Goal: Information Seeking & Learning: Learn about a topic

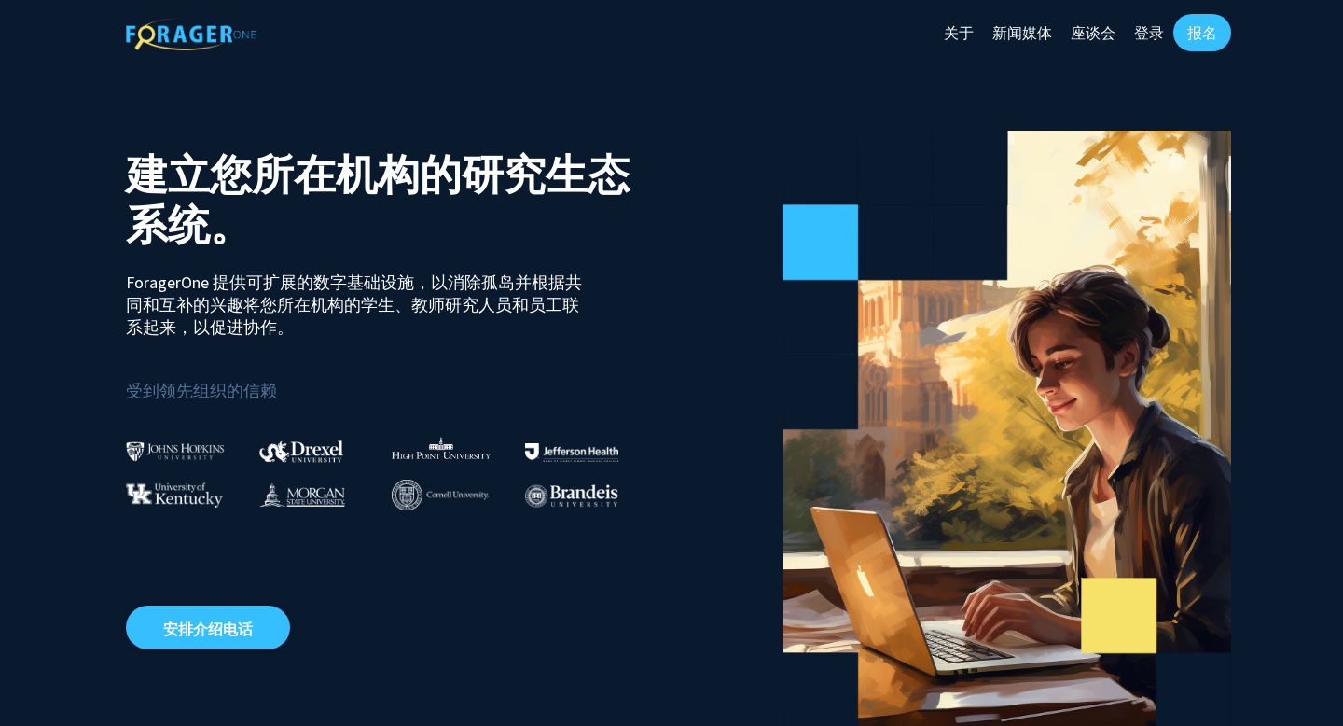
click at [1071, 76] on section "建立您所在机构的研究生态系统。 ForagerOne 提供可扩展的数字基础设施，以消除孤岛并根据共同和互补的兴趣将您所在机构的学生、教师研究人员和员工联系起来…" at bounding box center [671, 419] width 1343 height 709
click at [1200, 37] on font "报名" at bounding box center [1202, 32] width 30 height 19
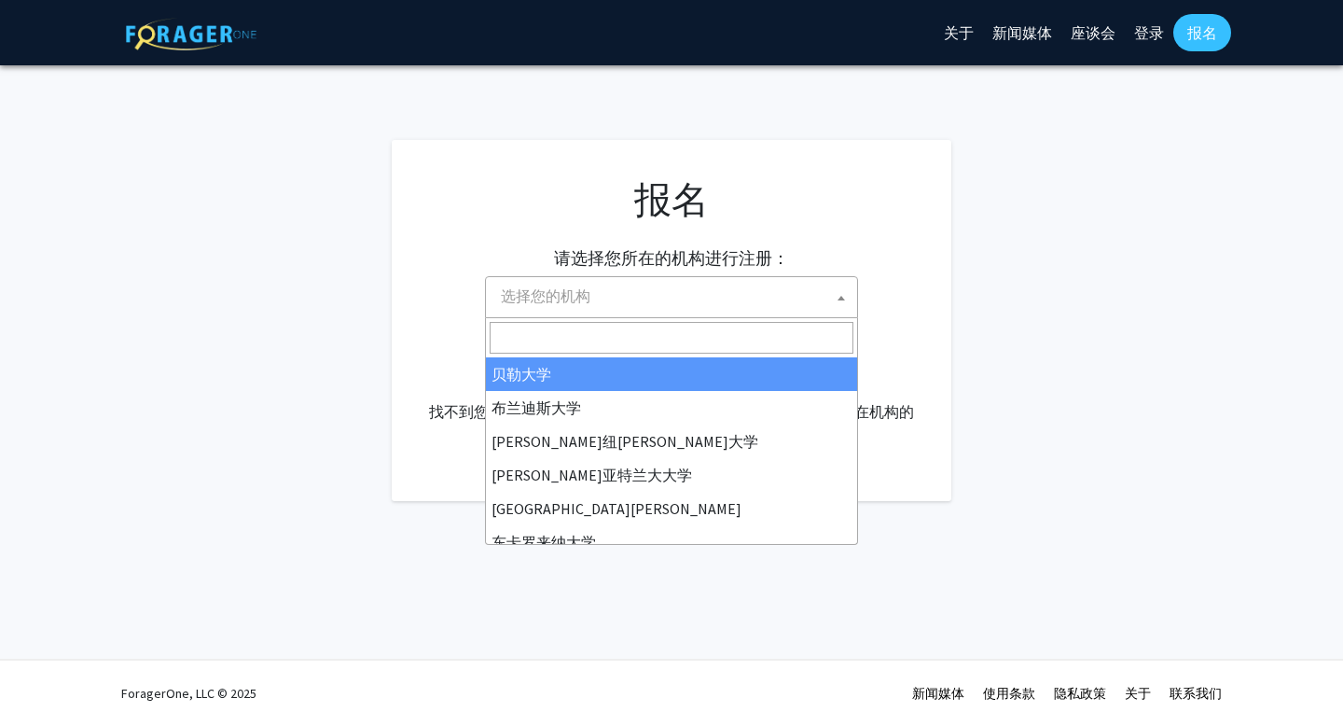
click at [771, 304] on span "选择您的机构" at bounding box center [675, 296] width 364 height 38
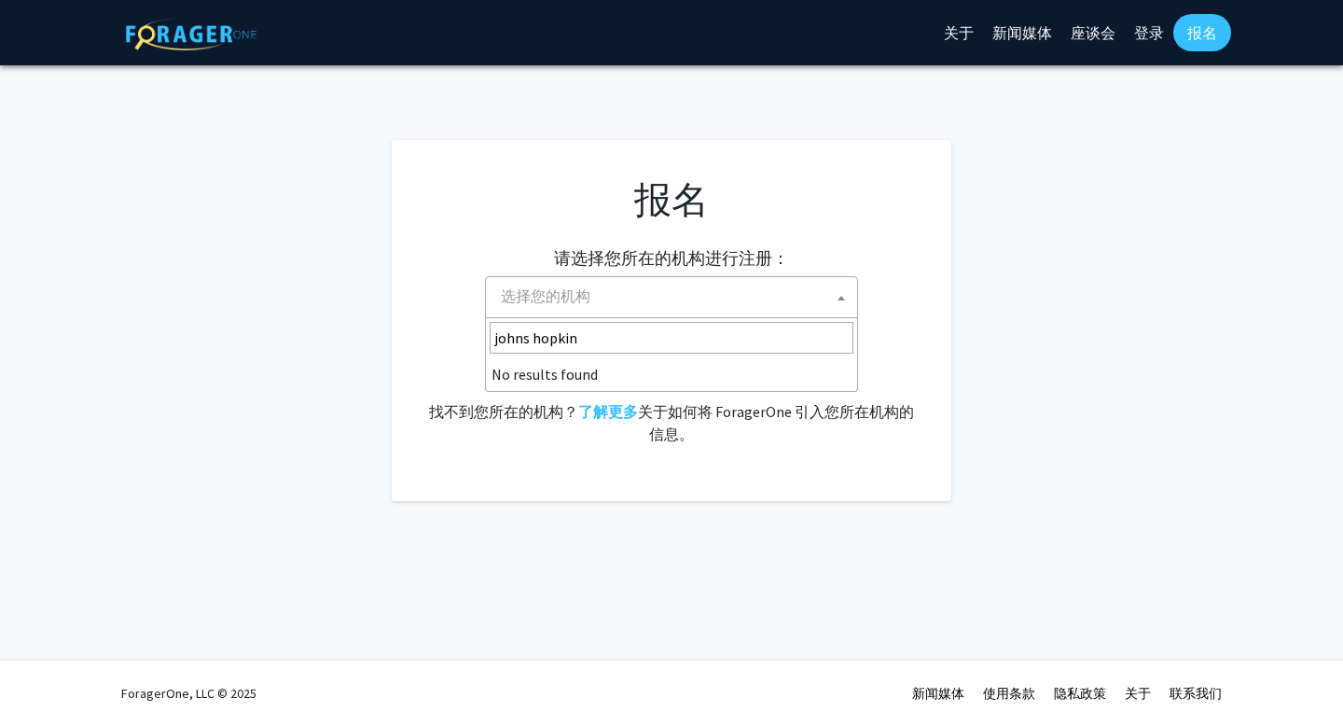
type input "johns hopkins"
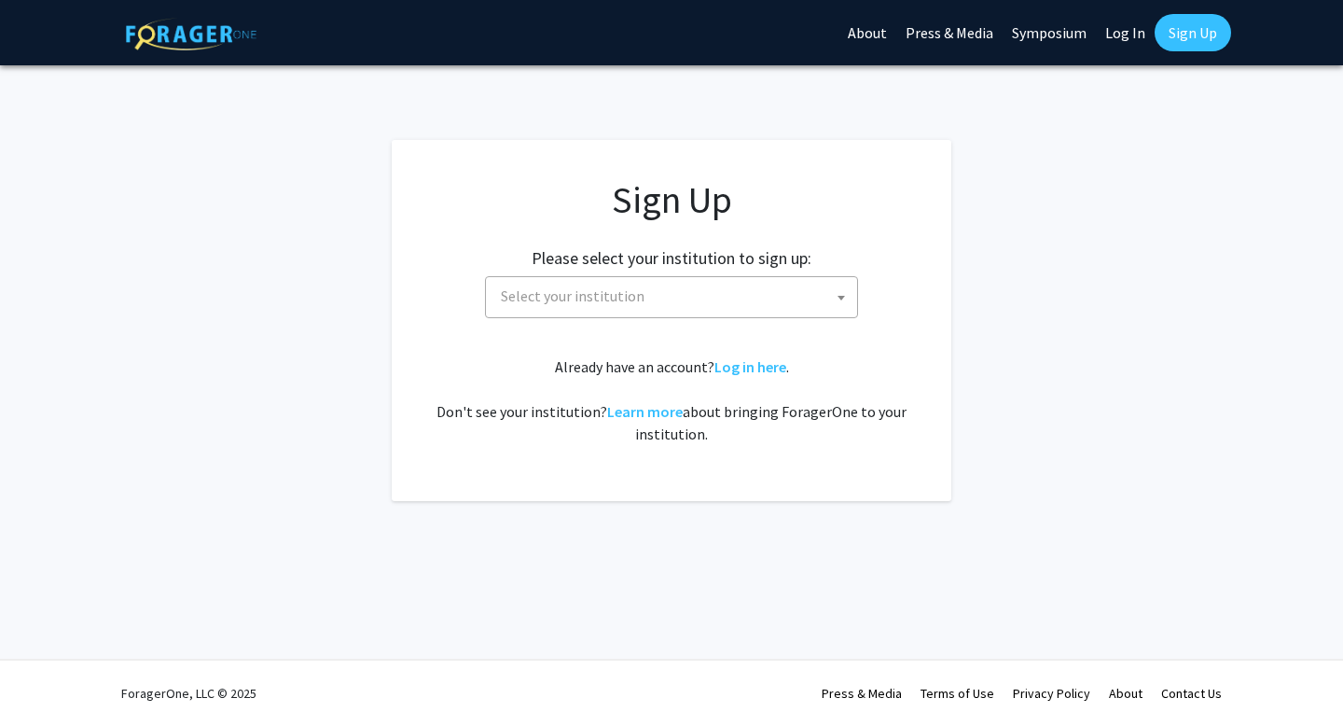
click at [539, 305] on span "Select your institution" at bounding box center [675, 296] width 364 height 38
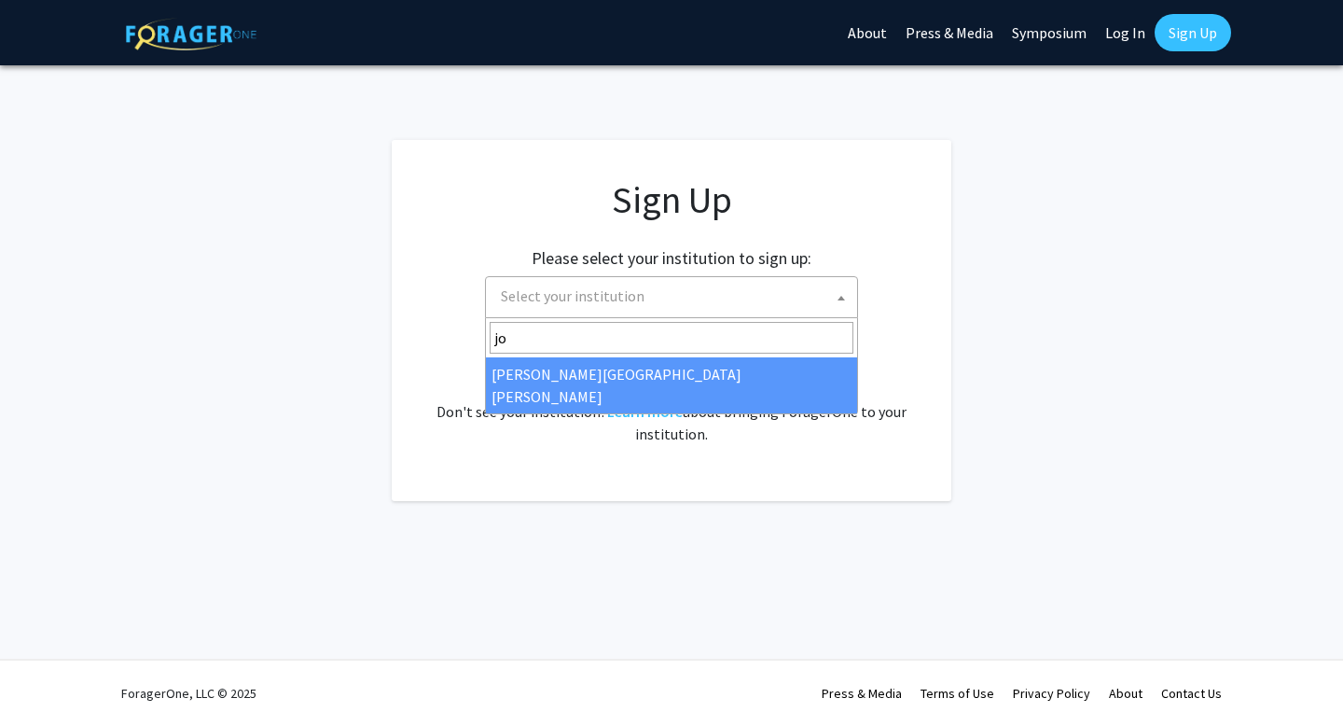
type input "jo"
select select "1"
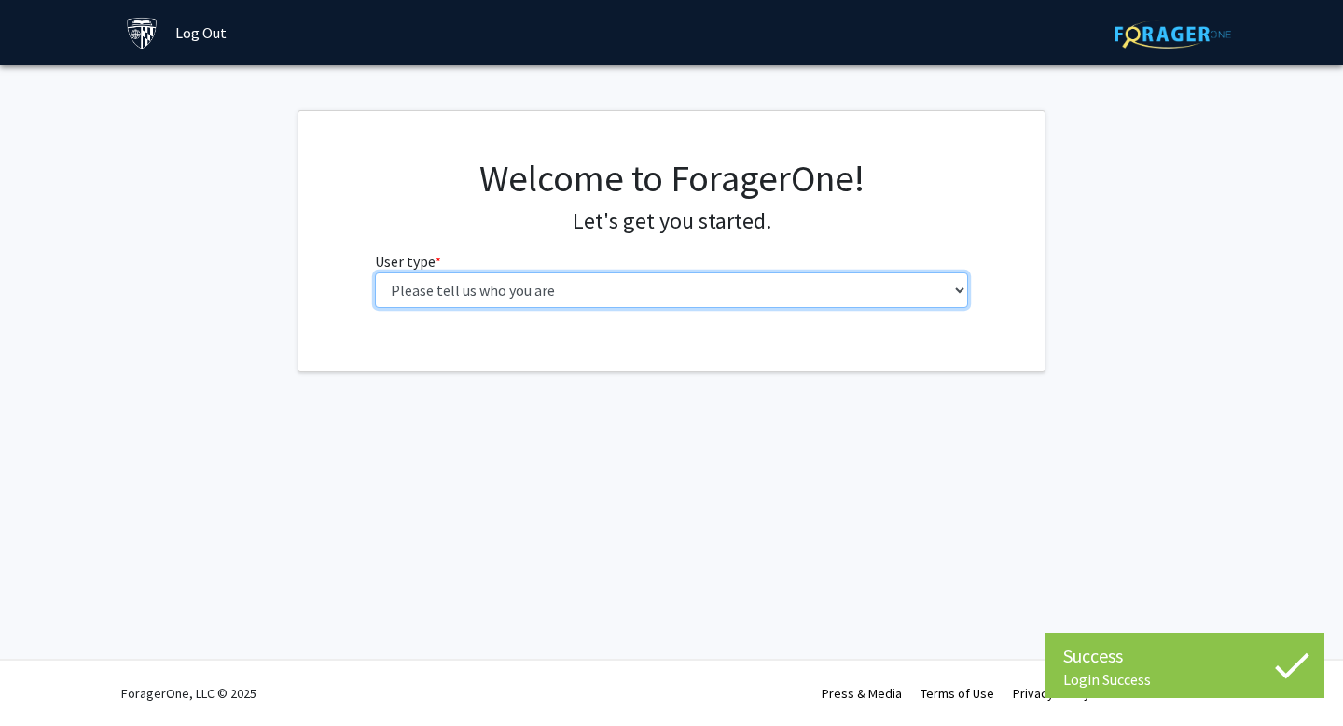
click at [789, 294] on select "Please tell us who you are Undergraduate Student Master's Student Doctoral Cand…" at bounding box center [672, 289] width 594 height 35
select select "1: undergrad"
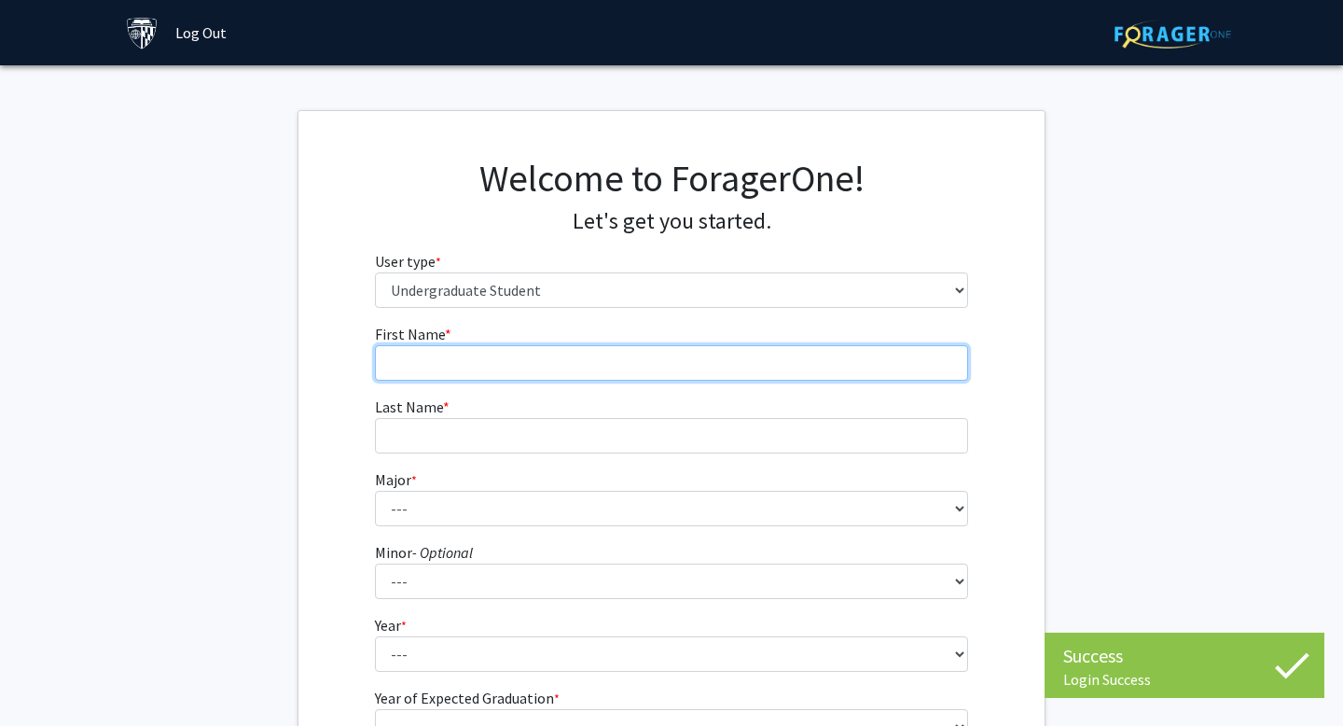
click at [772, 352] on input "First Name * required" at bounding box center [672, 362] width 594 height 35
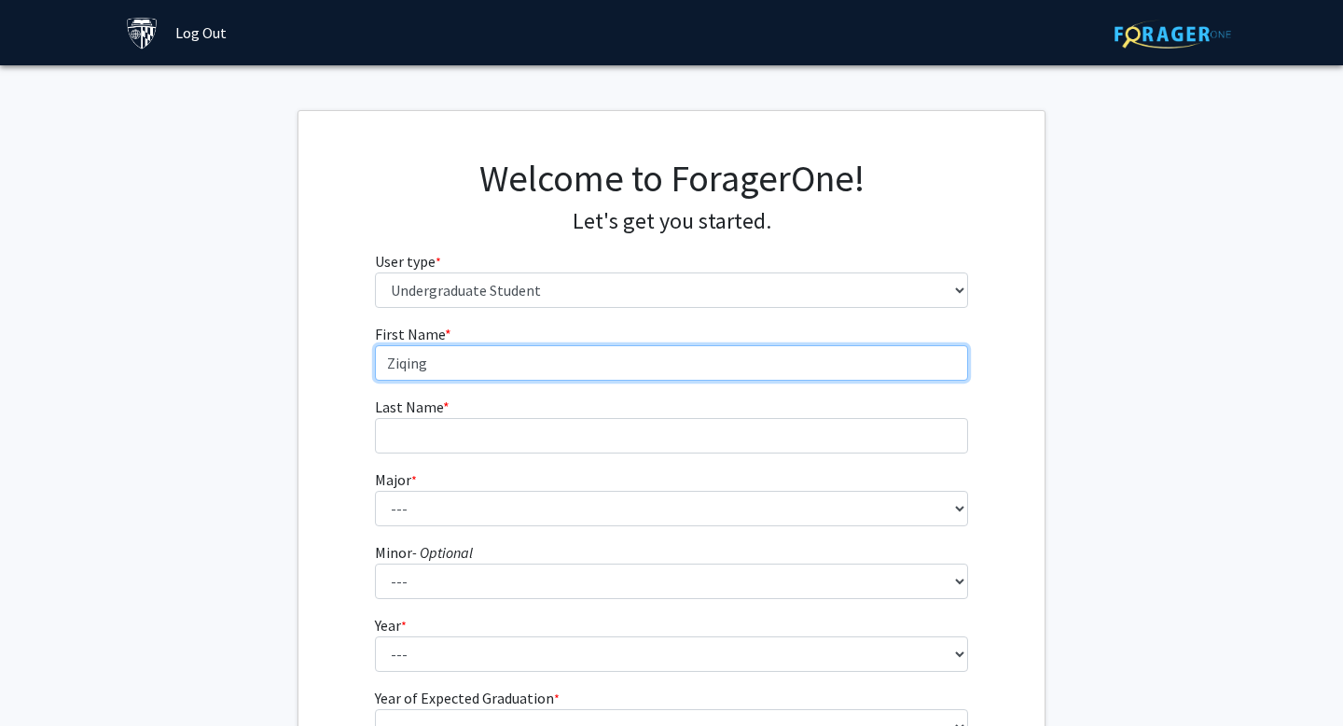
type input "Ziqing"
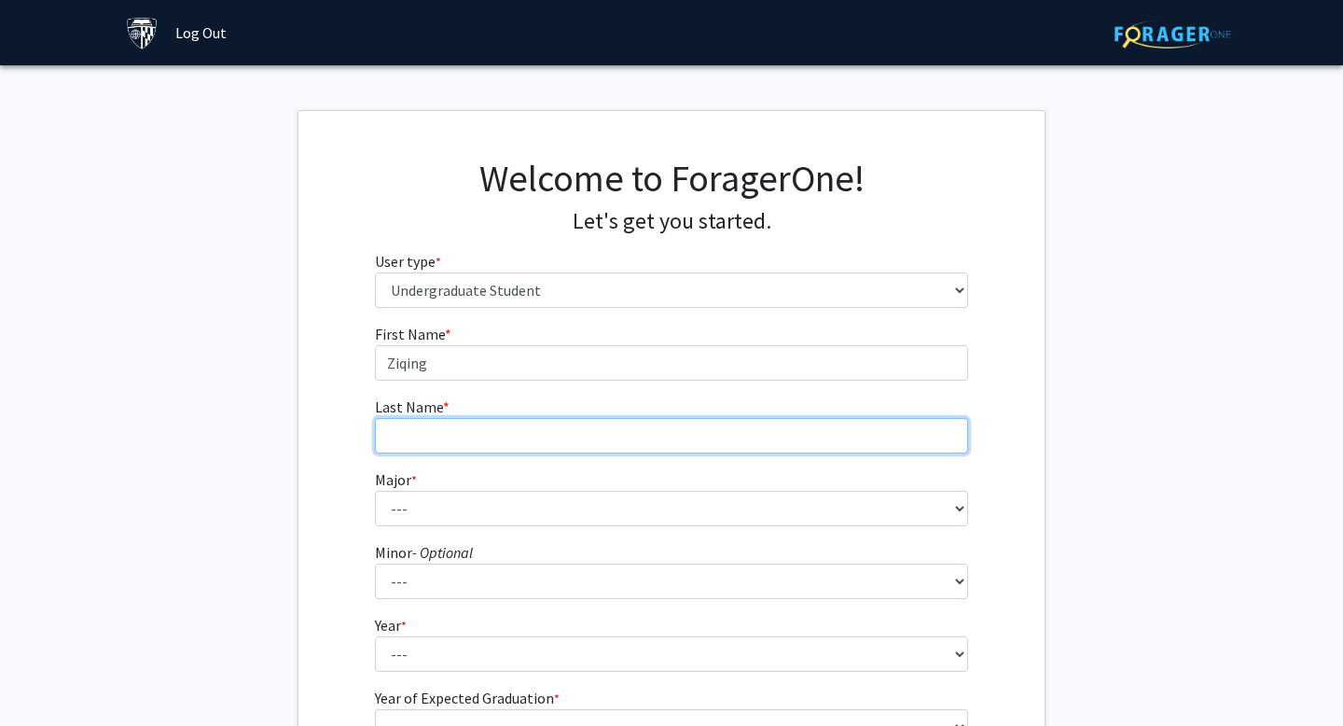
click at [684, 430] on input "Last Name * required" at bounding box center [672, 435] width 594 height 35
type input "Teng"
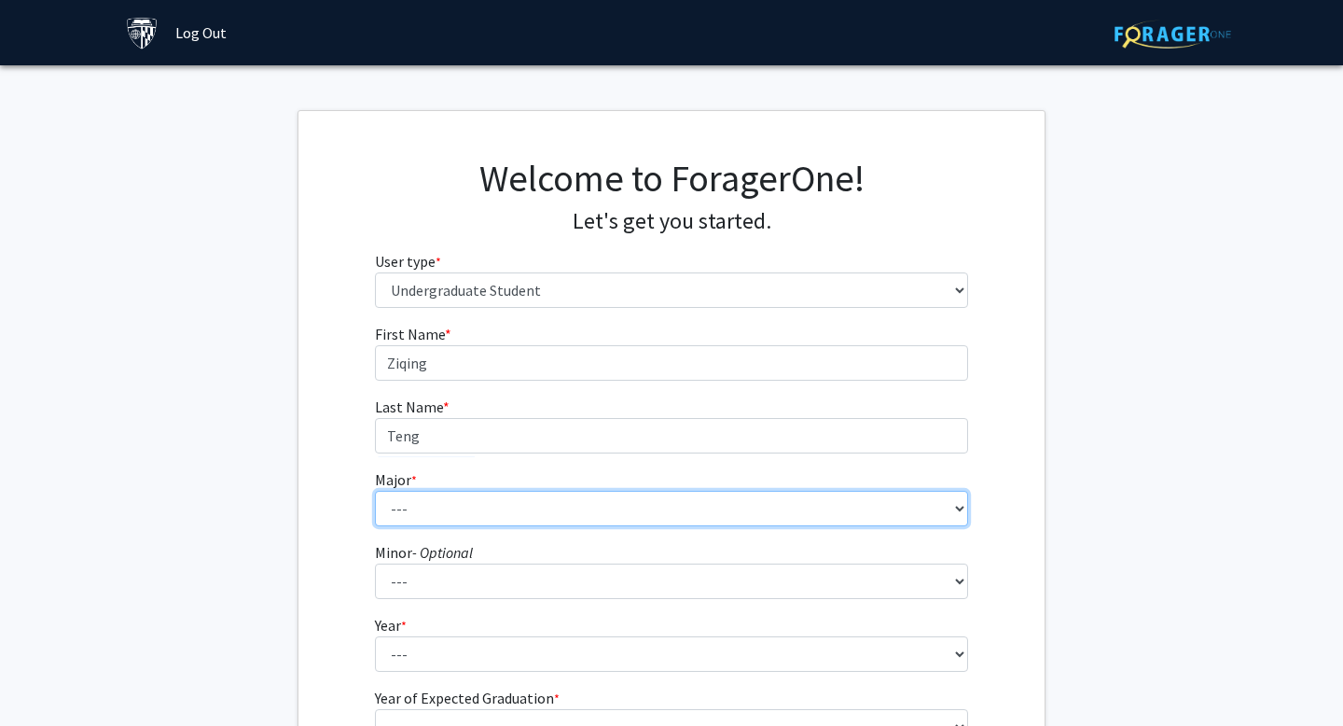
click at [636, 505] on select "--- Africana Studies Anthropology Applied Mathematics & Statistics Archaeology …" at bounding box center [672, 508] width 594 height 35
select select "2: 17"
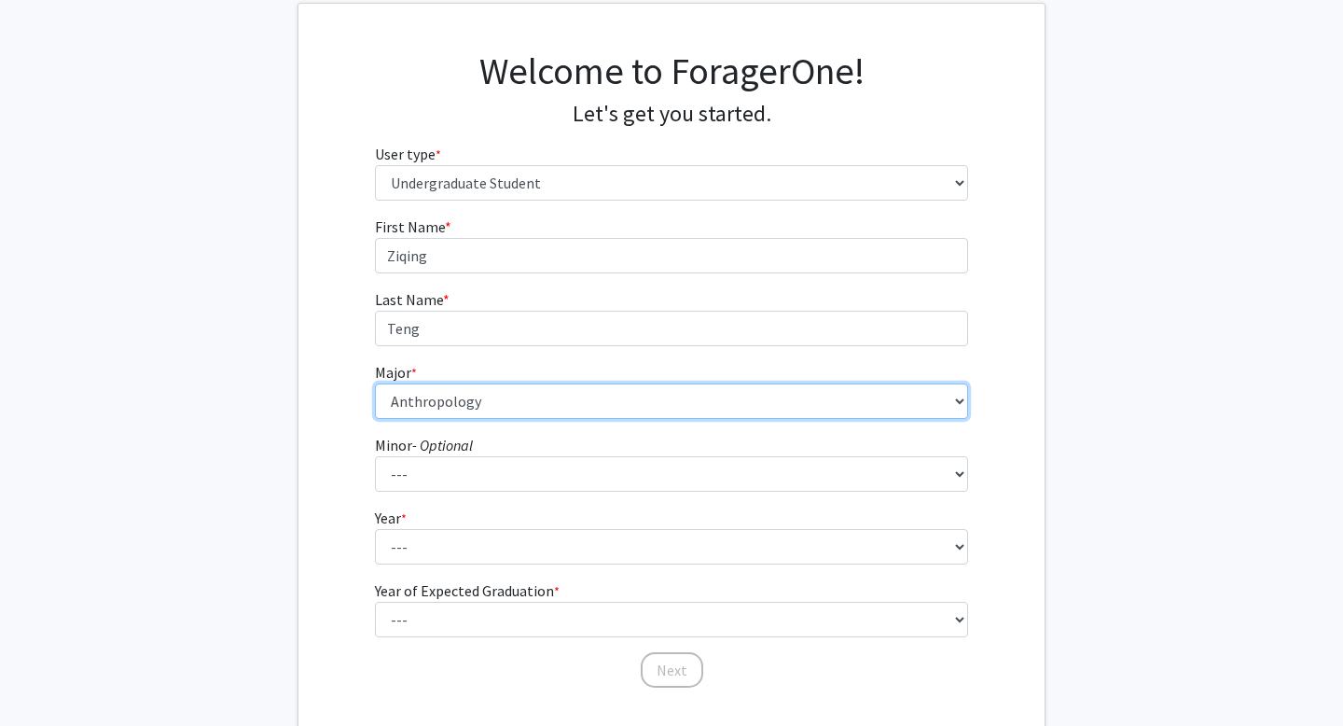
scroll to position [136, 0]
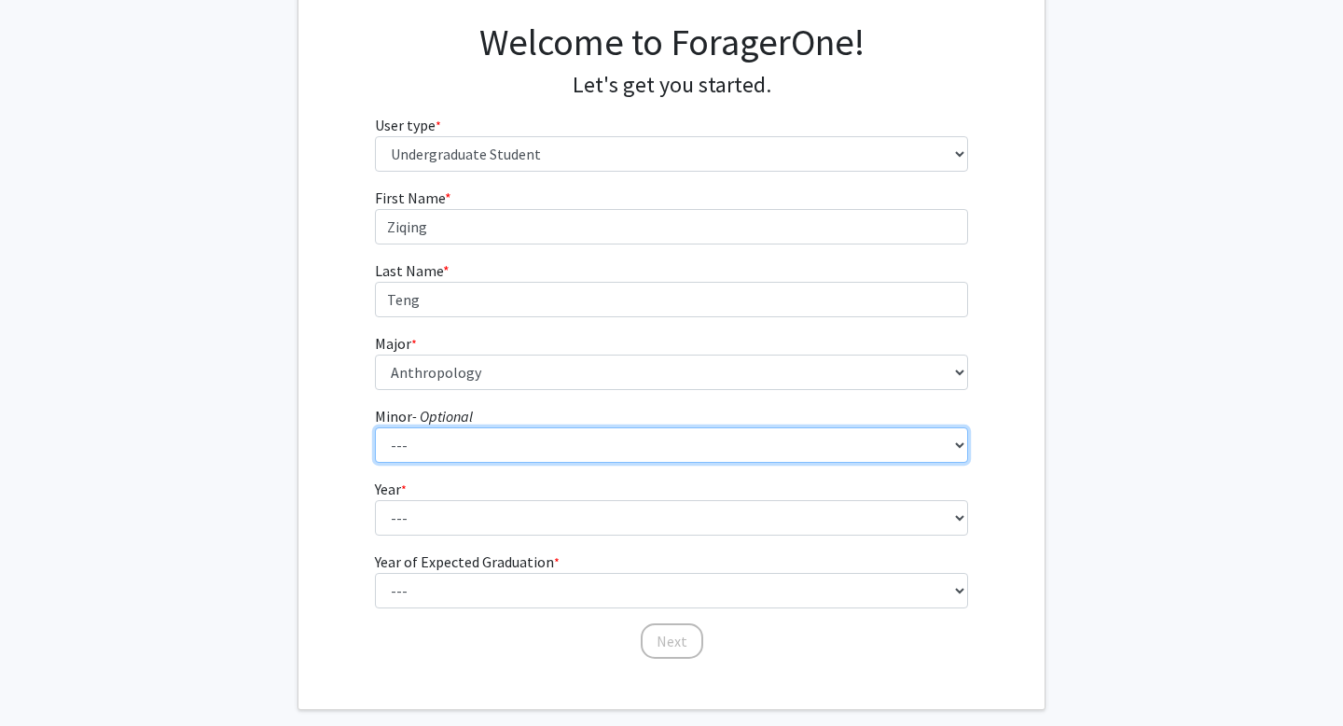
click at [651, 440] on select "--- Accounting and Financial Management Africana Studies Anthropology Applied M…" at bounding box center [672, 444] width 594 height 35
select select "38: 50"
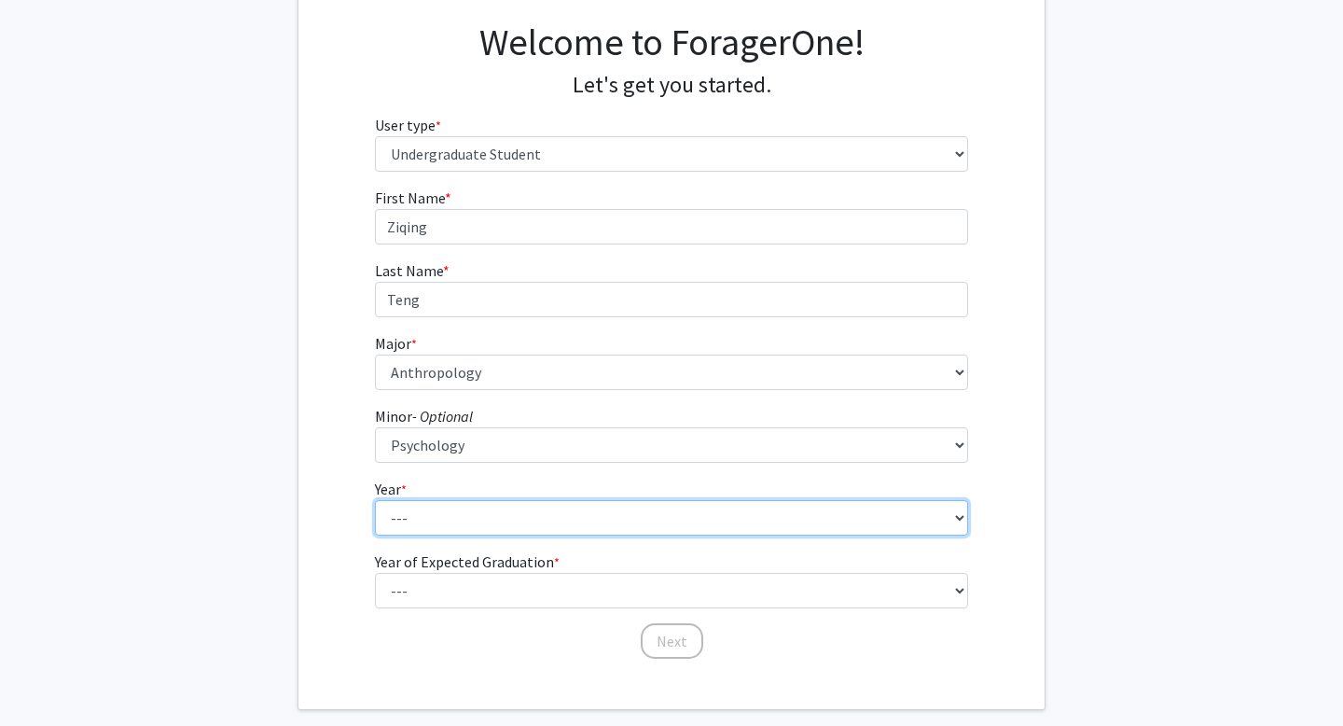
click at [610, 523] on select "--- First-year Sophomore Junior Senior Postbaccalaureate Certificate" at bounding box center [672, 517] width 594 height 35
select select "1: first-year"
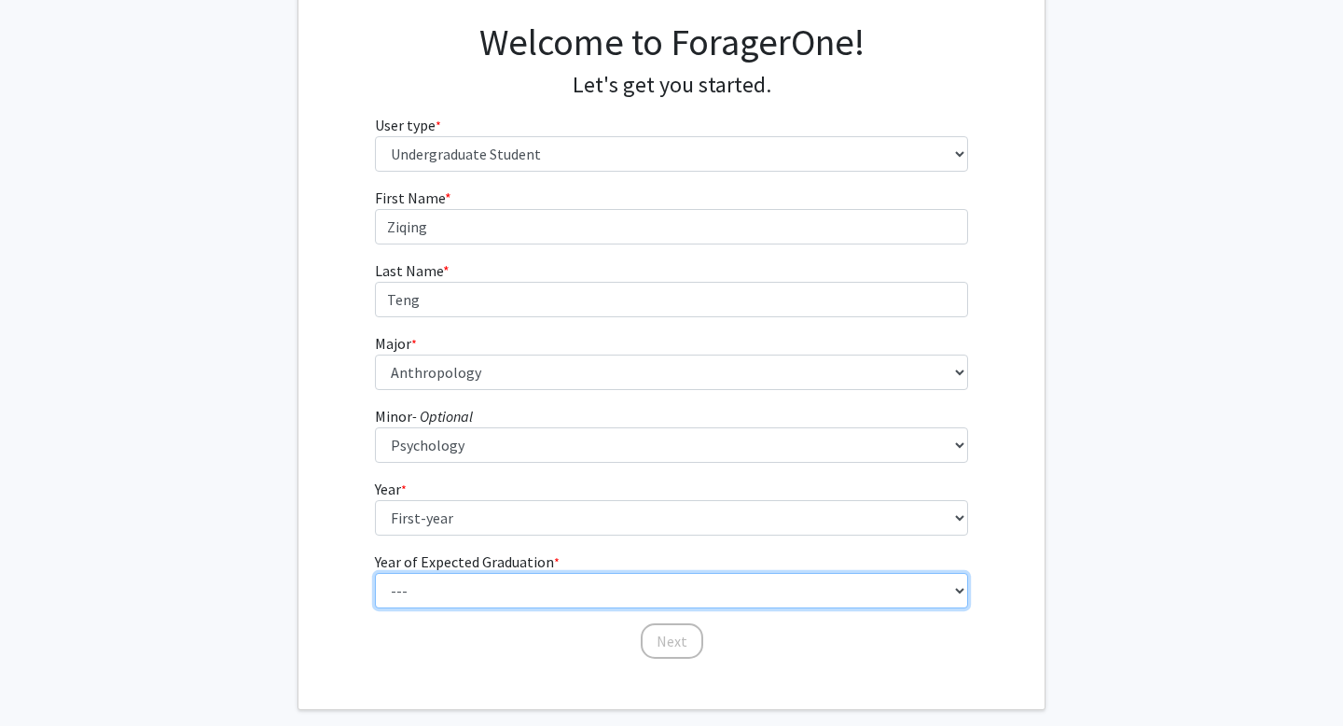
click at [607, 586] on select "--- 2025 2026 2027 2028 2029 2030 2031 2032 2033 2034" at bounding box center [672, 590] width 594 height 35
select select "5: 2029"
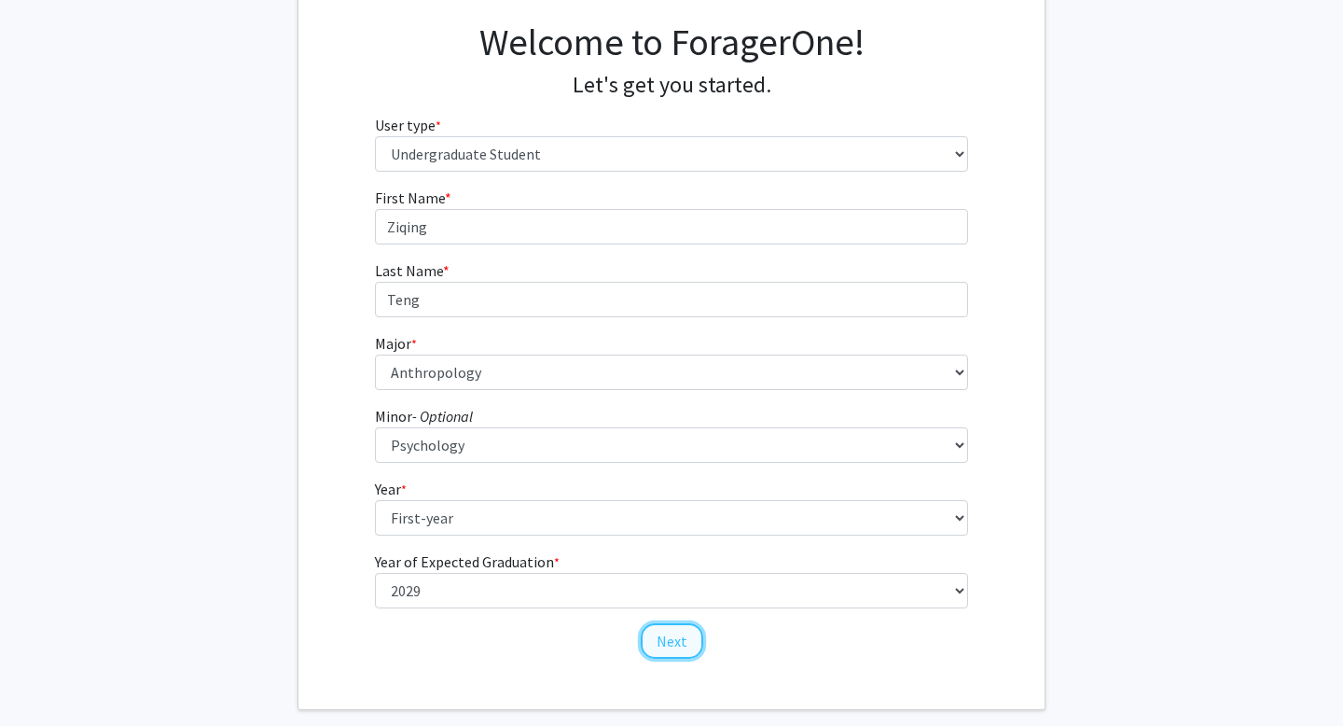
click at [667, 650] on button "Next" at bounding box center [672, 640] width 62 height 35
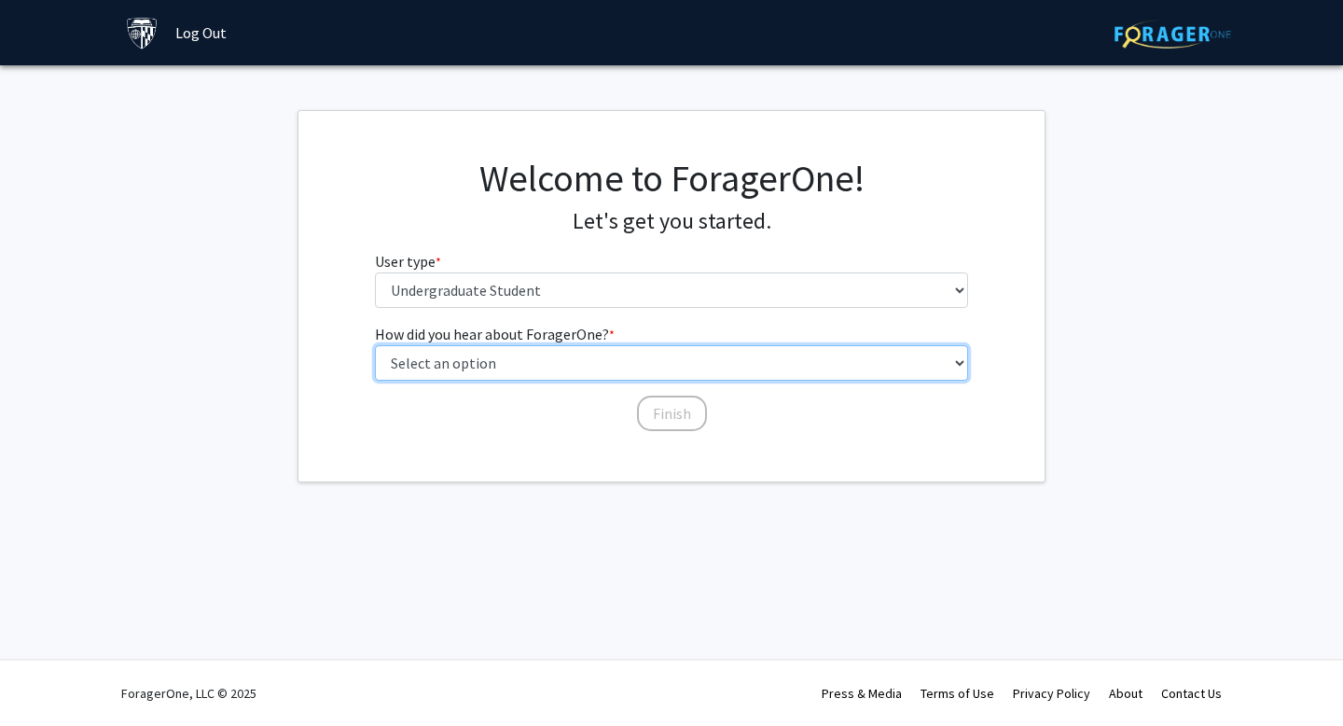
click at [683, 365] on select "Select an option Peer/student recommendation Faculty/staff recommendation Unive…" at bounding box center [672, 362] width 594 height 35
select select "3: university_website"
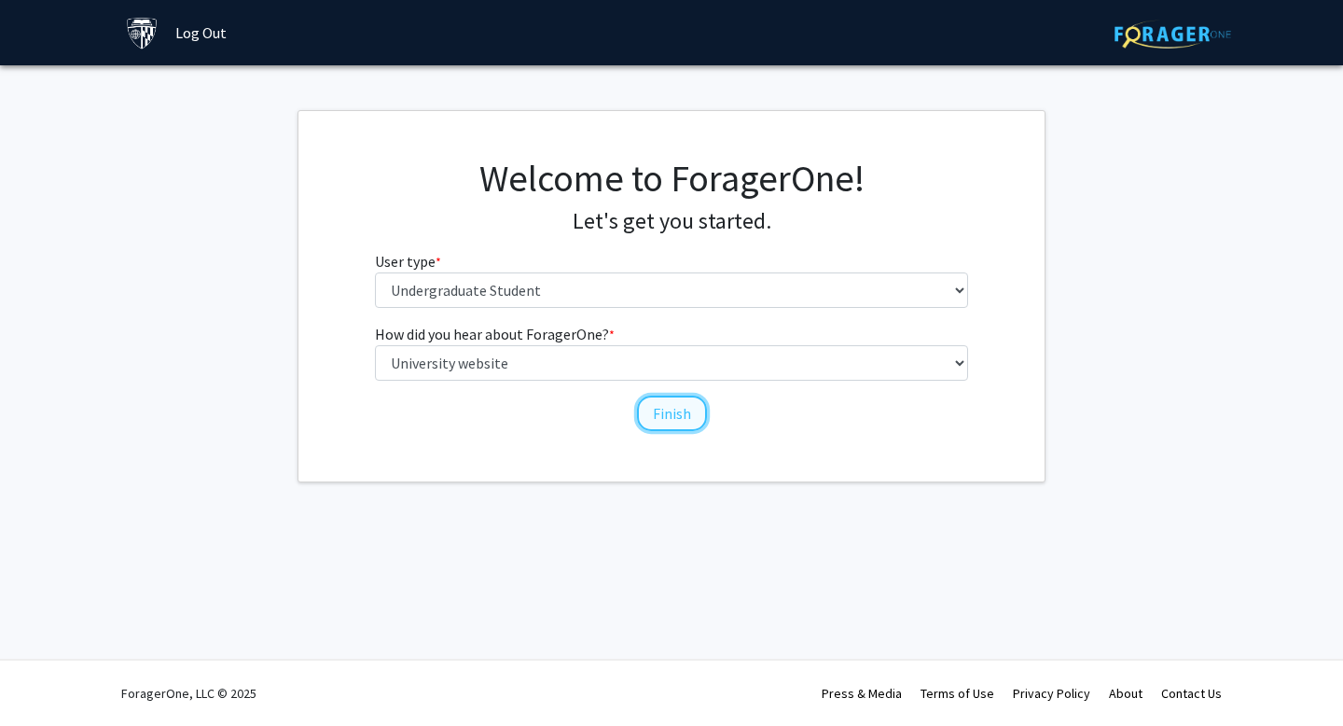
click at [678, 421] on button "Finish" at bounding box center [672, 412] width 70 height 35
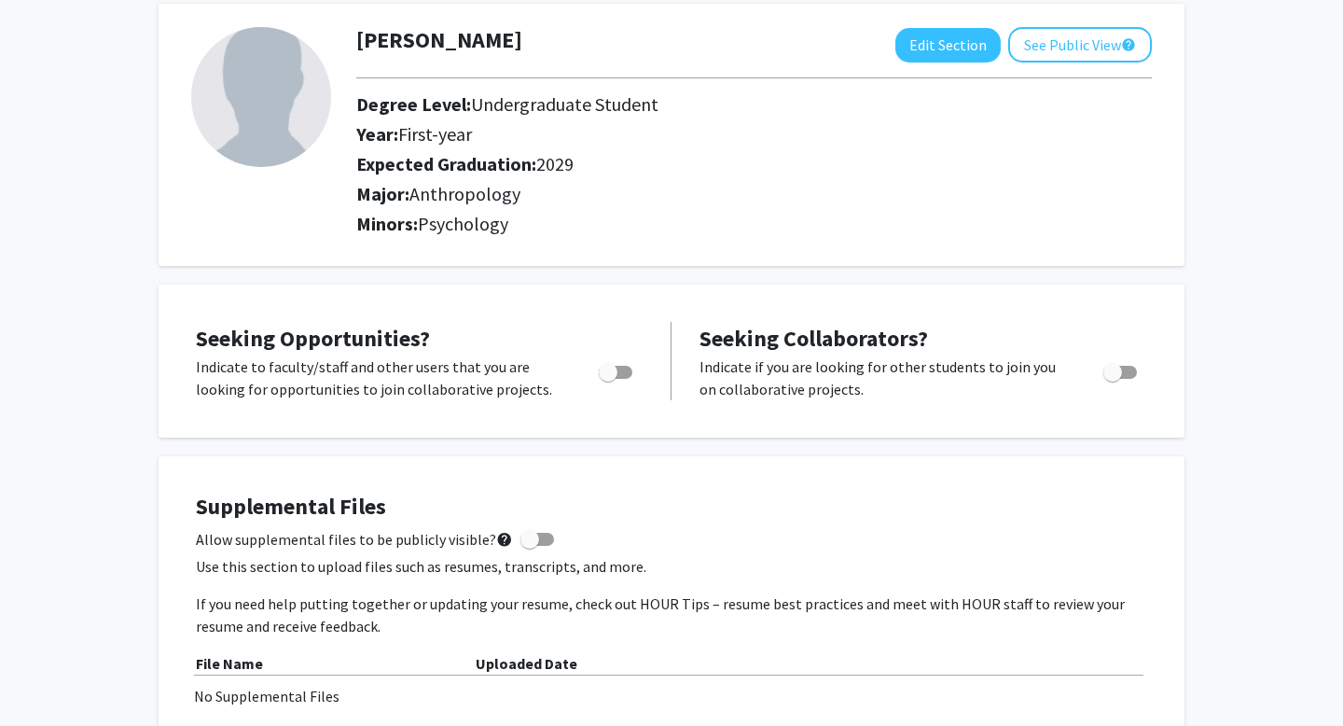
scroll to position [98, 0]
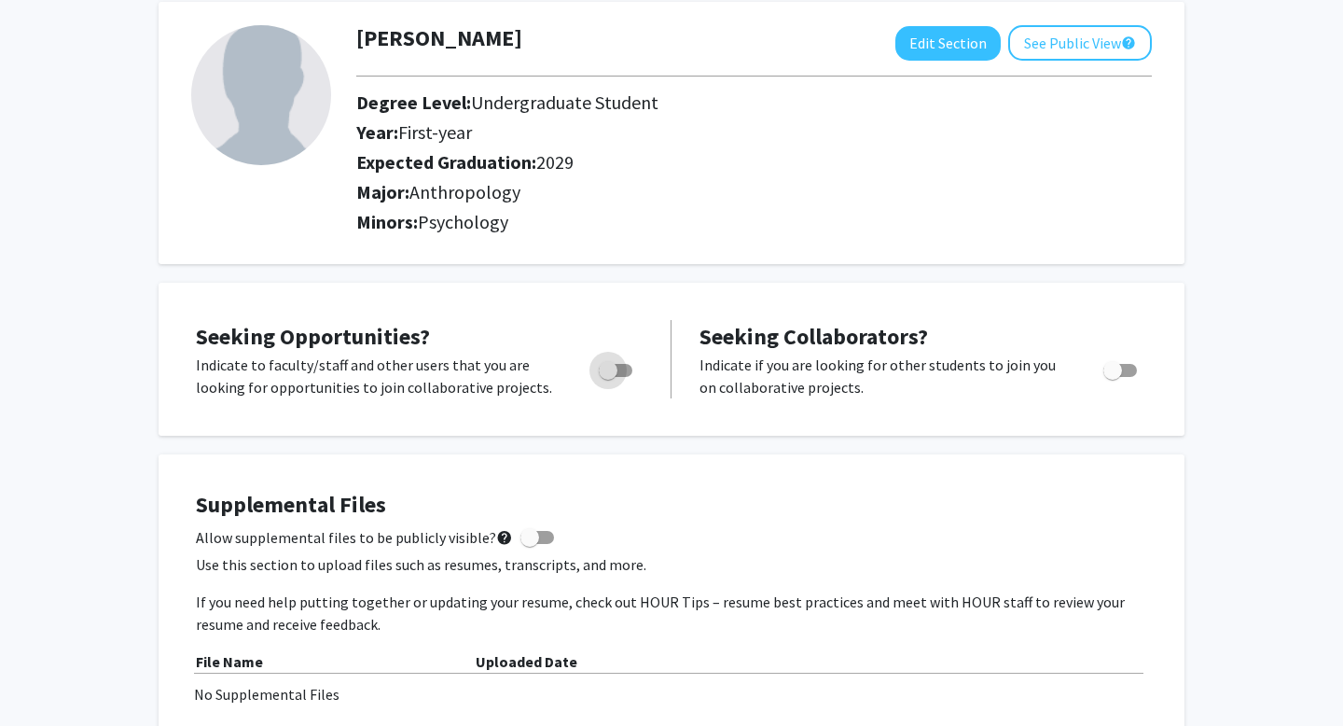
click at [631, 367] on span "Toggle" at bounding box center [616, 370] width 34 height 13
click at [608, 377] on input "Are you actively seeking opportunities?" at bounding box center [607, 377] width 1 height 1
checkbox input "true"
click at [1113, 376] on span "Toggle" at bounding box center [1112, 370] width 19 height 19
click at [1113, 377] on input "Would you like to receive other student requests to work with you?" at bounding box center [1112, 377] width 1 height 1
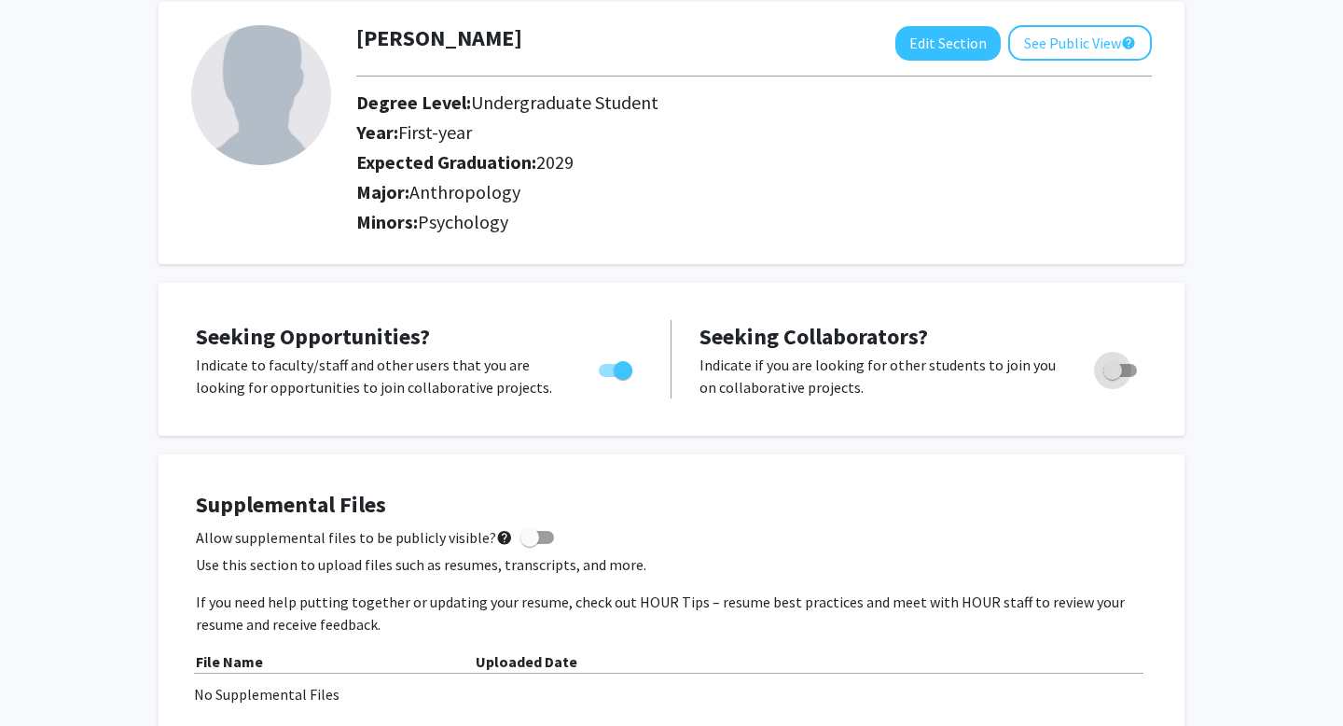
checkbox input "true"
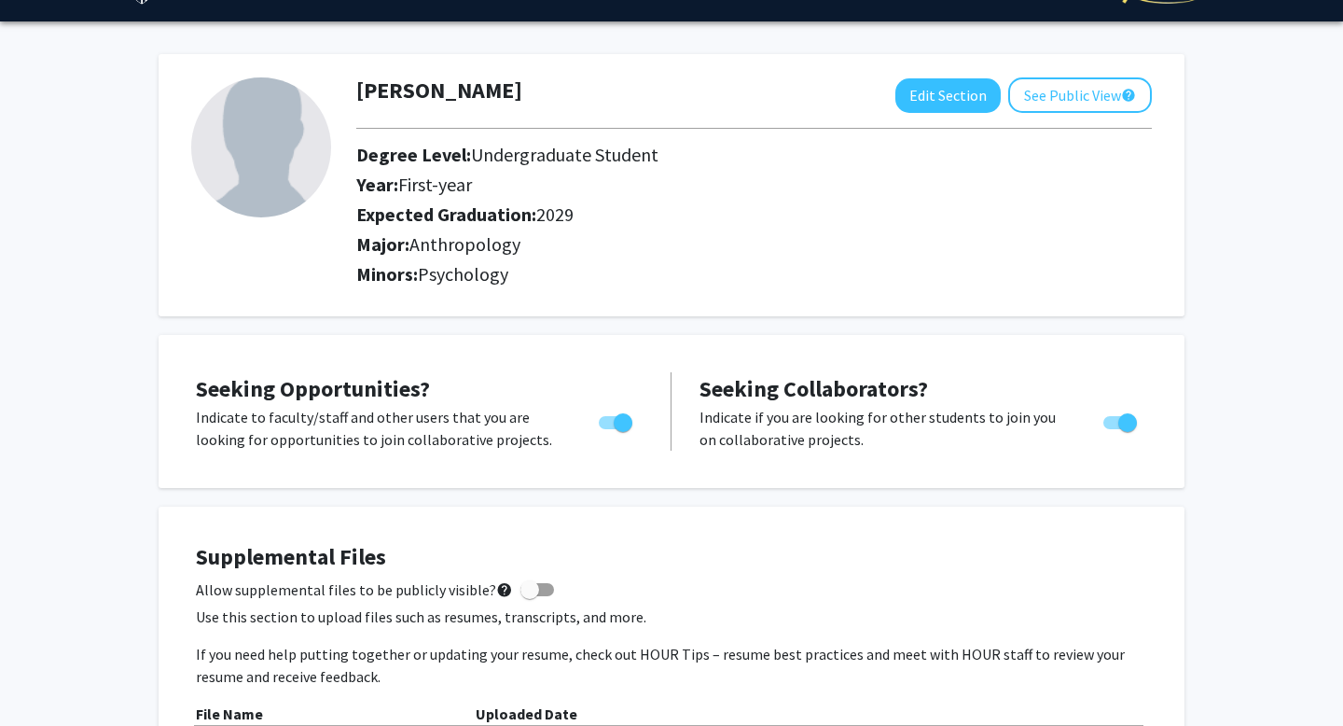
scroll to position [0, 0]
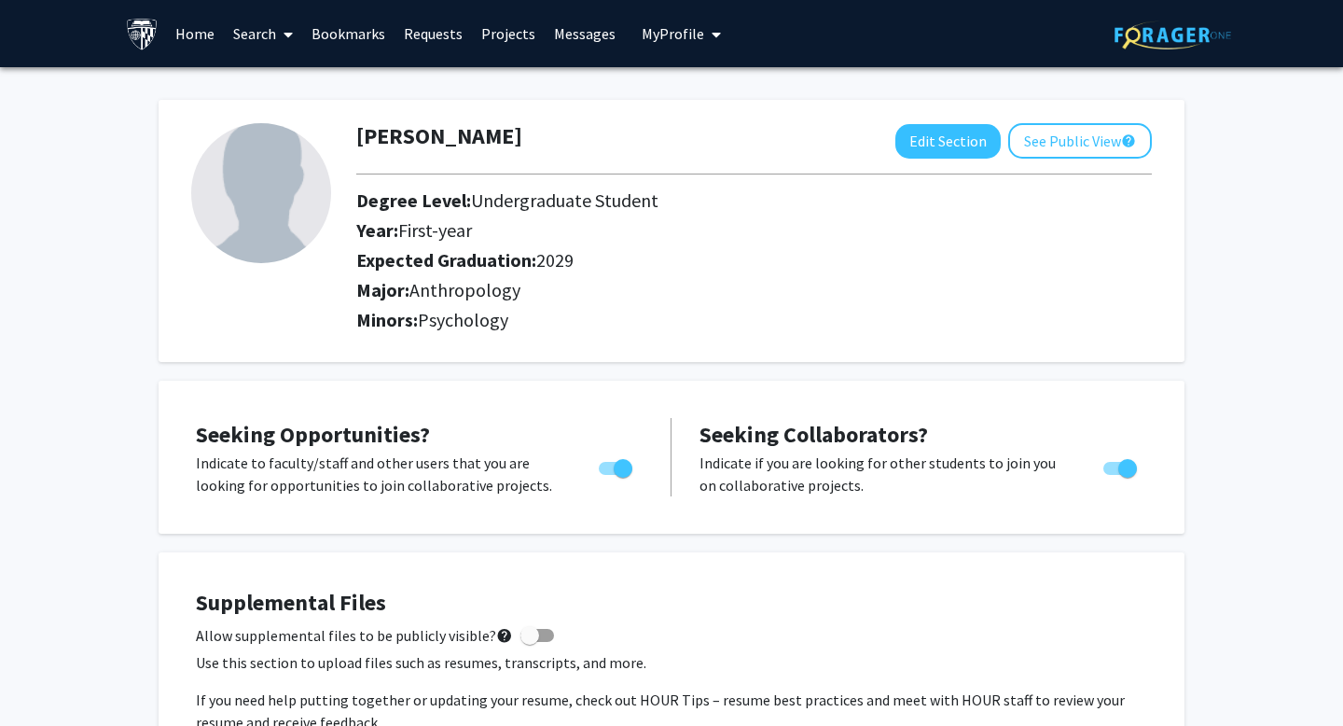
click at [498, 31] on link "Projects" at bounding box center [508, 33] width 73 height 65
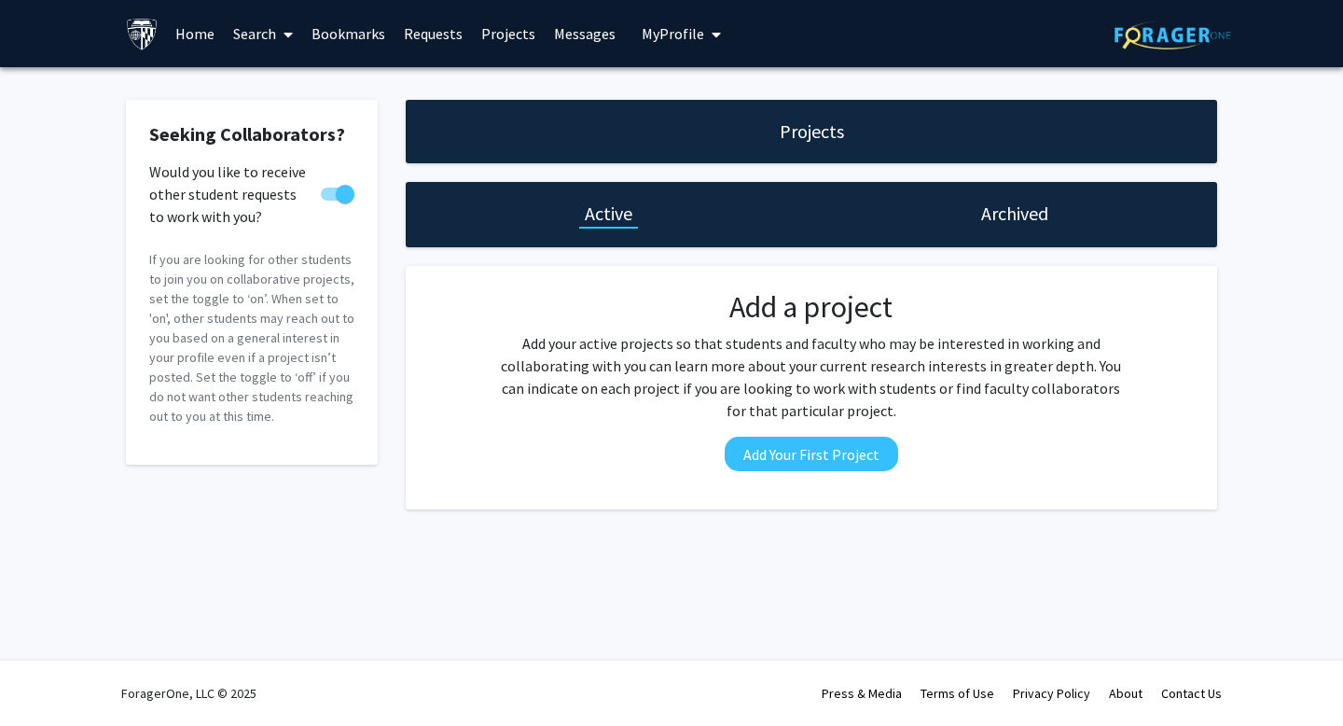
click at [270, 39] on link "Search" at bounding box center [263, 33] width 78 height 65
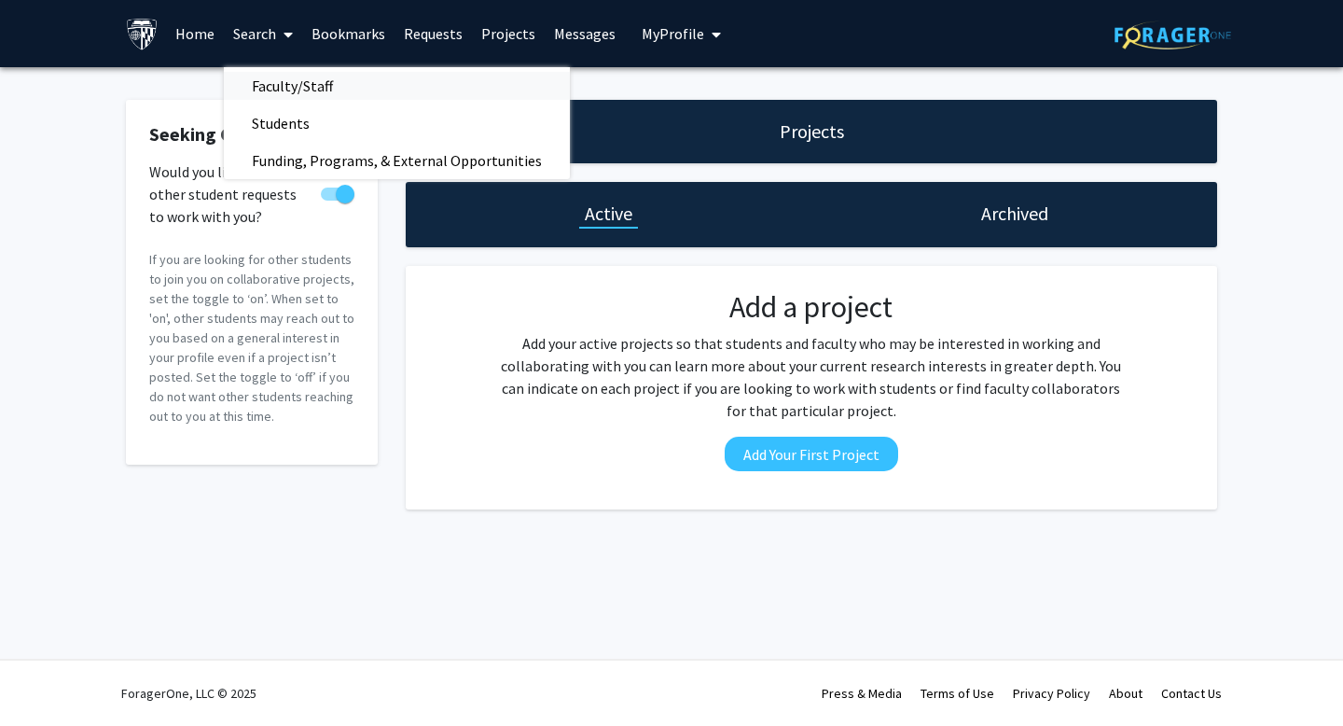
click at [280, 79] on span "Faculty/Staff" at bounding box center [292, 85] width 137 height 37
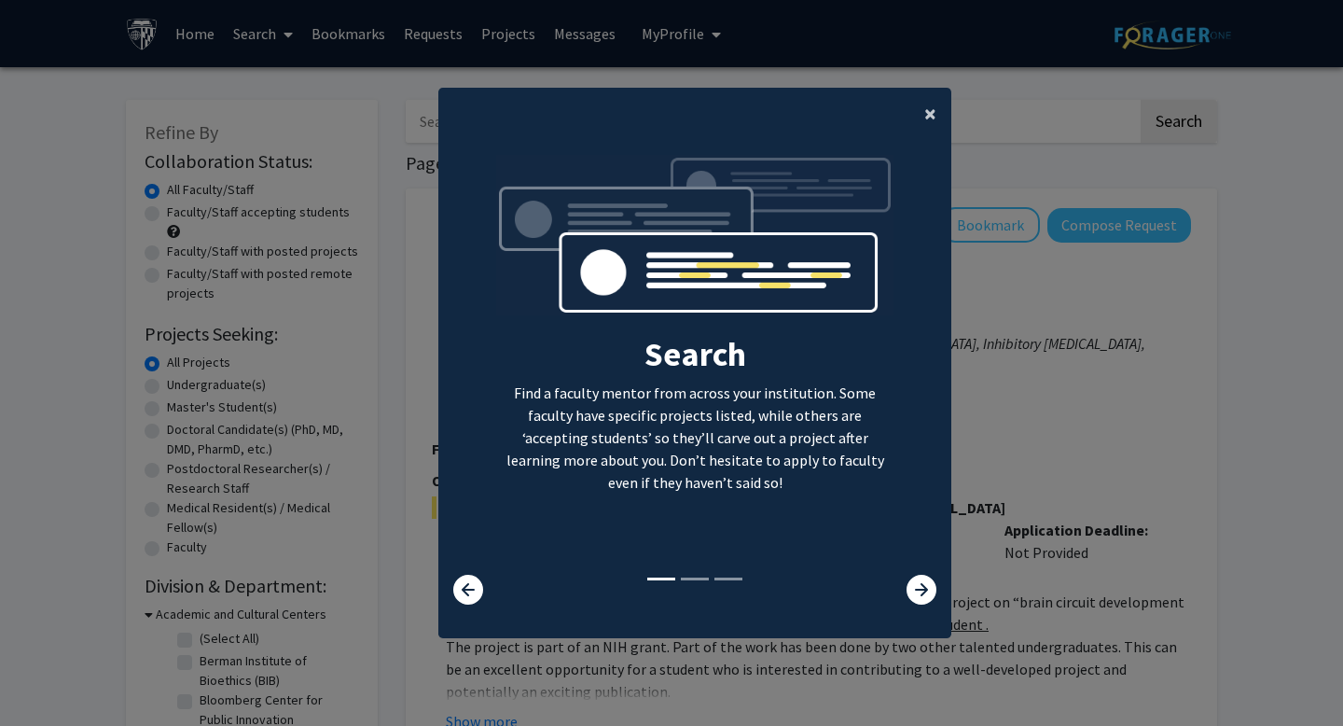
click at [916, 123] on button "×" at bounding box center [930, 114] width 42 height 52
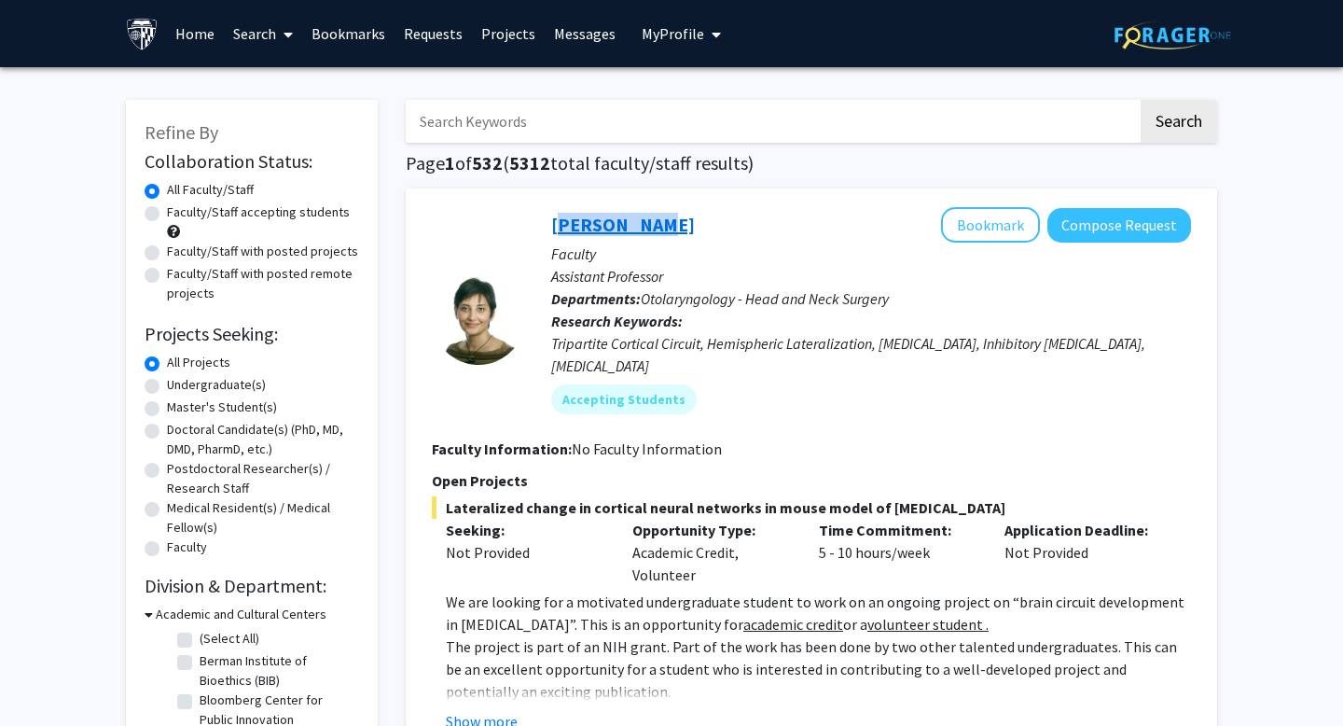
drag, startPoint x: 548, startPoint y: 222, endPoint x: 643, endPoint y: 232, distance: 94.8
click at [645, 232] on div "Tara Deemyad Bookmark Compose Request Faculty Assistant Professor Departments: …" at bounding box center [858, 317] width 666 height 221
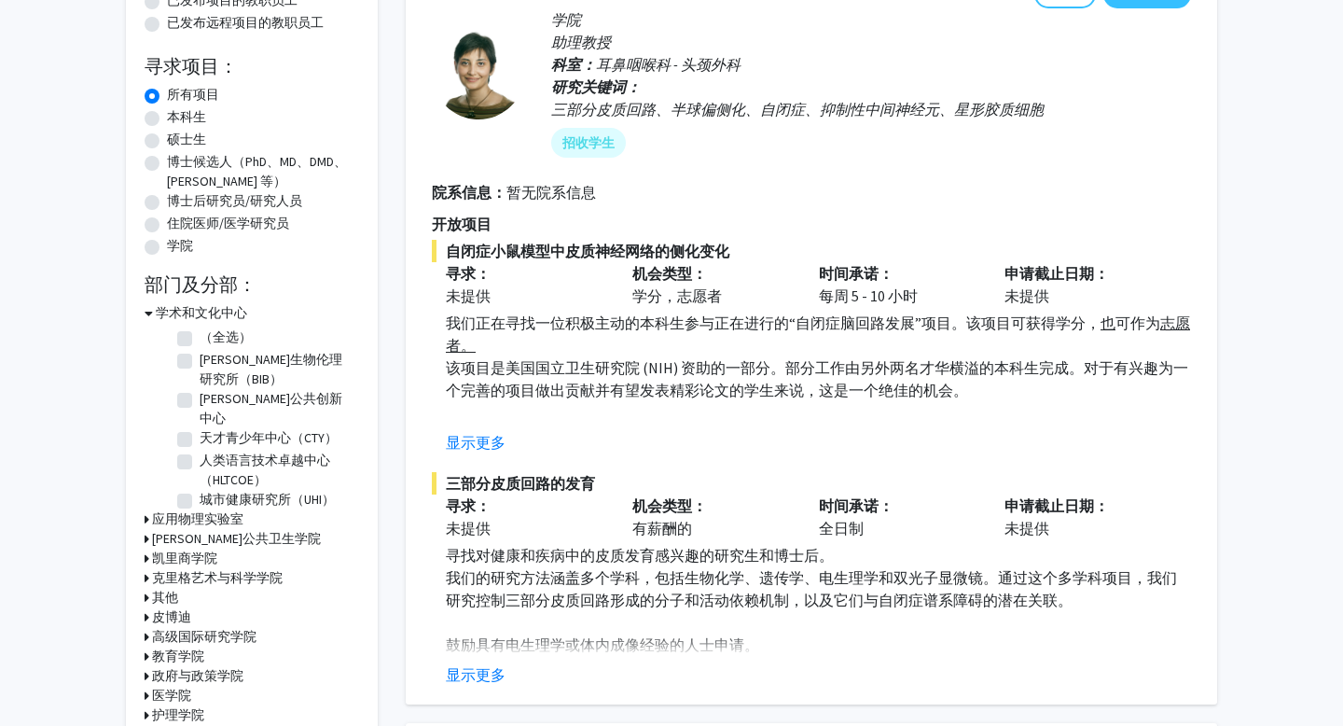
scroll to position [235, 0]
click at [210, 568] on font "克里格艺术与科学学院" at bounding box center [217, 576] width 131 height 17
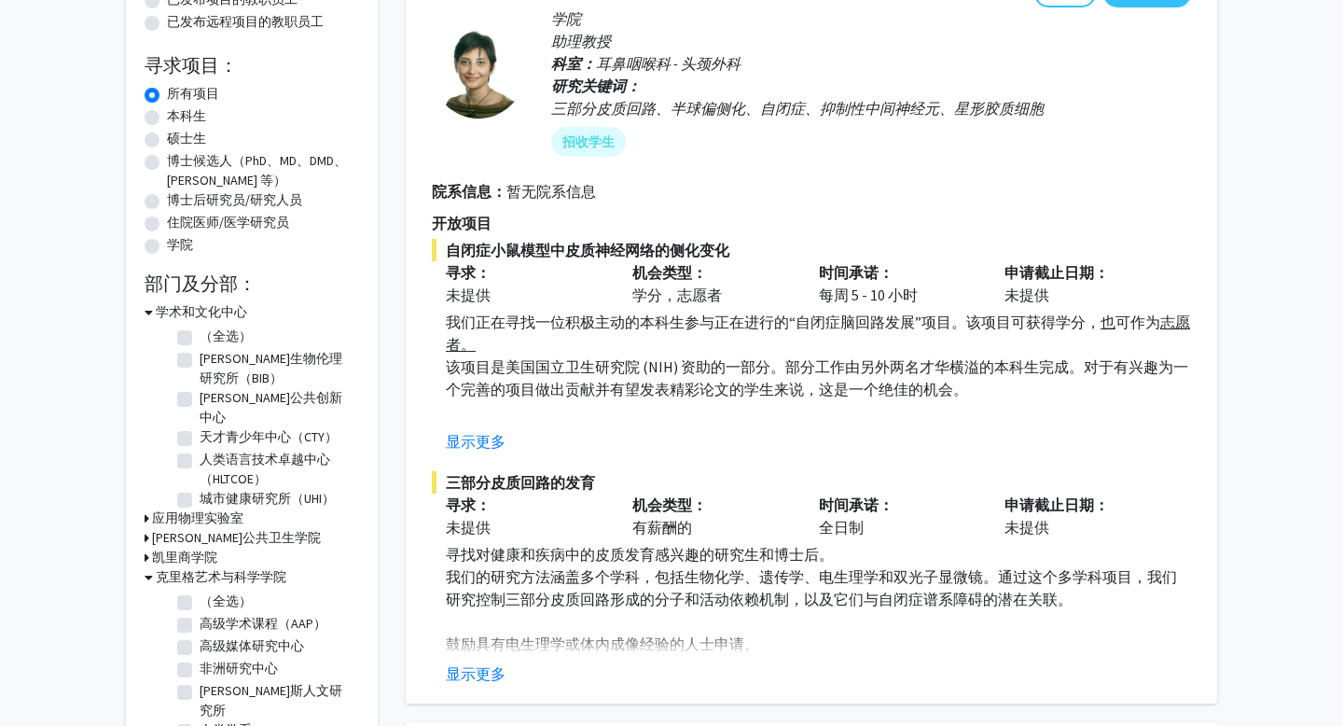
click at [217, 592] on font "（全选）" at bounding box center [226, 600] width 52 height 17
click at [212, 591] on input "（全选）" at bounding box center [206, 597] width 12 height 12
checkbox input "true"
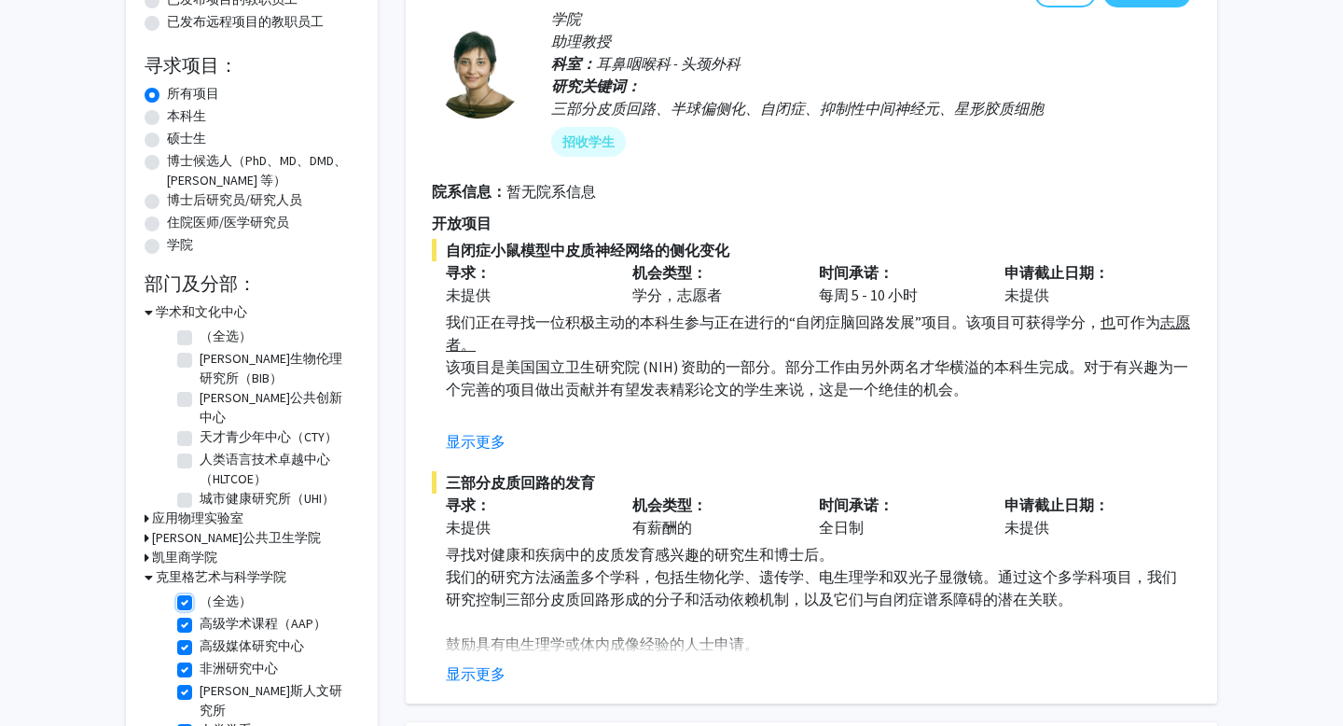
checkbox input "true"
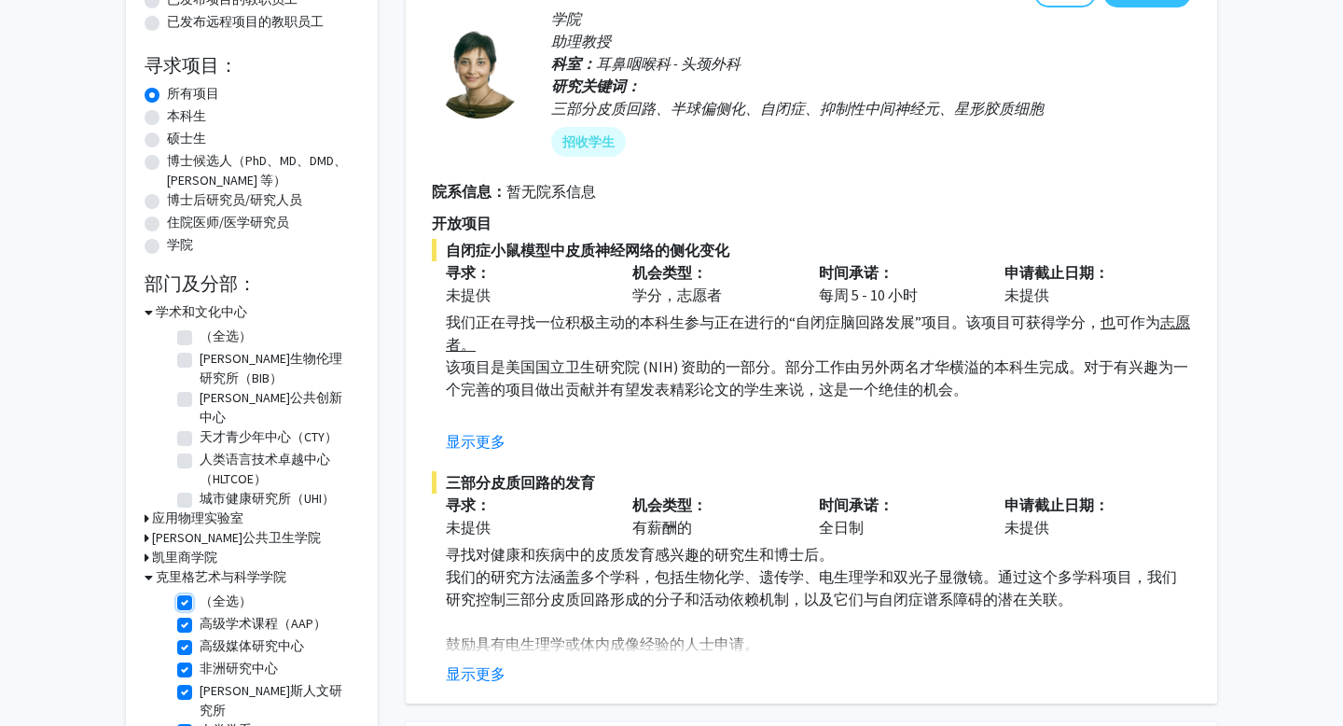
checkbox input "true"
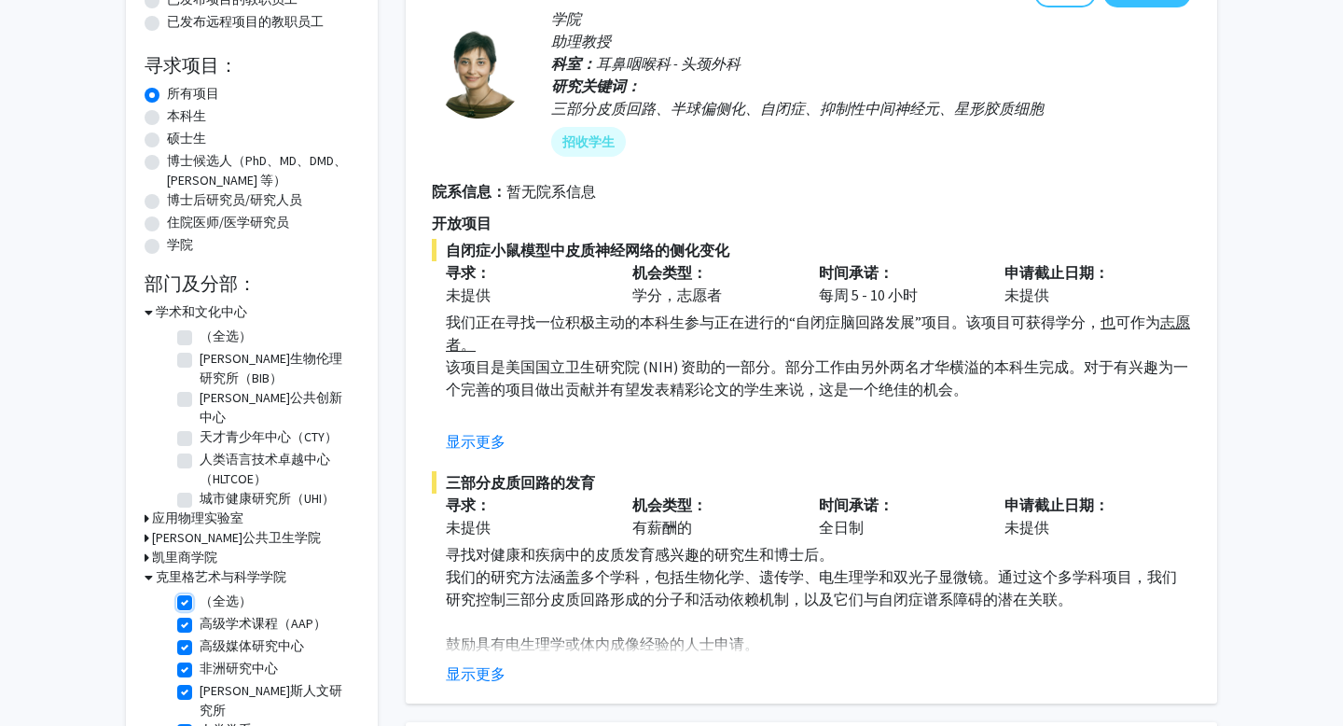
checkbox input "true"
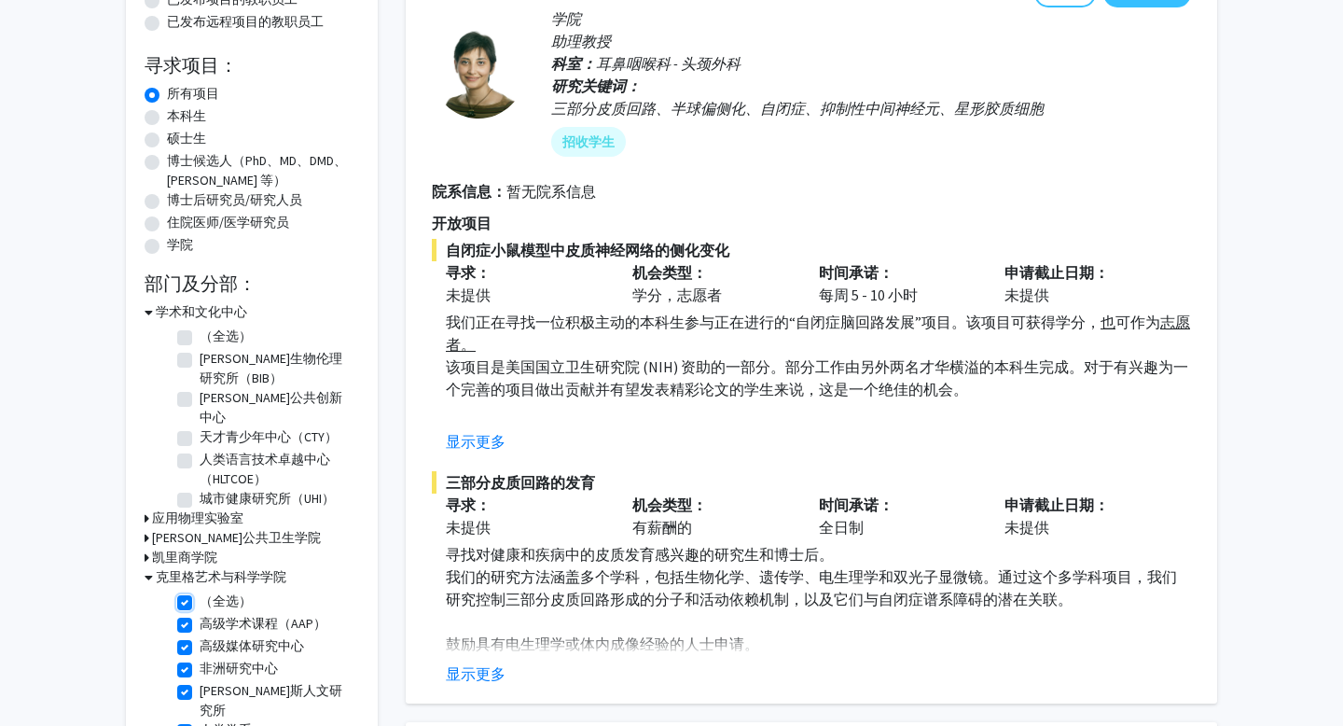
checkbox input "true"
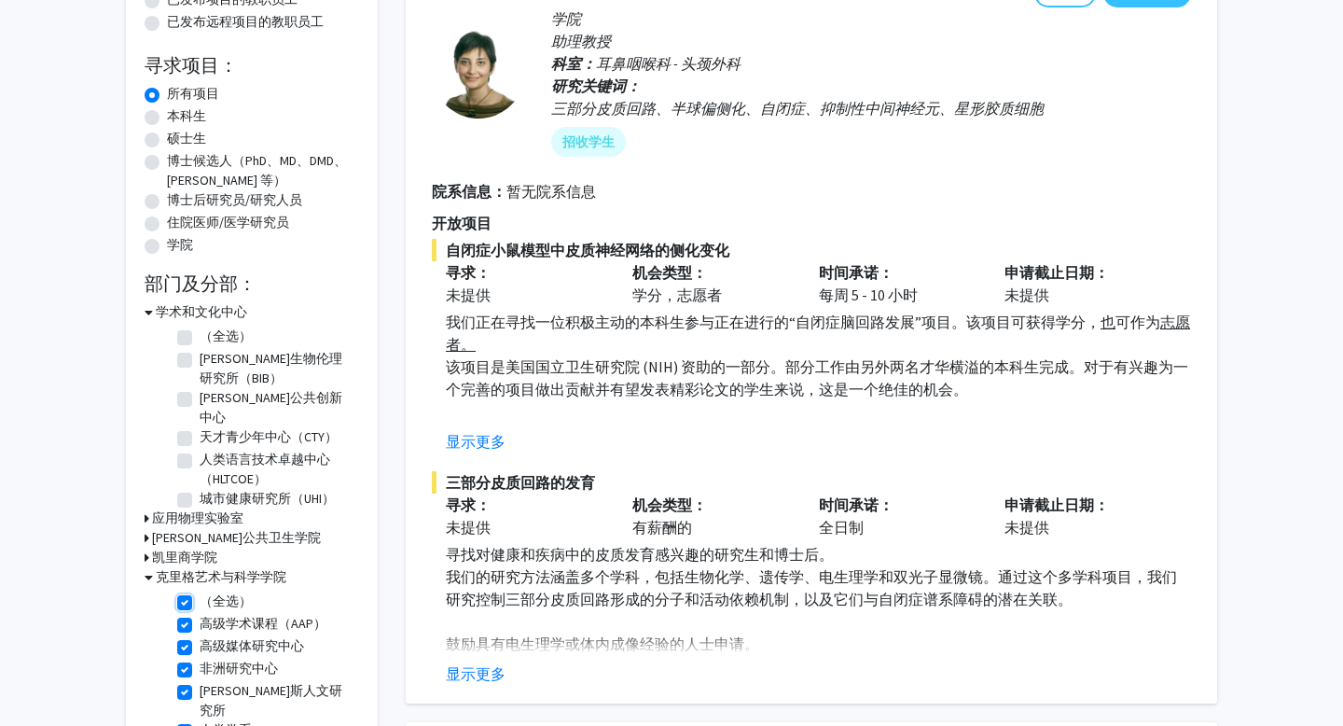
checkbox input "true"
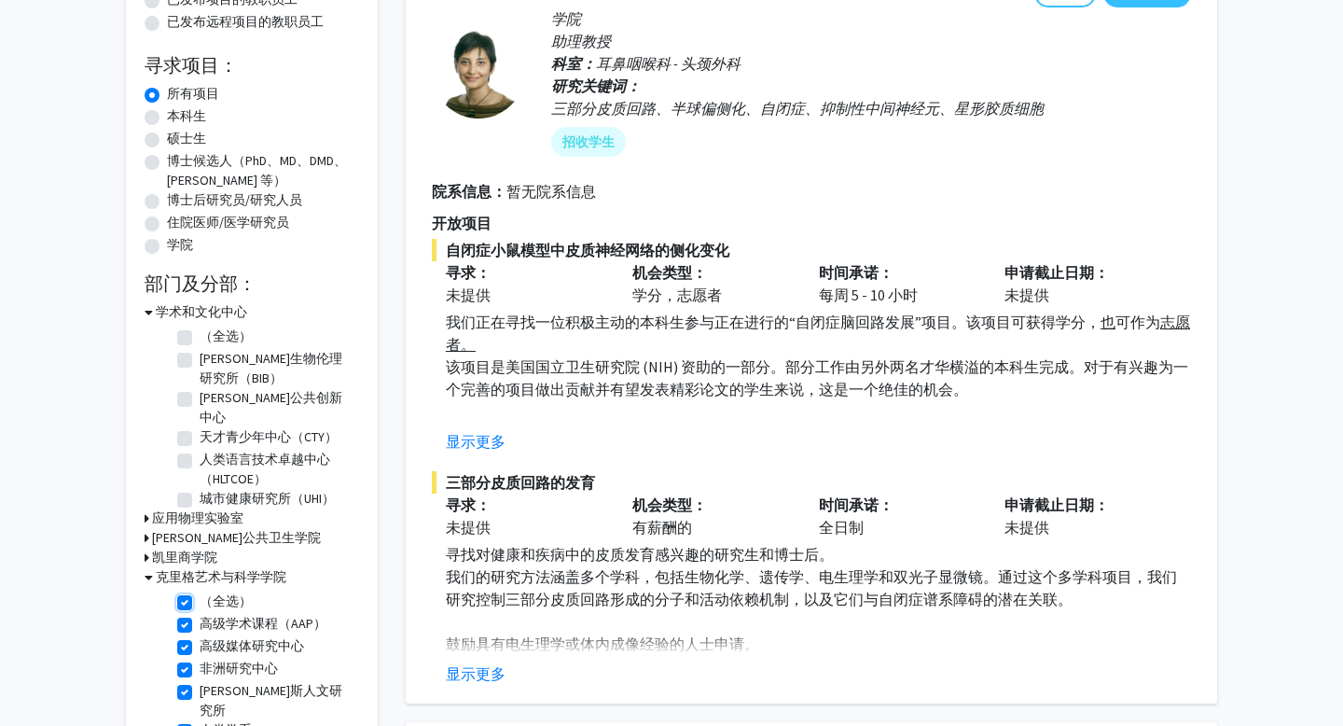
checkbox input "true"
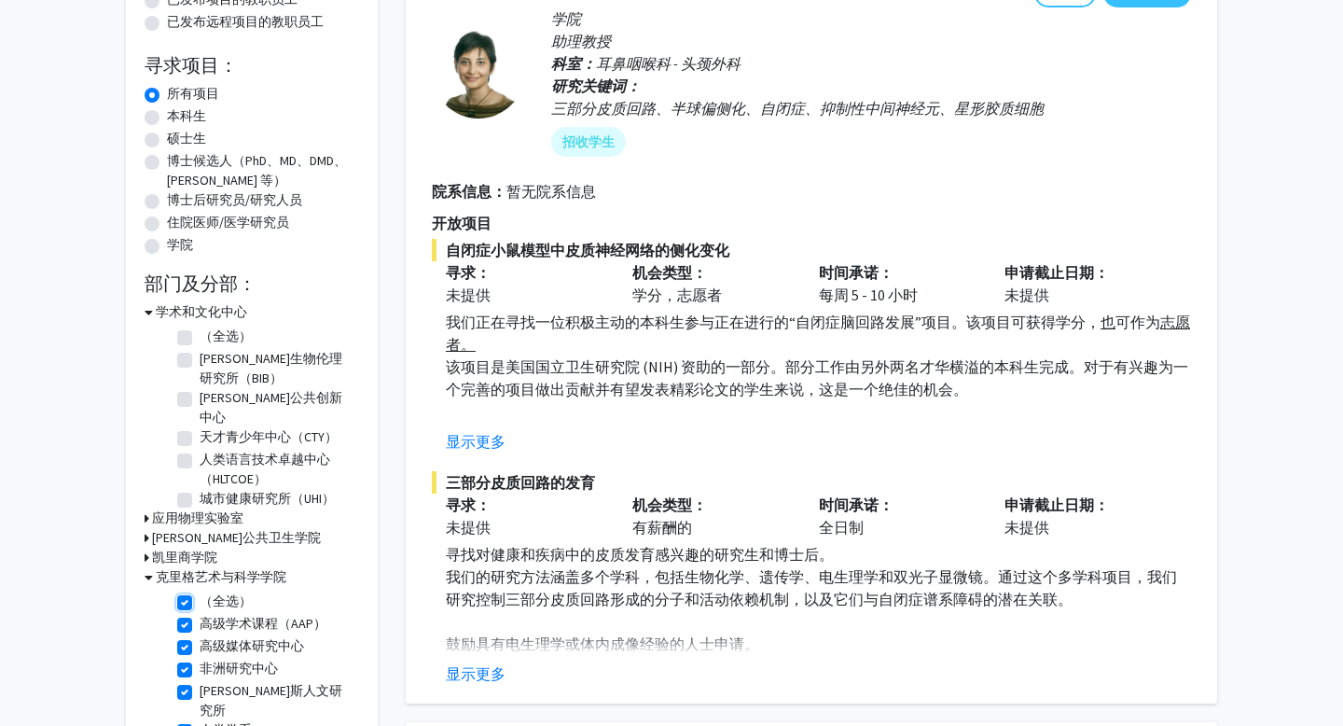
checkbox input "true"
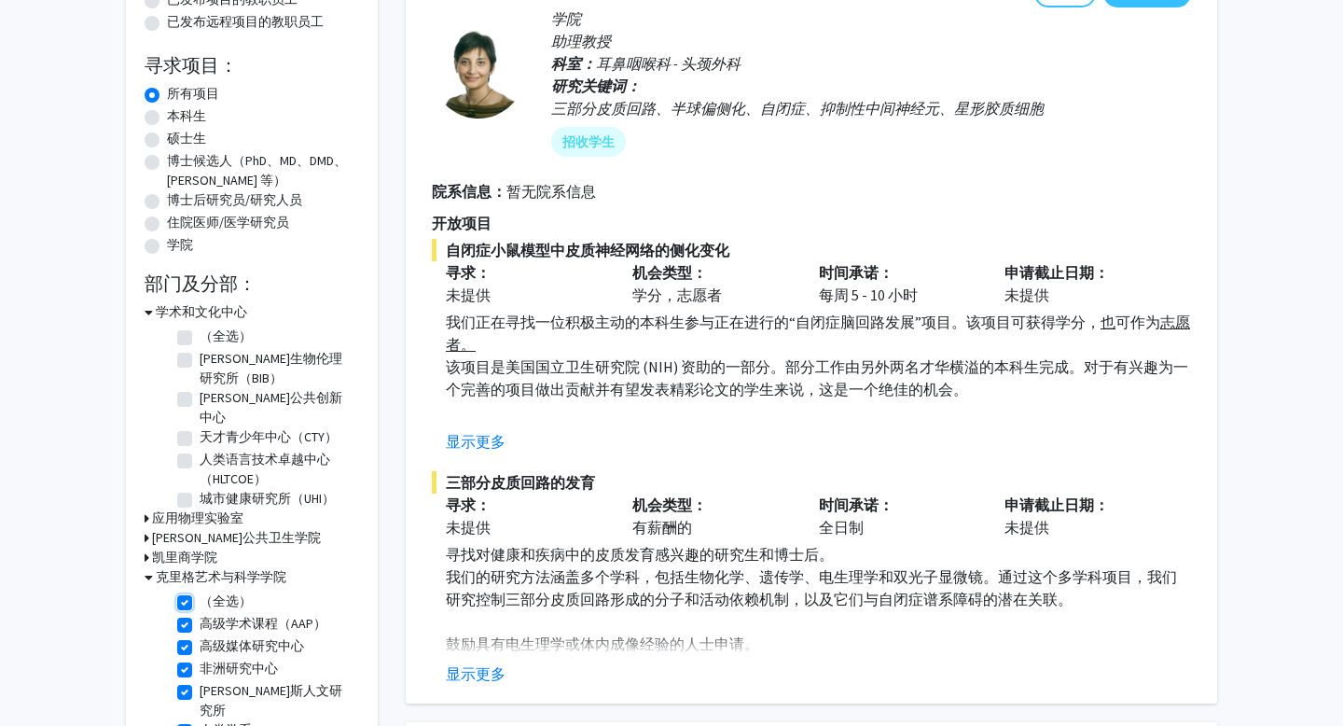
checkbox input "true"
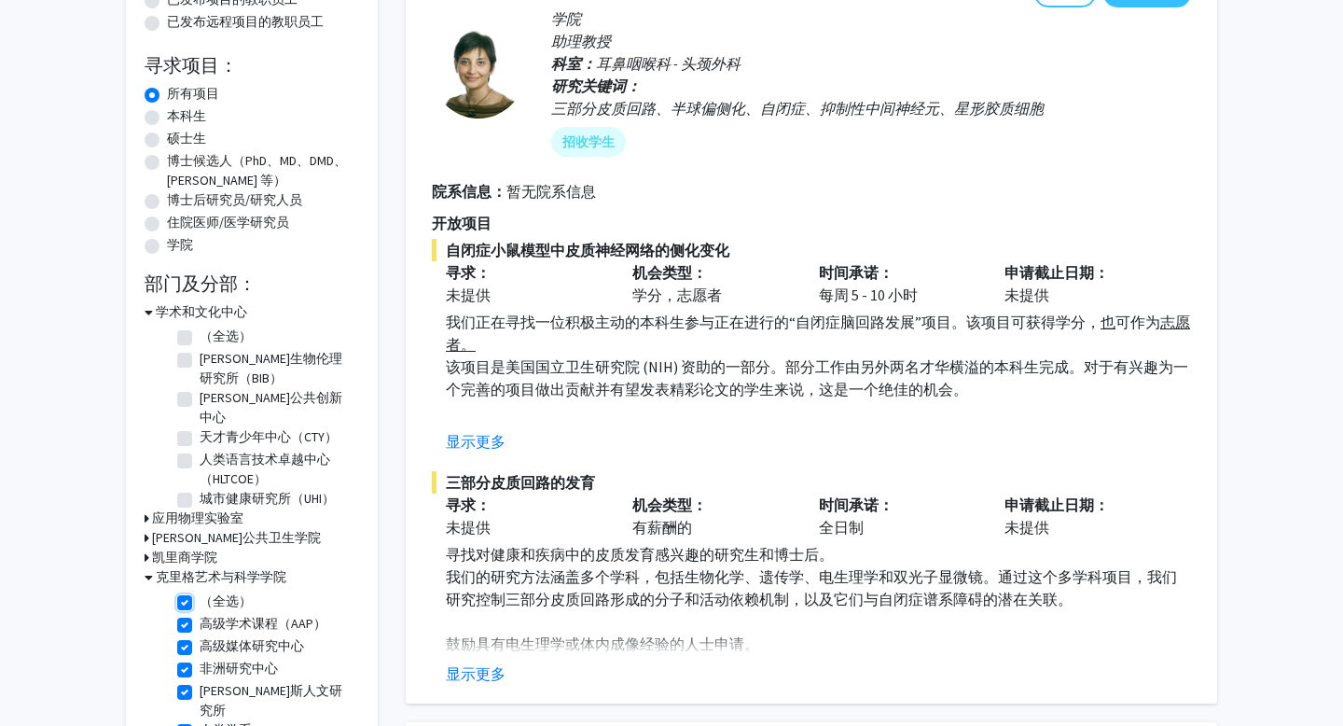
checkbox input "true"
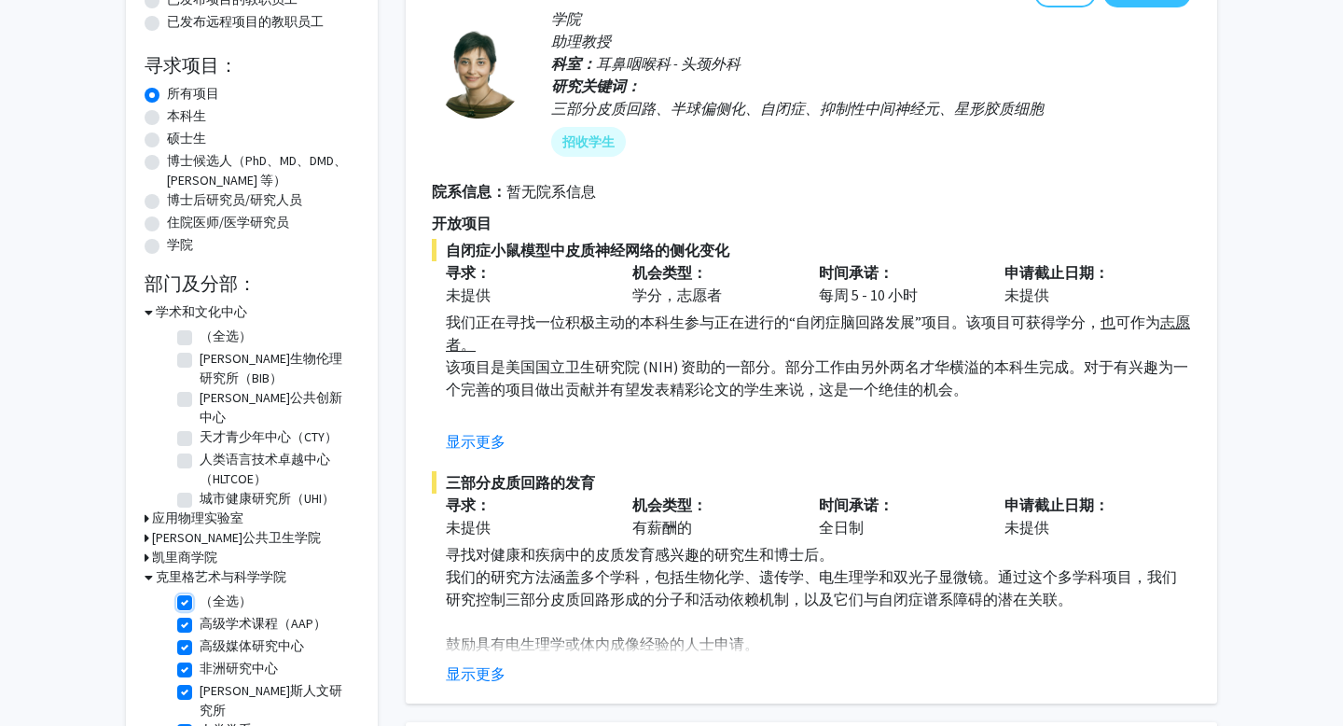
checkbox input "true"
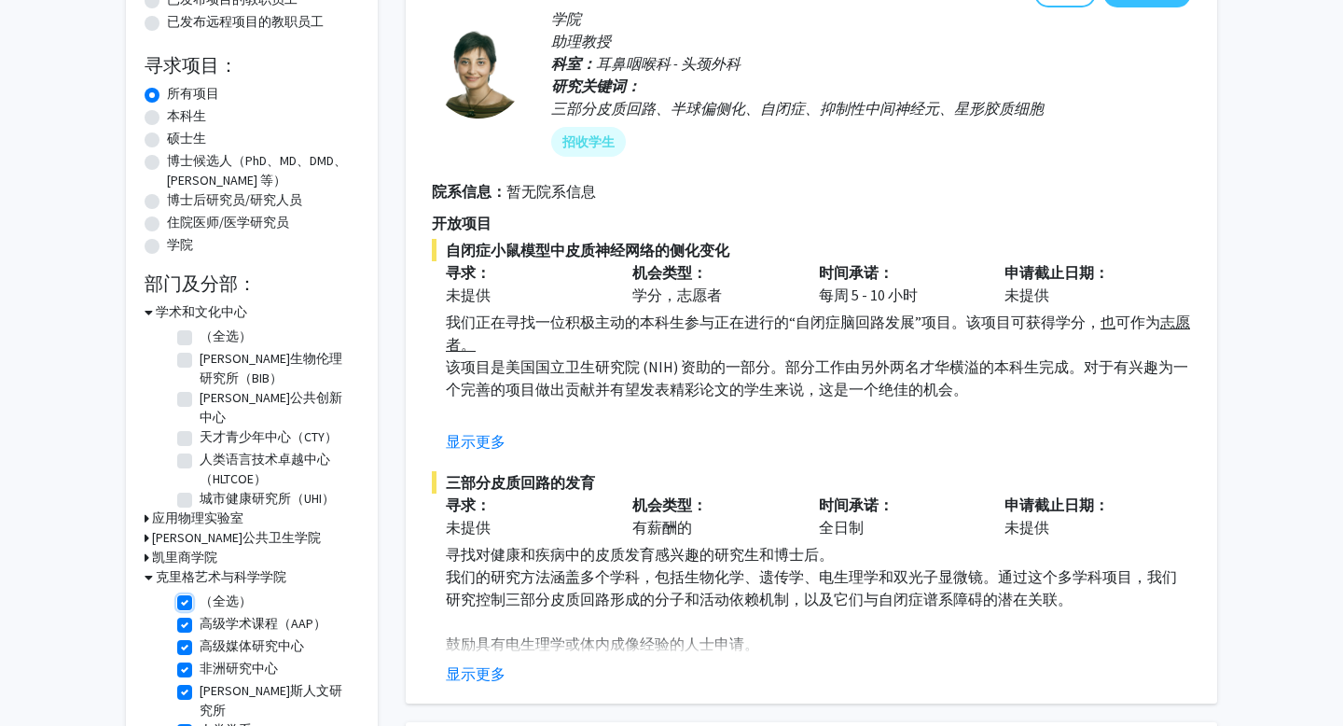
checkbox input "true"
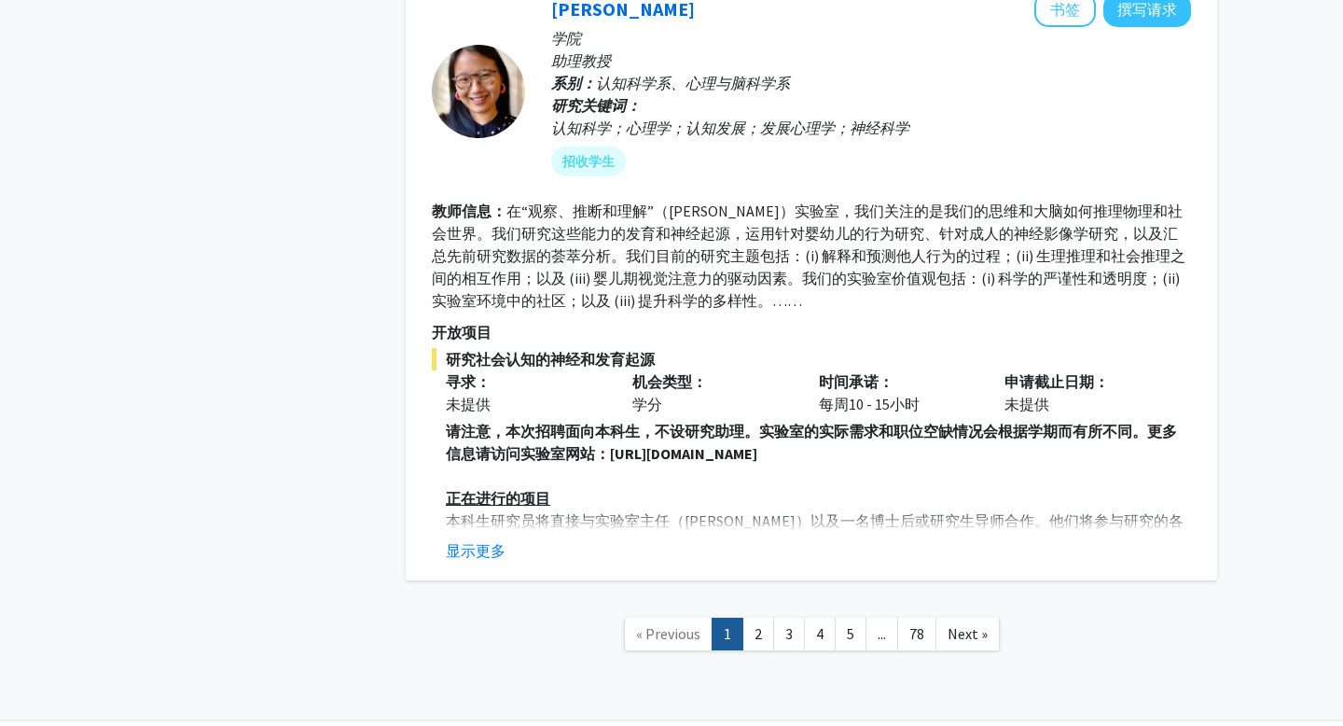
scroll to position [6134, 0]
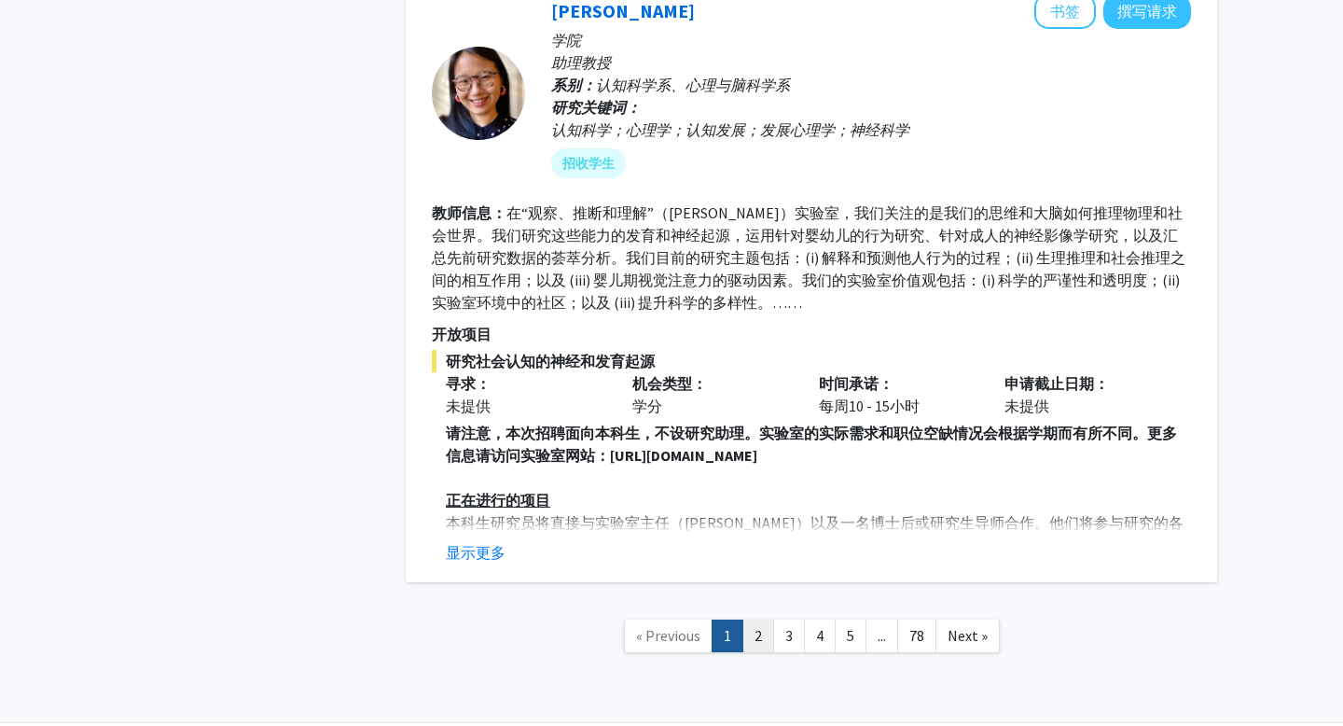
click at [757, 619] on link "2" at bounding box center [758, 635] width 32 height 33
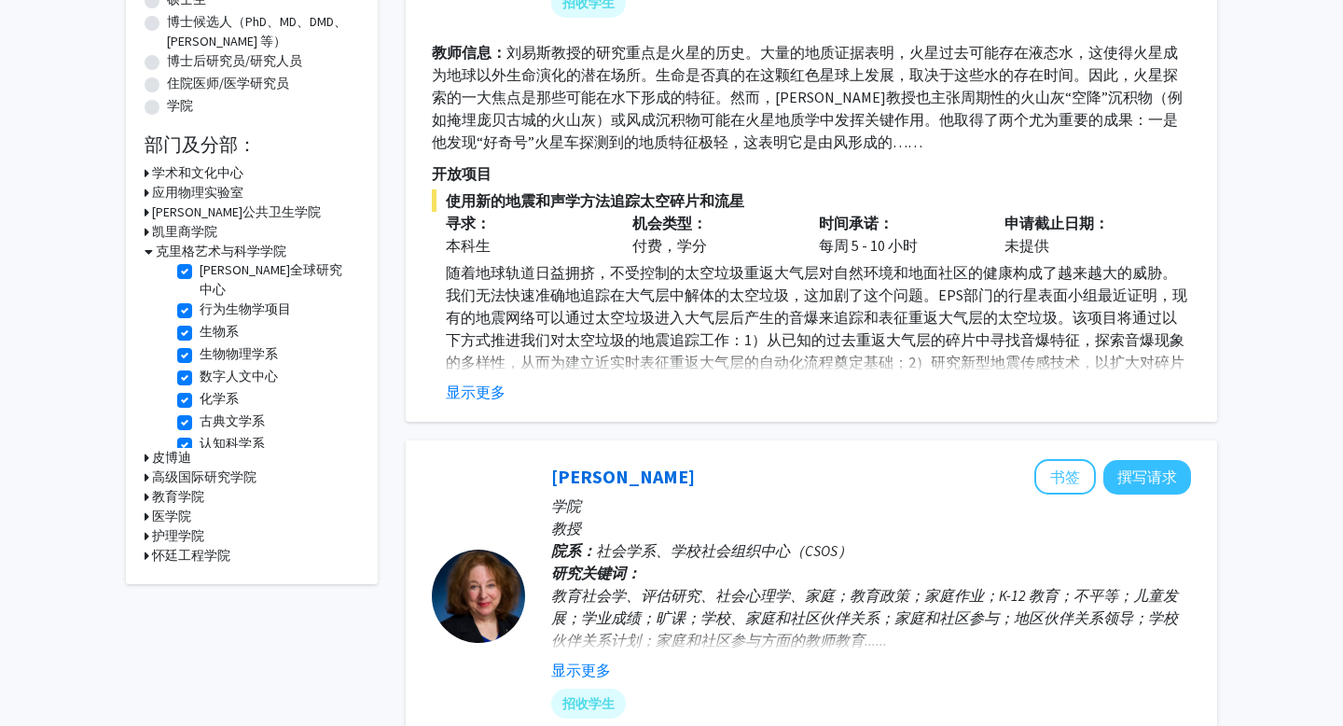
scroll to position [220, 0]
click at [227, 321] on font "生物系" at bounding box center [219, 329] width 39 height 17
click at [212, 320] on input "生物系" at bounding box center [206, 326] width 12 height 12
checkbox input "false"
checkbox input "true"
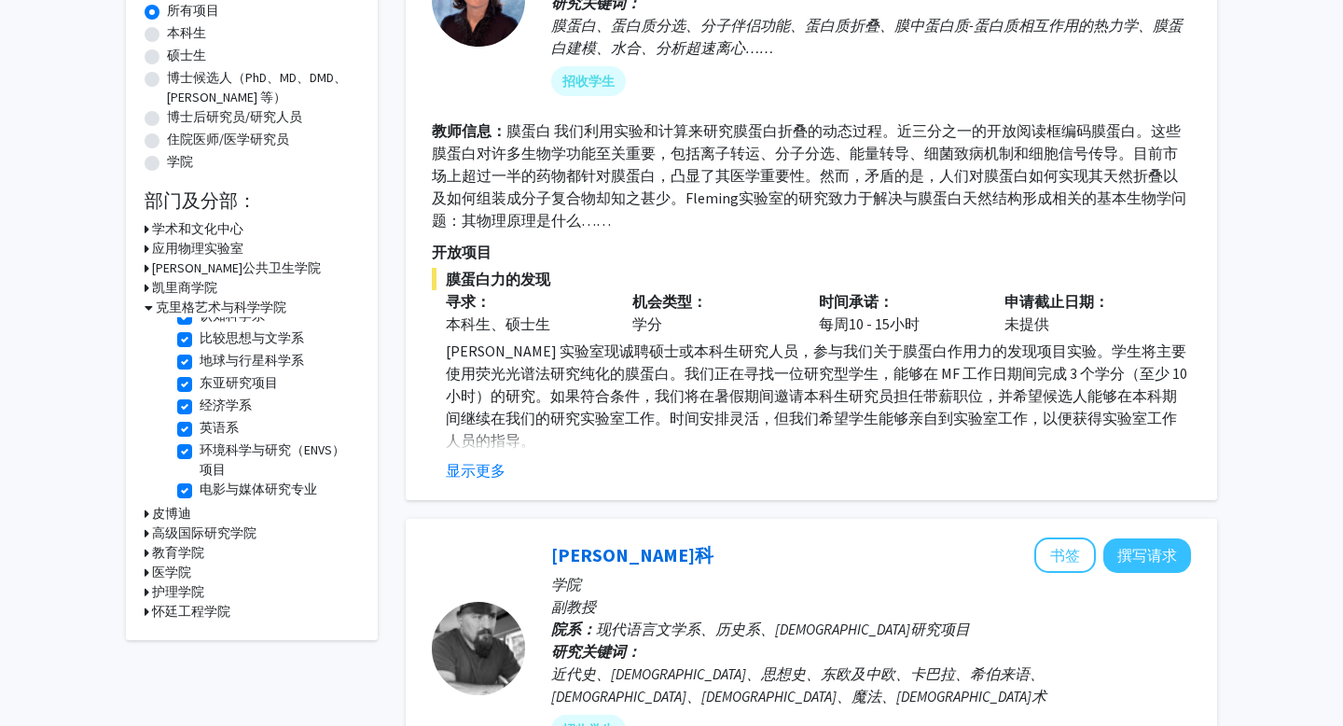
scroll to position [400, 0]
click at [246, 443] on label "环境科学与研究（ENVS）项目" at bounding box center [277, 461] width 155 height 39
click at [212, 443] on input "环境科学与研究（ENVS）项目" at bounding box center [206, 448] width 12 height 12
checkbox input "false"
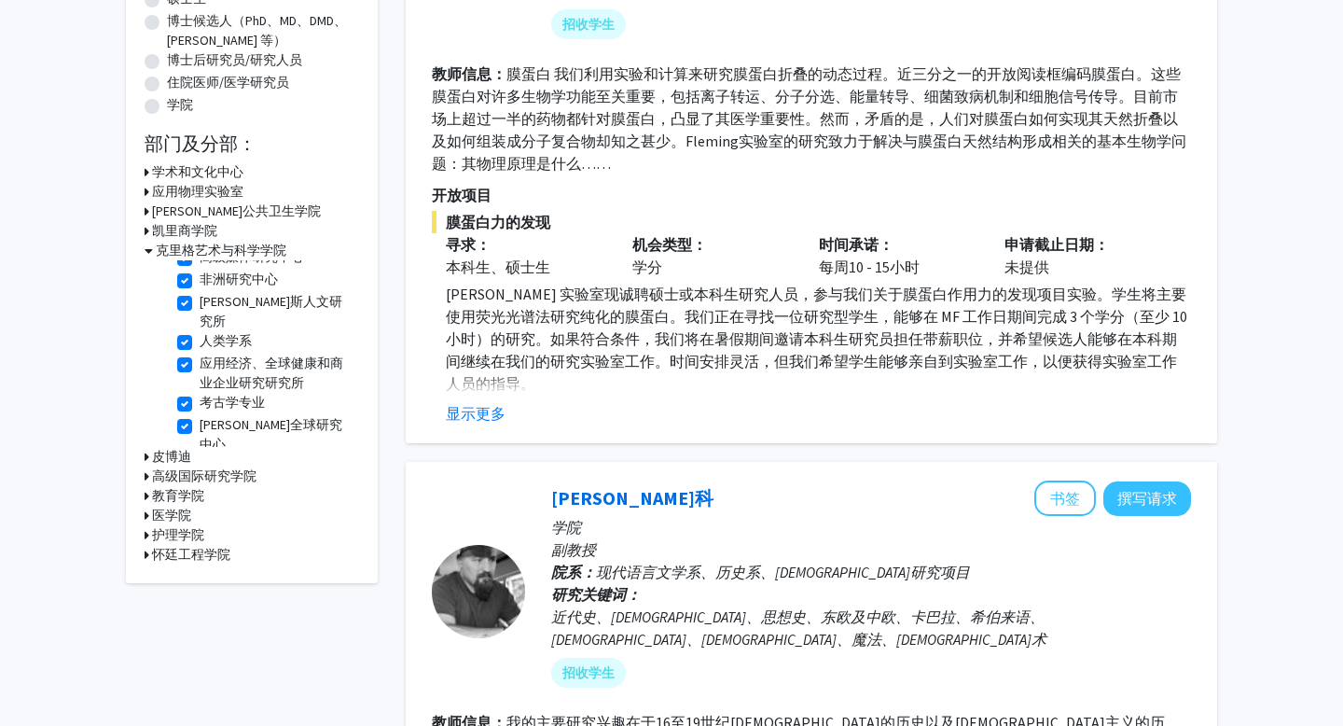
scroll to position [69, 0]
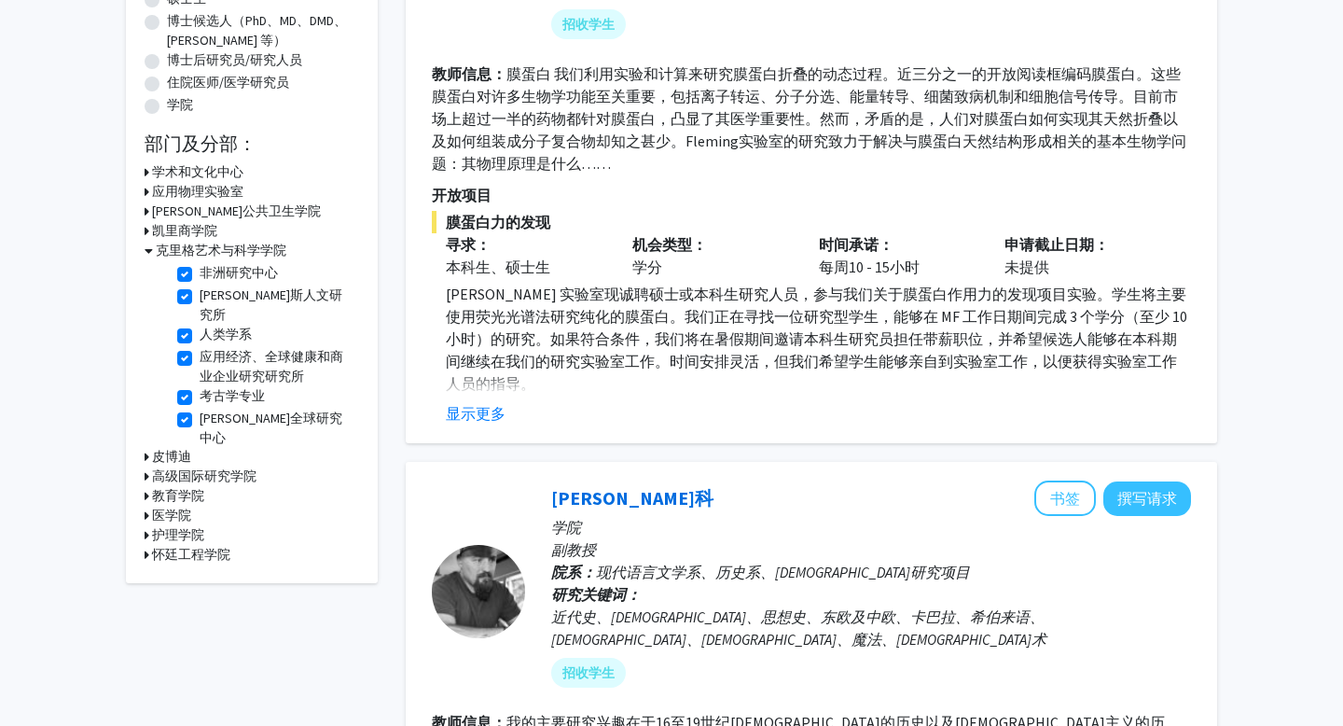
click at [246, 449] on font "行为生物学项目" at bounding box center [245, 457] width 91 height 17
click at [212, 448] on input "行为生物学项目" at bounding box center [206, 454] width 12 height 12
checkbox input "false"
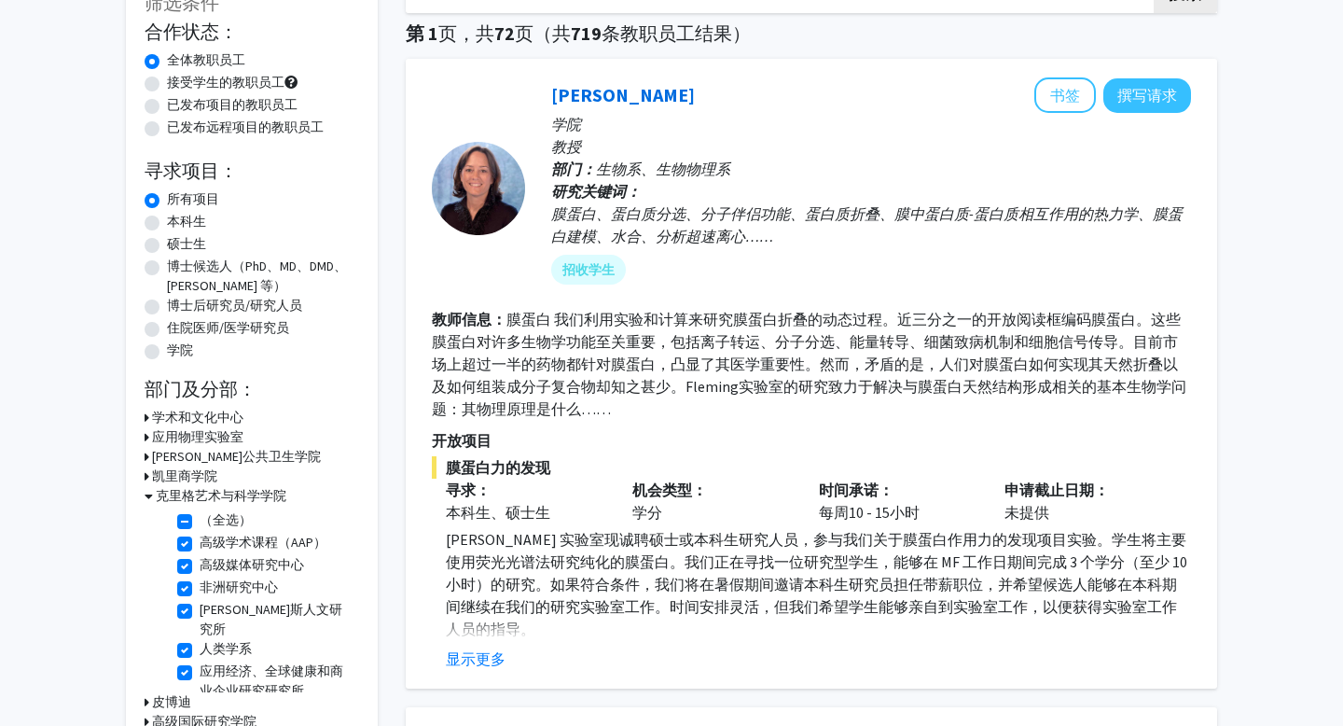
scroll to position [421, 0]
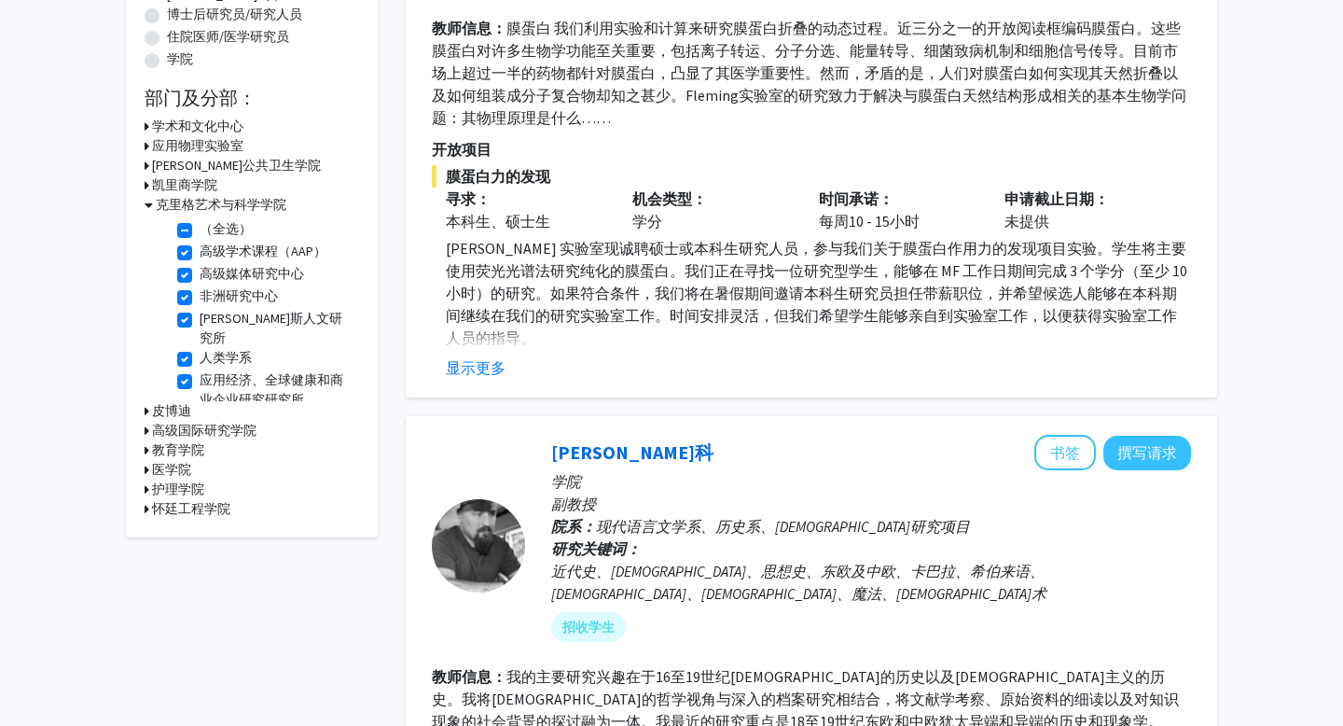
click at [256, 381] on font "应用经济、全球健康和商业企业研究研究所" at bounding box center [272, 389] width 144 height 36
click at [212, 381] on input "应用经济、全球健康和商业企业研究研究所" at bounding box center [206, 376] width 12 height 12
checkbox input "false"
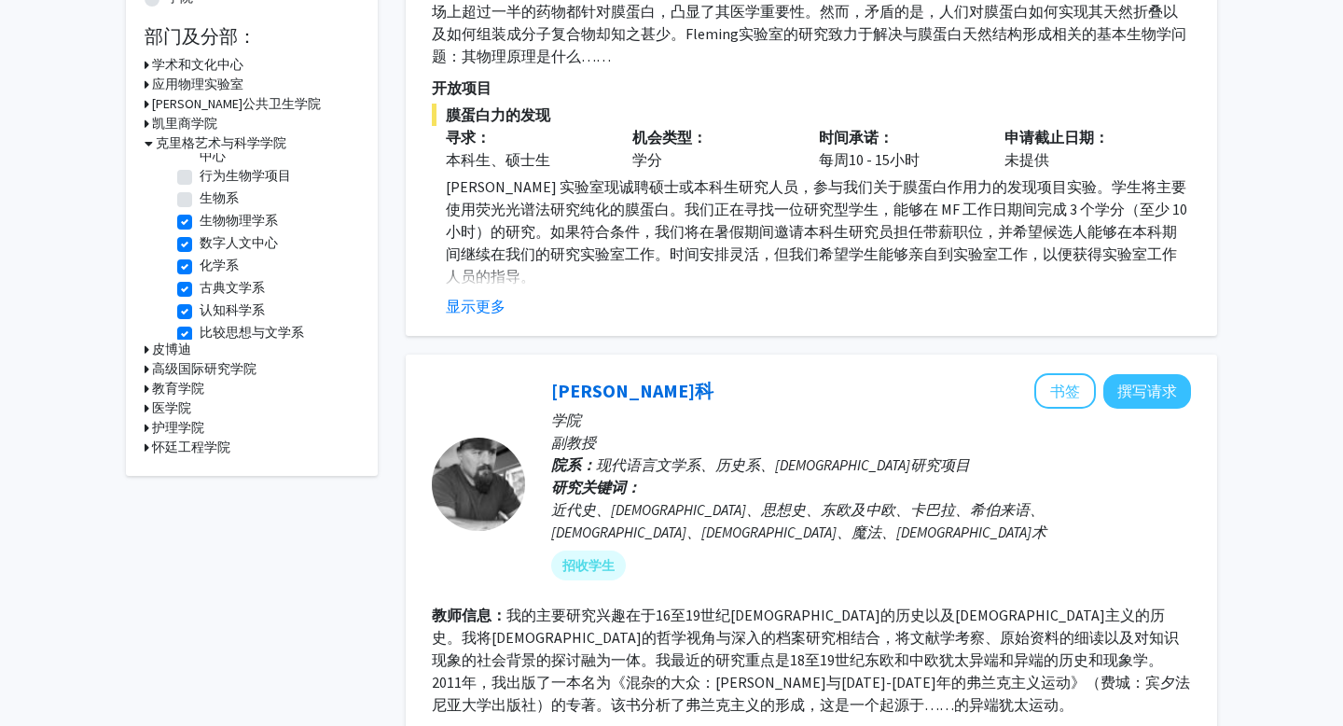
scroll to position [246, 0]
click at [249, 209] on font "生物物理学系" at bounding box center [239, 217] width 78 height 17
click at [212, 208] on input "生物物理学系" at bounding box center [206, 214] width 12 height 12
checkbox input "false"
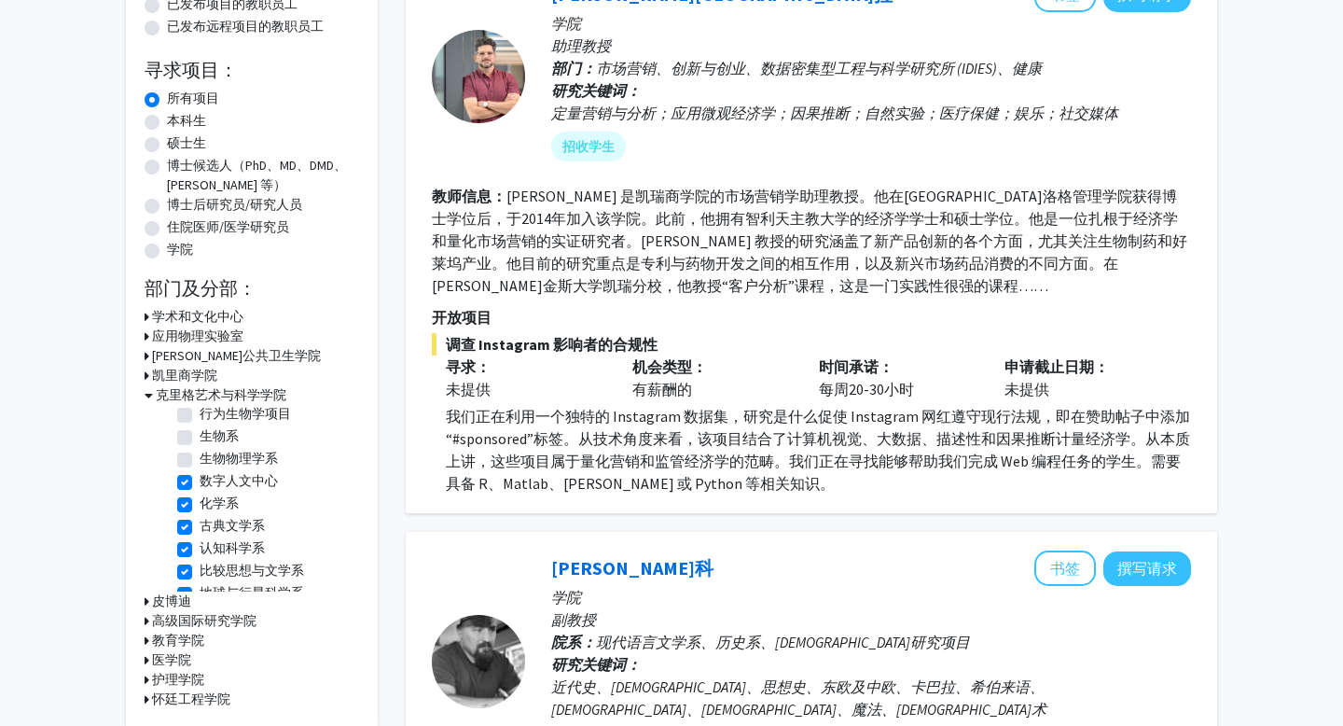
scroll to position [263, 0]
click at [254, 466] on font "数字人文中心" at bounding box center [239, 474] width 78 height 17
click at [212, 465] on input "数字人文中心" at bounding box center [206, 471] width 12 height 12
checkbox input "false"
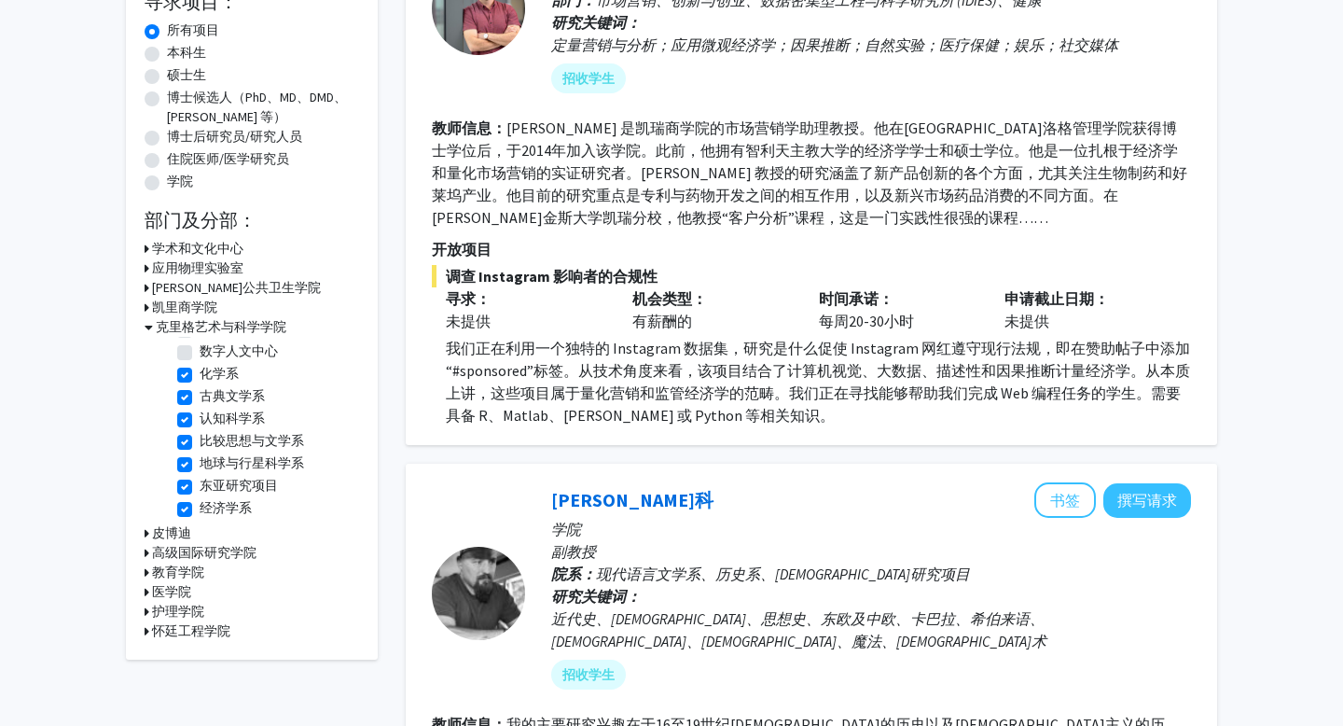
scroll to position [321, 0]
click at [260, 452] on font "地球与行星科学系" at bounding box center [252, 460] width 104 height 17
click at [212, 451] on input "地球与行星科学系" at bounding box center [206, 457] width 12 height 12
checkbox input "false"
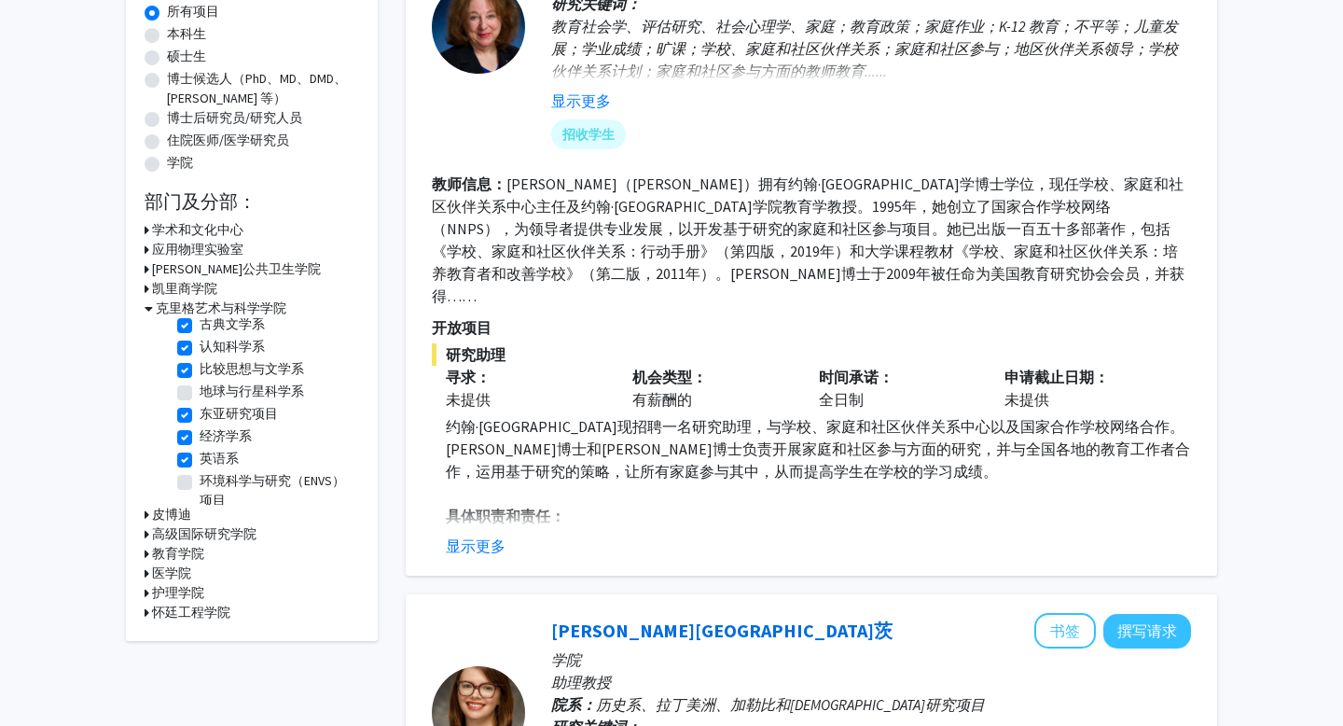
click at [237, 427] on font "经济学系" at bounding box center [226, 435] width 52 height 17
click at [212, 426] on input "经济学系" at bounding box center [206, 432] width 12 height 12
checkbox input "false"
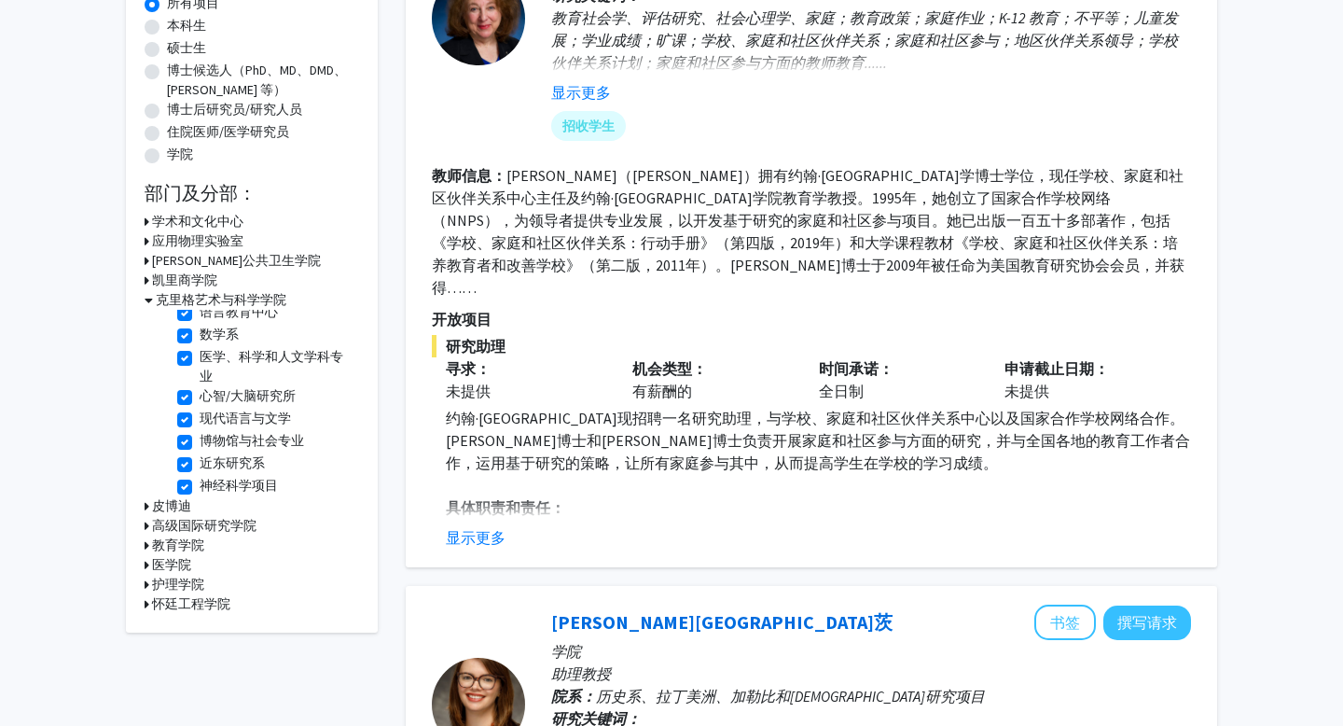
click at [238, 521] on font "物理与天文系" at bounding box center [239, 529] width 78 height 17
click at [212, 520] on input "物理与天文系" at bounding box center [206, 526] width 12 height 12
checkbox input "false"
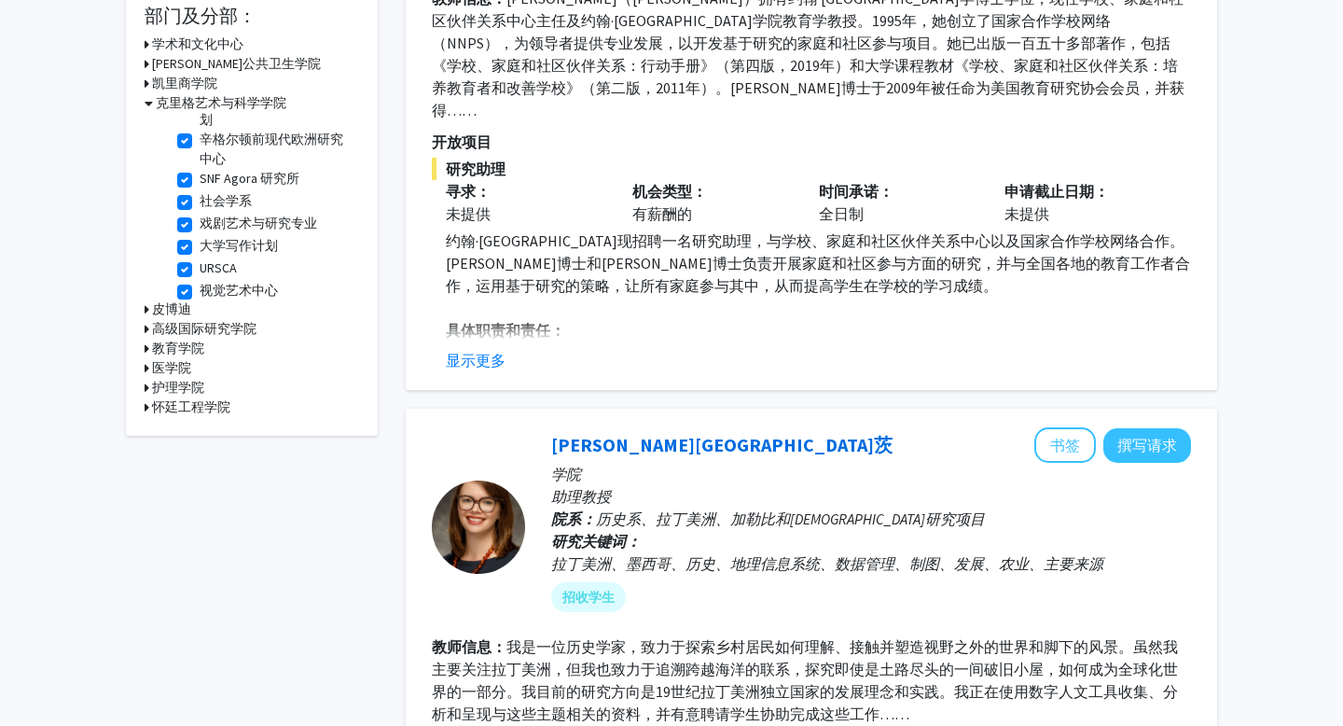
click at [266, 215] on font "戏剧艺术与研究专业" at bounding box center [259, 223] width 118 height 17
click at [212, 214] on input "戏剧艺术与研究专业" at bounding box center [206, 220] width 12 height 12
checkbox input "false"
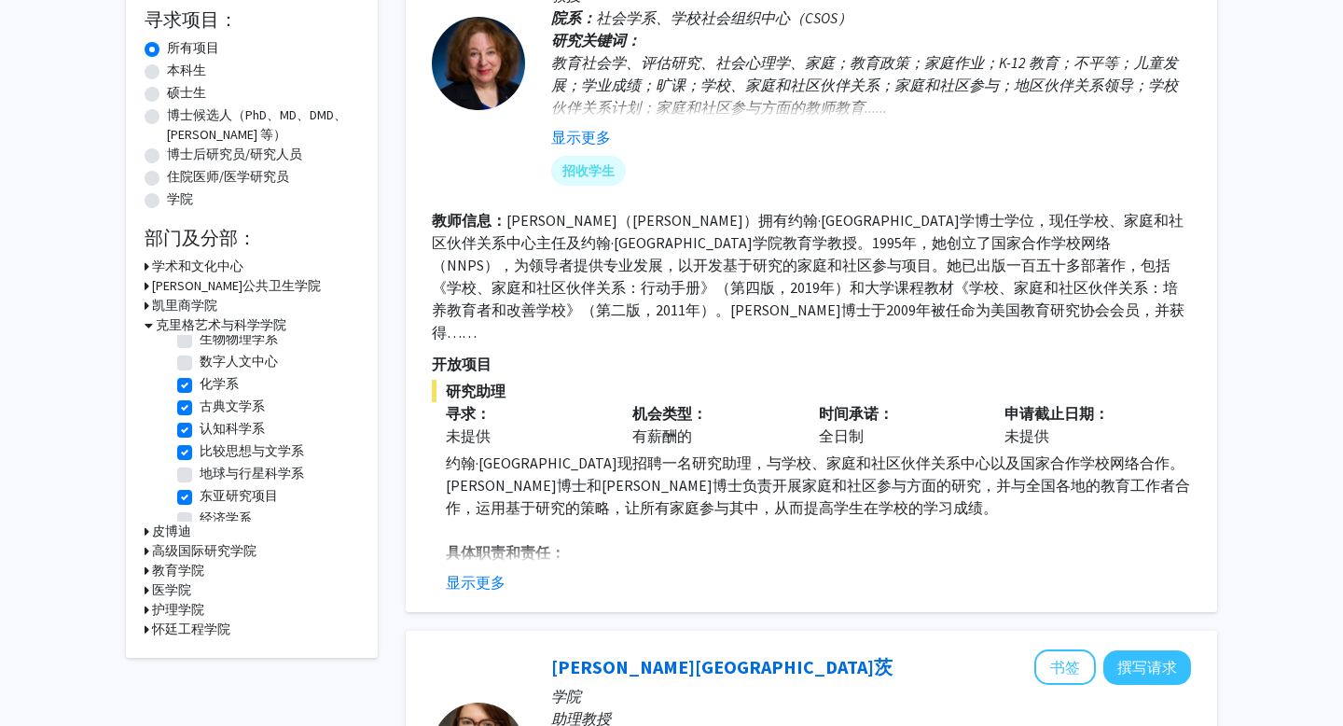
click at [257, 374] on fieldset "化学系 化学系" at bounding box center [277, 384] width 155 height 20
click at [220, 375] on font "化学系" at bounding box center [219, 383] width 39 height 17
click at [212, 374] on input "化学系" at bounding box center [206, 380] width 12 height 12
checkbox input "false"
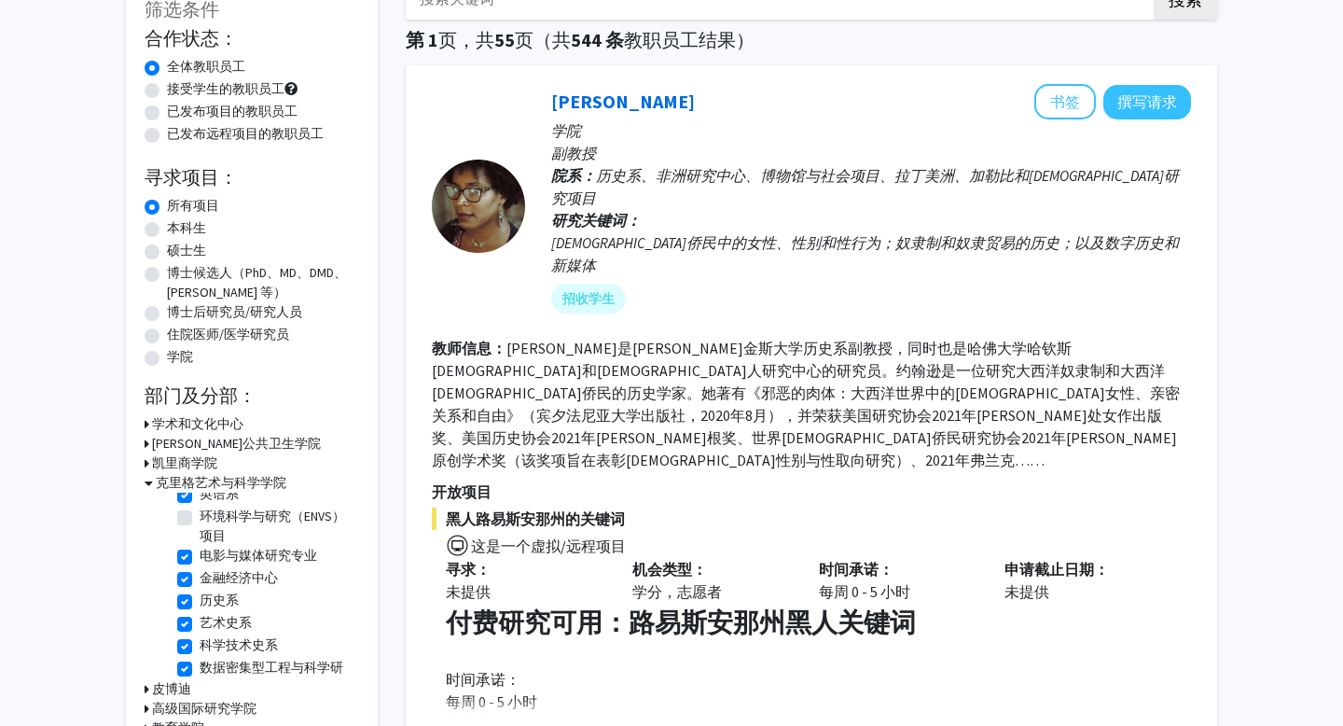
click at [249, 590] on fieldset "历史系 历史系" at bounding box center [277, 600] width 155 height 20
click at [249, 569] on font "金融经济中心" at bounding box center [239, 577] width 78 height 17
click at [212, 568] on input "金融经济中心" at bounding box center [206, 574] width 12 height 12
checkbox input "false"
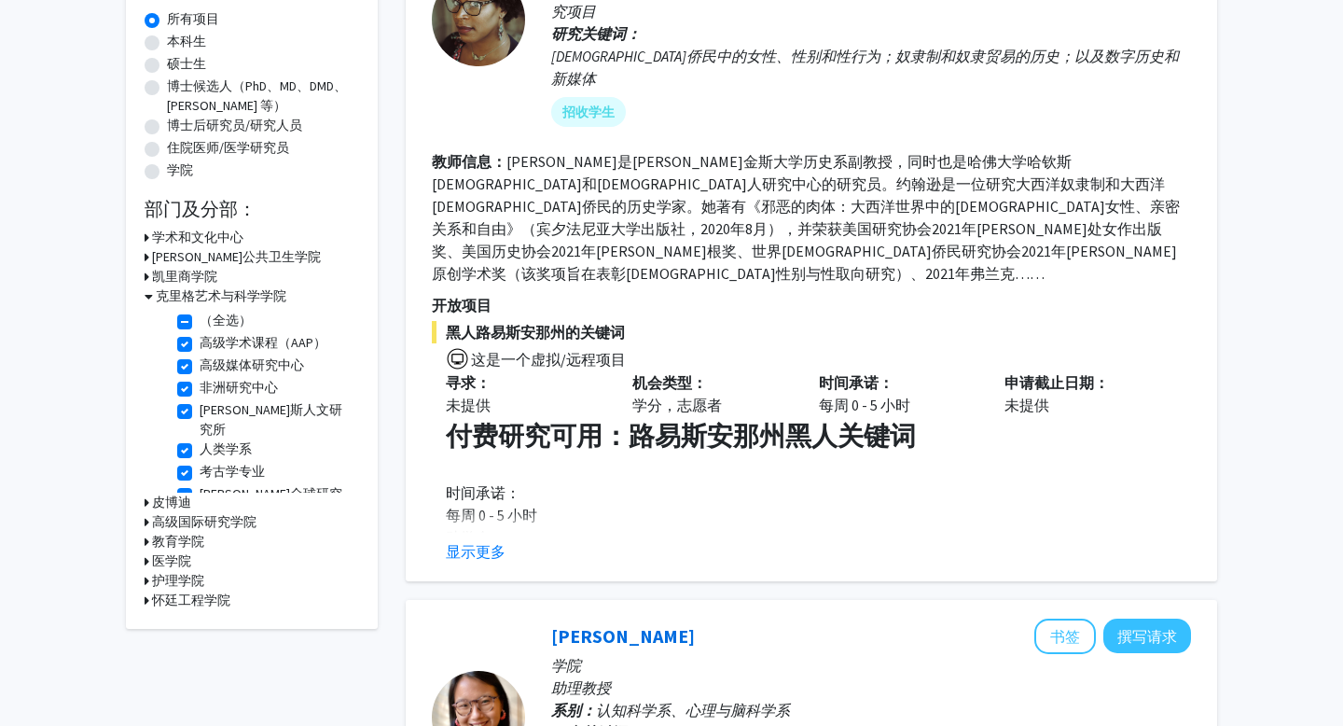
click at [220, 314] on font "（全选）" at bounding box center [226, 320] width 52 height 17
click at [212, 314] on input "（全选）" at bounding box center [206, 317] width 12 height 12
checkbox input "false"
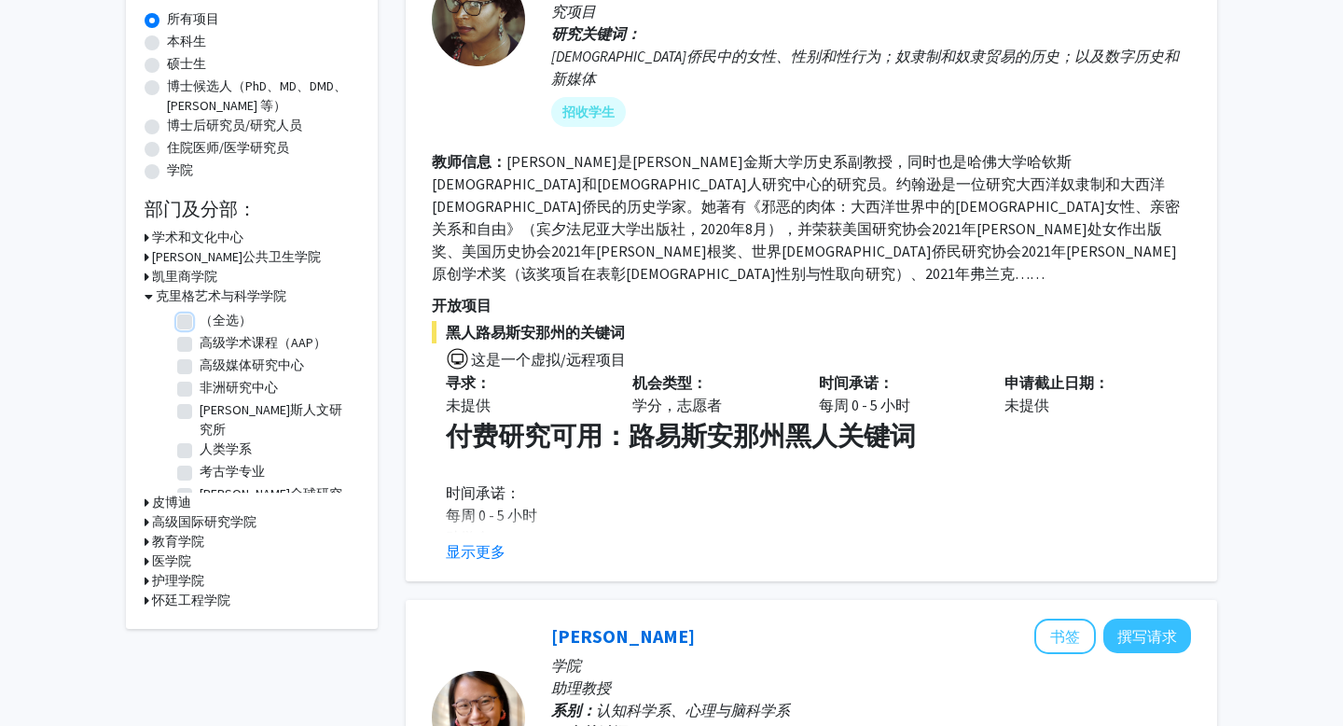
checkbox input "false"
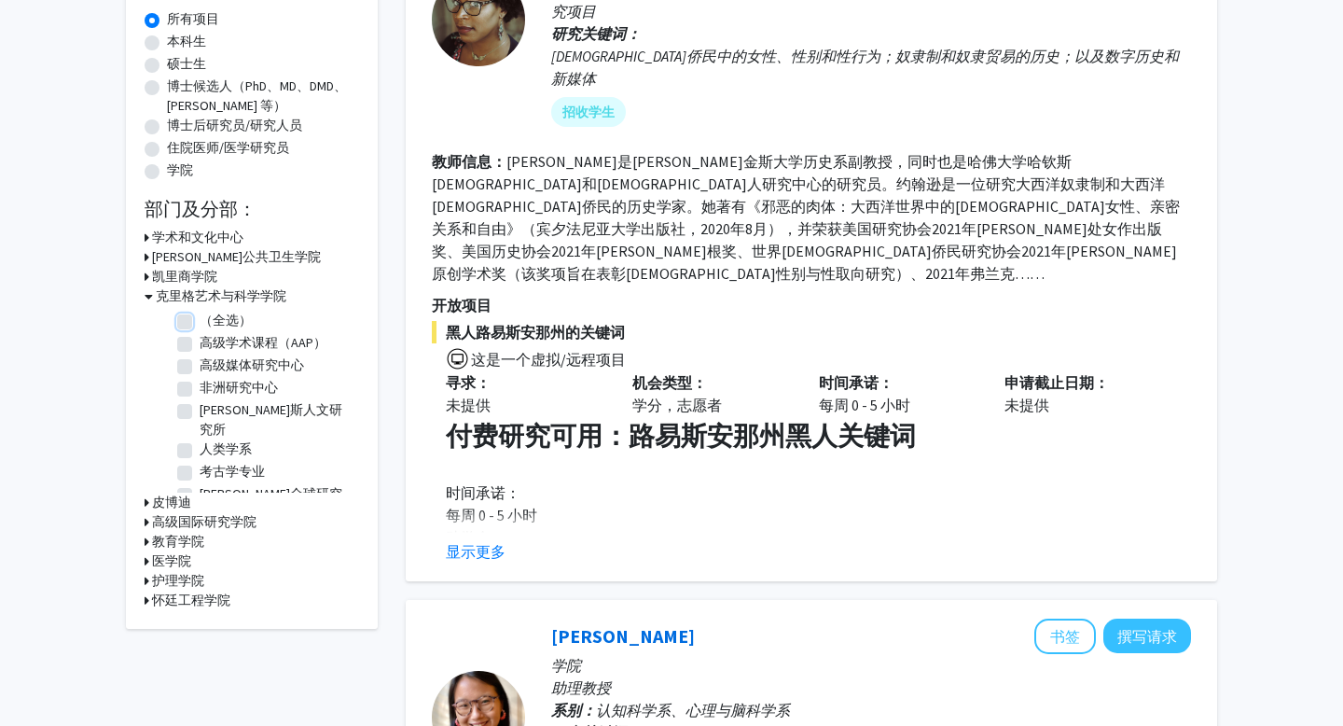
checkbox input "false"
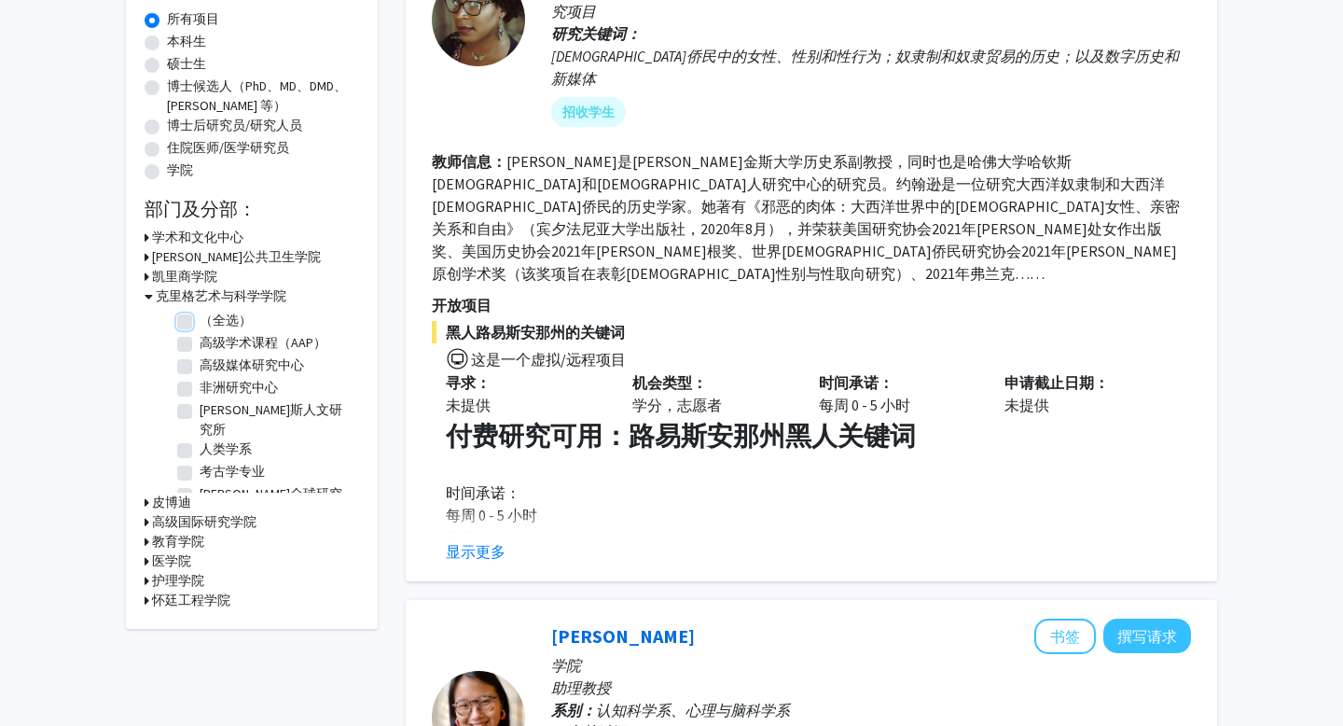
checkbox input "false"
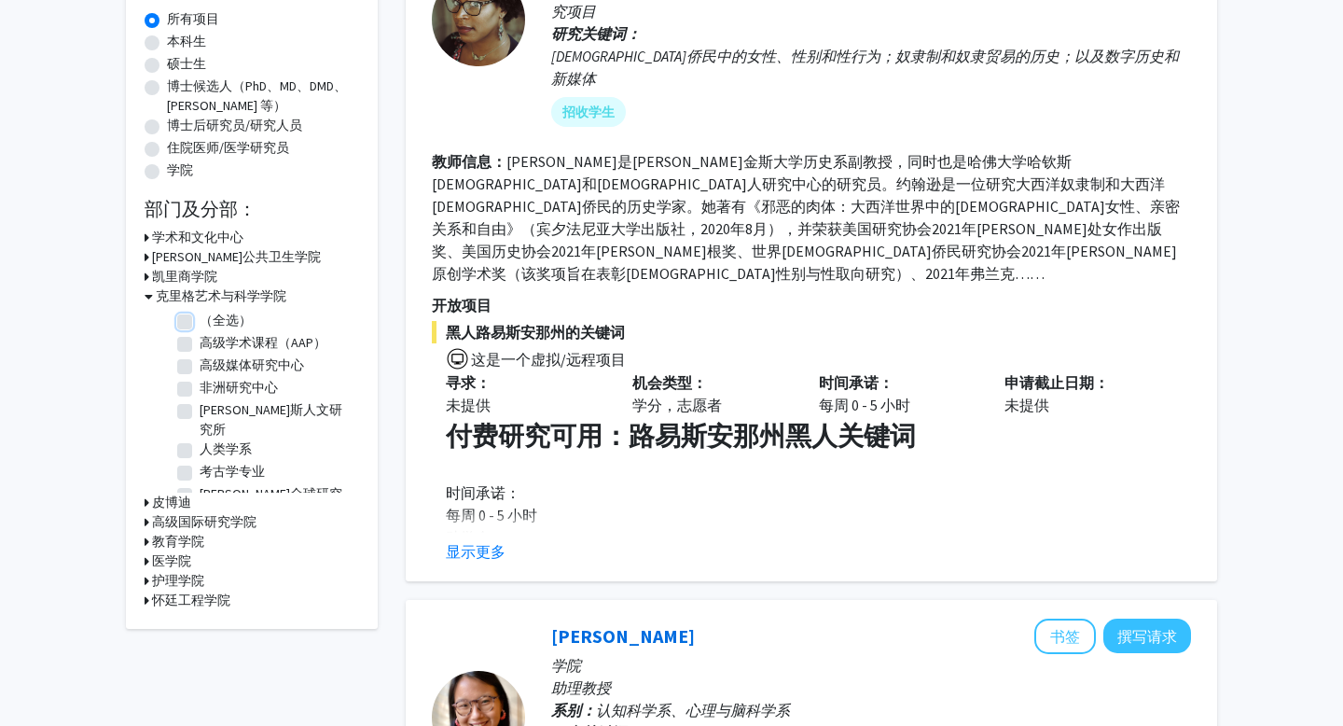
checkbox input "false"
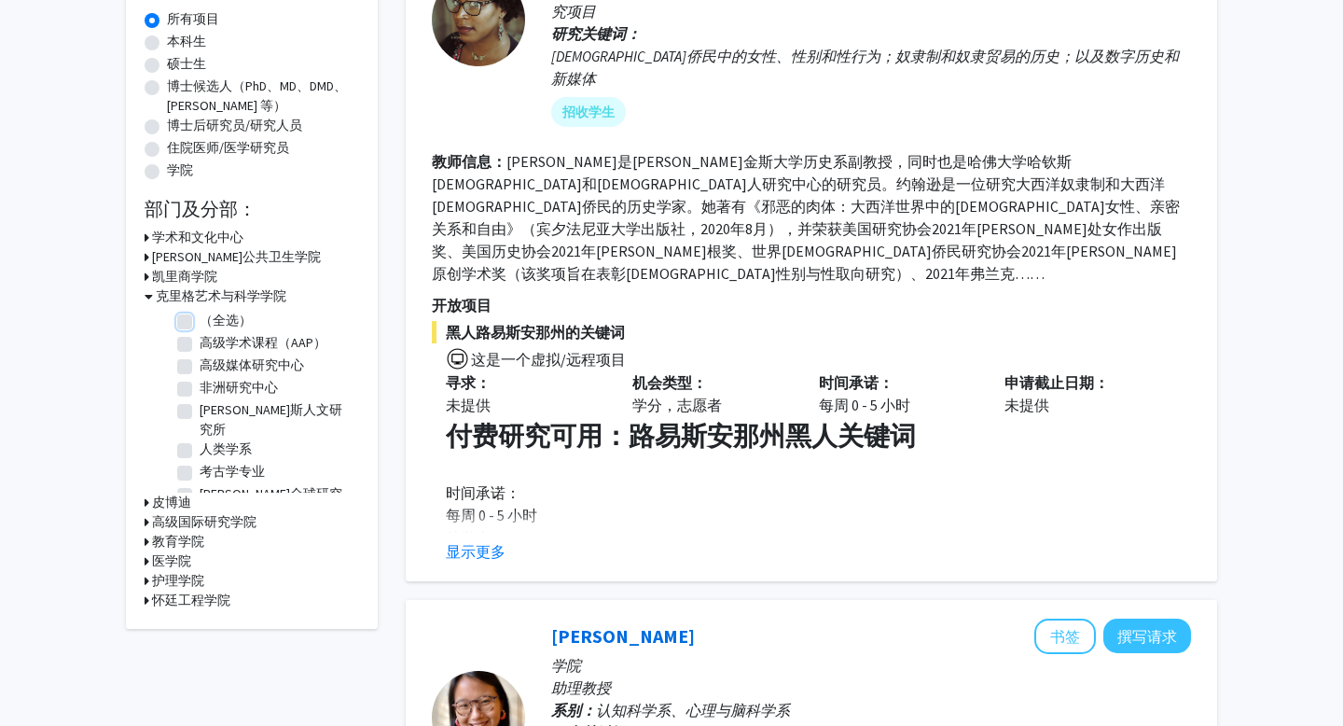
checkbox input "false"
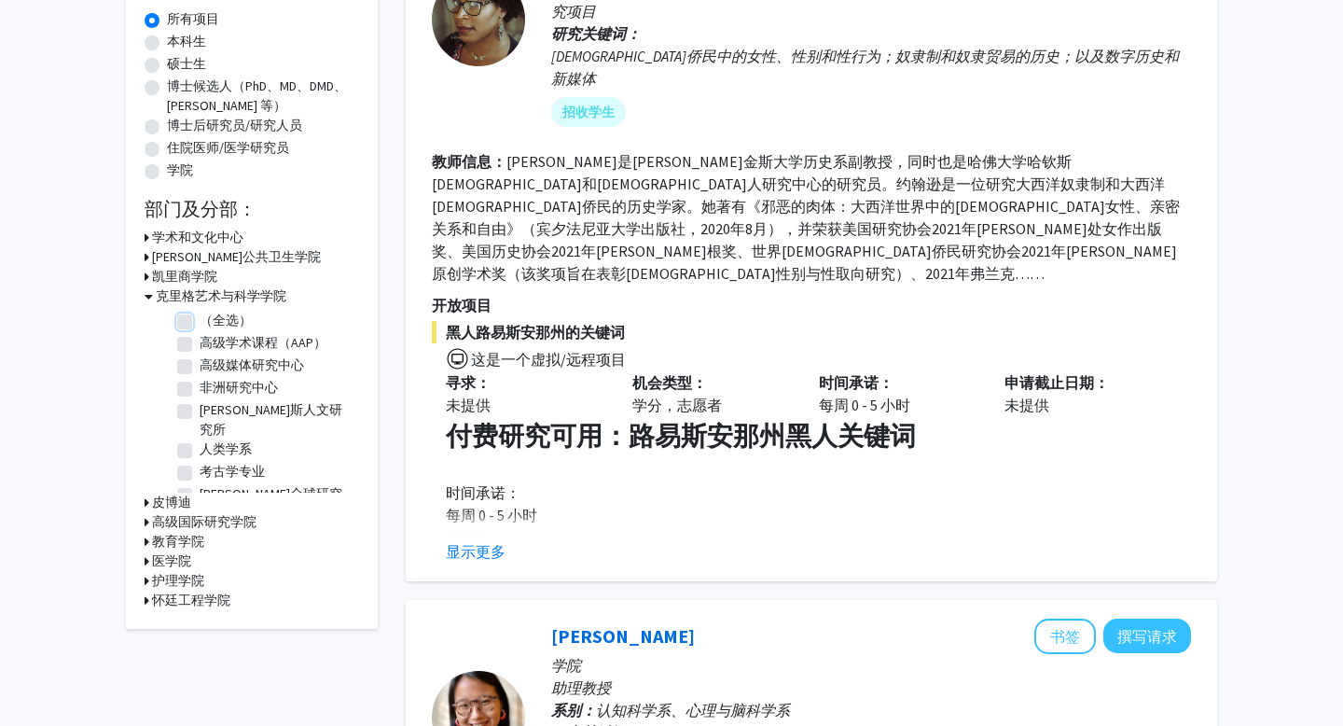
checkbox input "false"
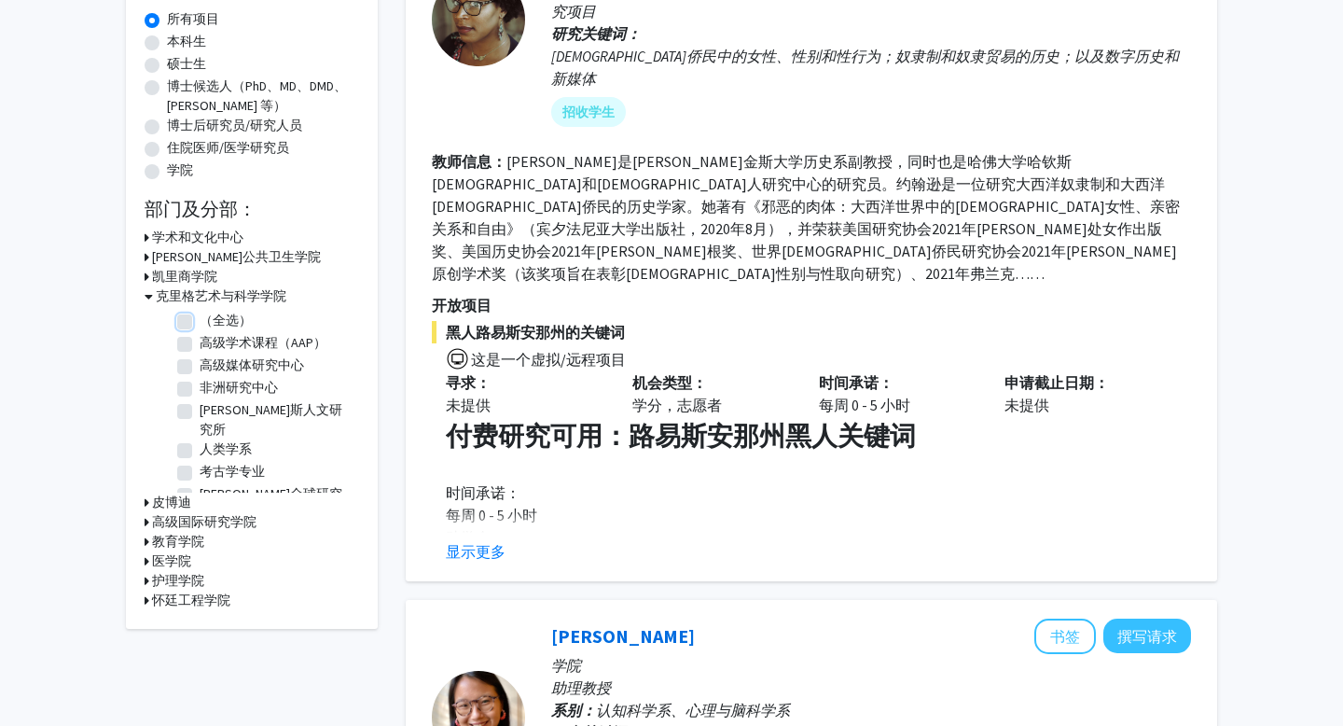
checkbox input "false"
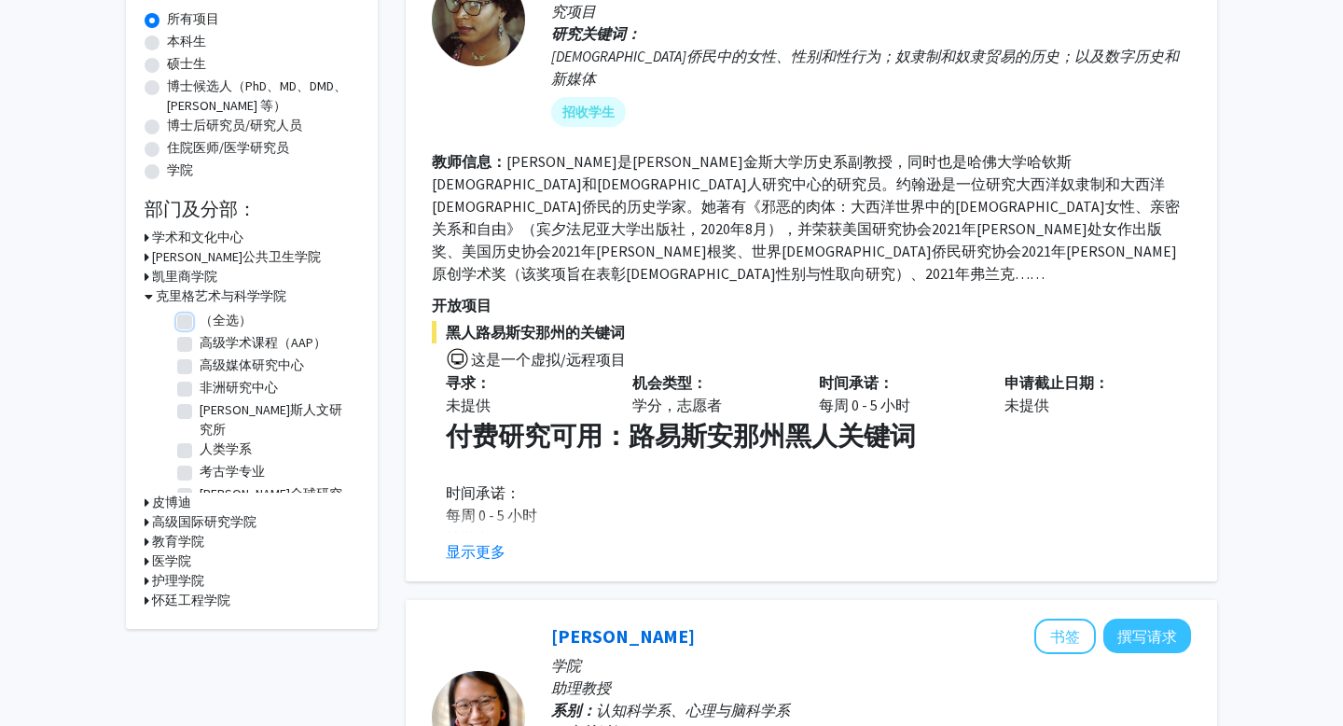
checkbox input "false"
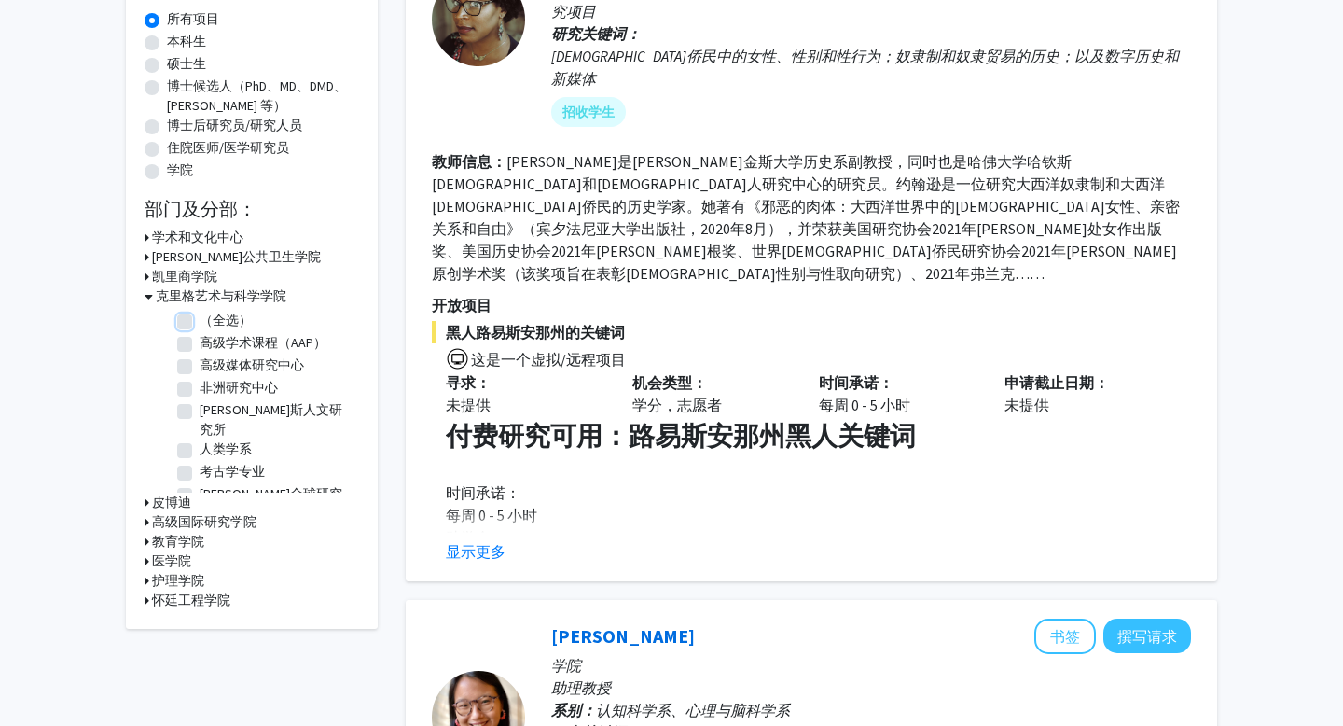
checkbox input "false"
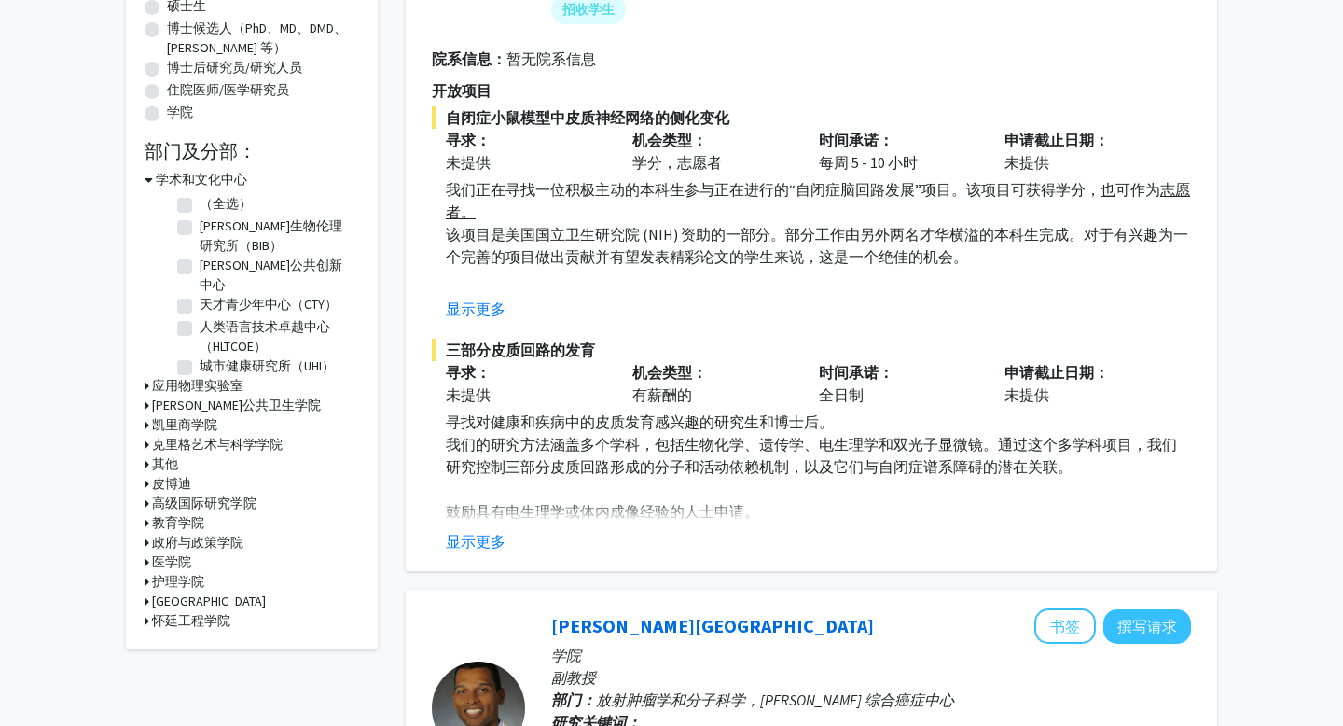
click at [212, 205] on font "（全选）" at bounding box center [226, 203] width 52 height 17
click at [212, 205] on input "（全选）" at bounding box center [206, 200] width 12 height 12
checkbox input "true"
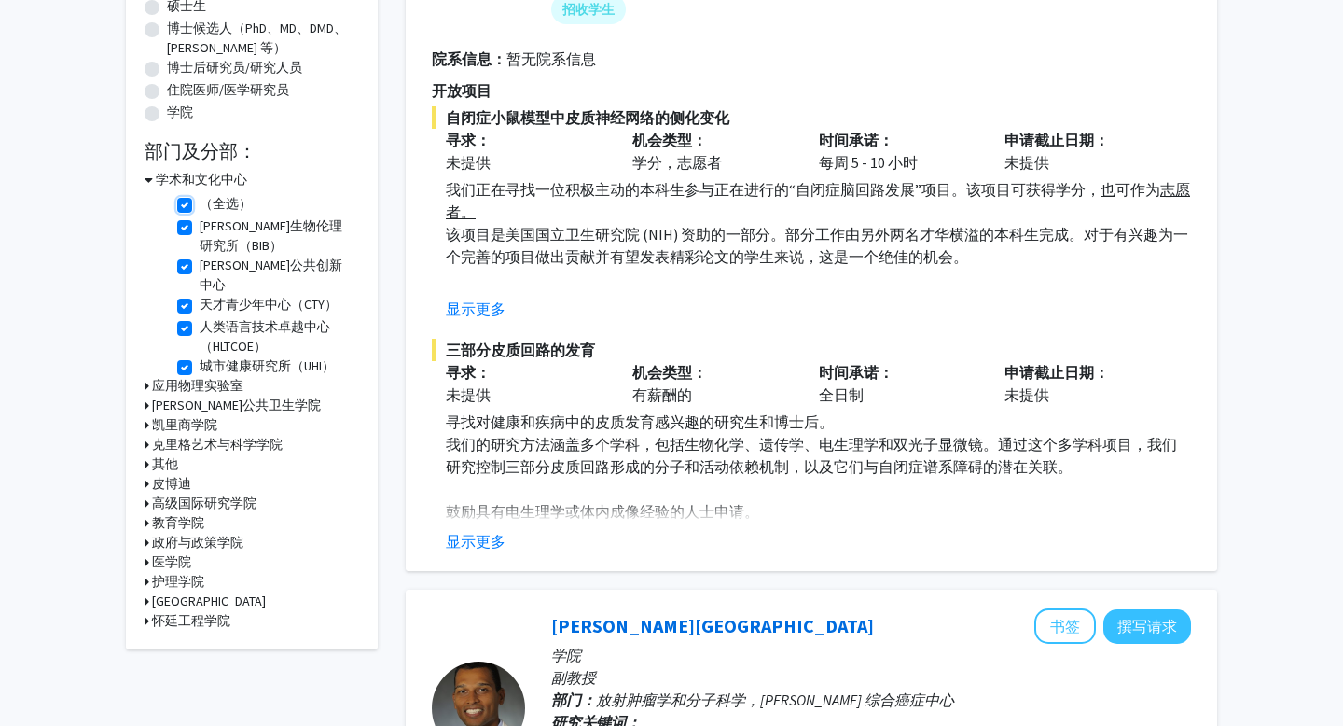
checkbox input "true"
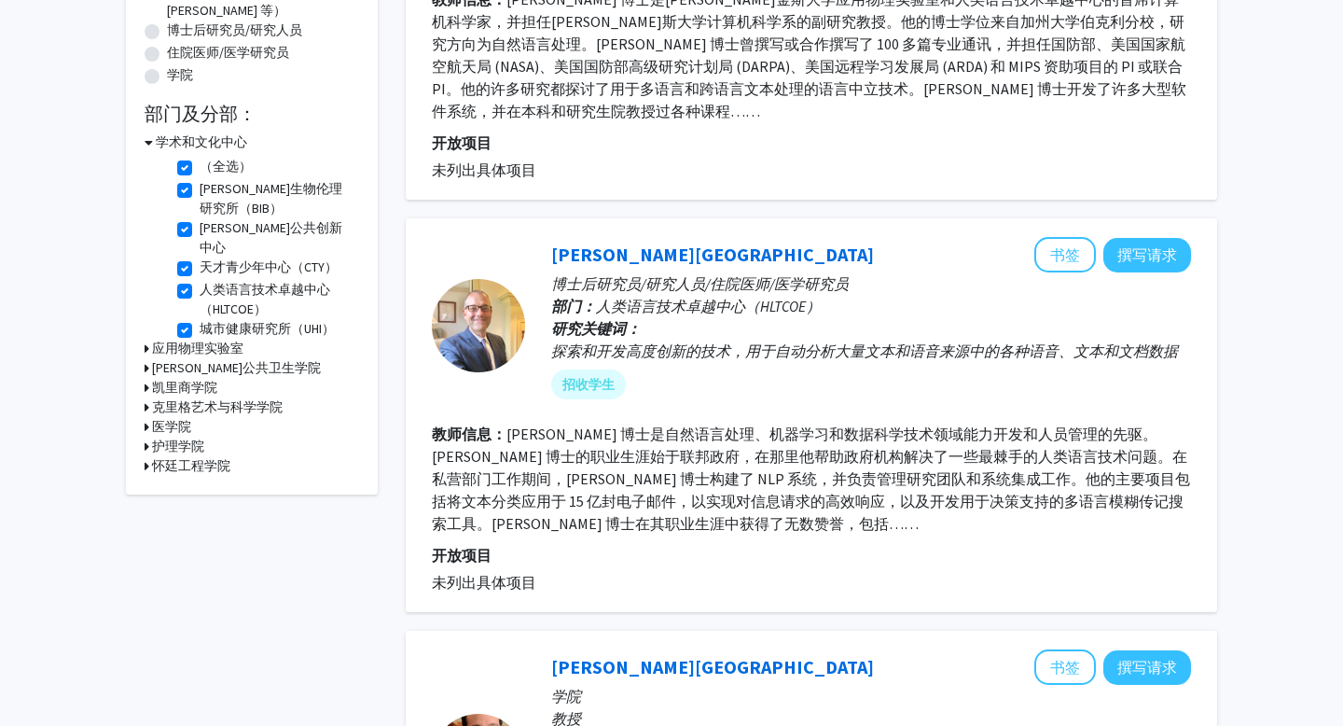
click at [200, 167] on label "（全选）" at bounding box center [226, 167] width 52 height 20
click at [200, 167] on input "（全选）" at bounding box center [206, 163] width 12 height 12
checkbox input "false"
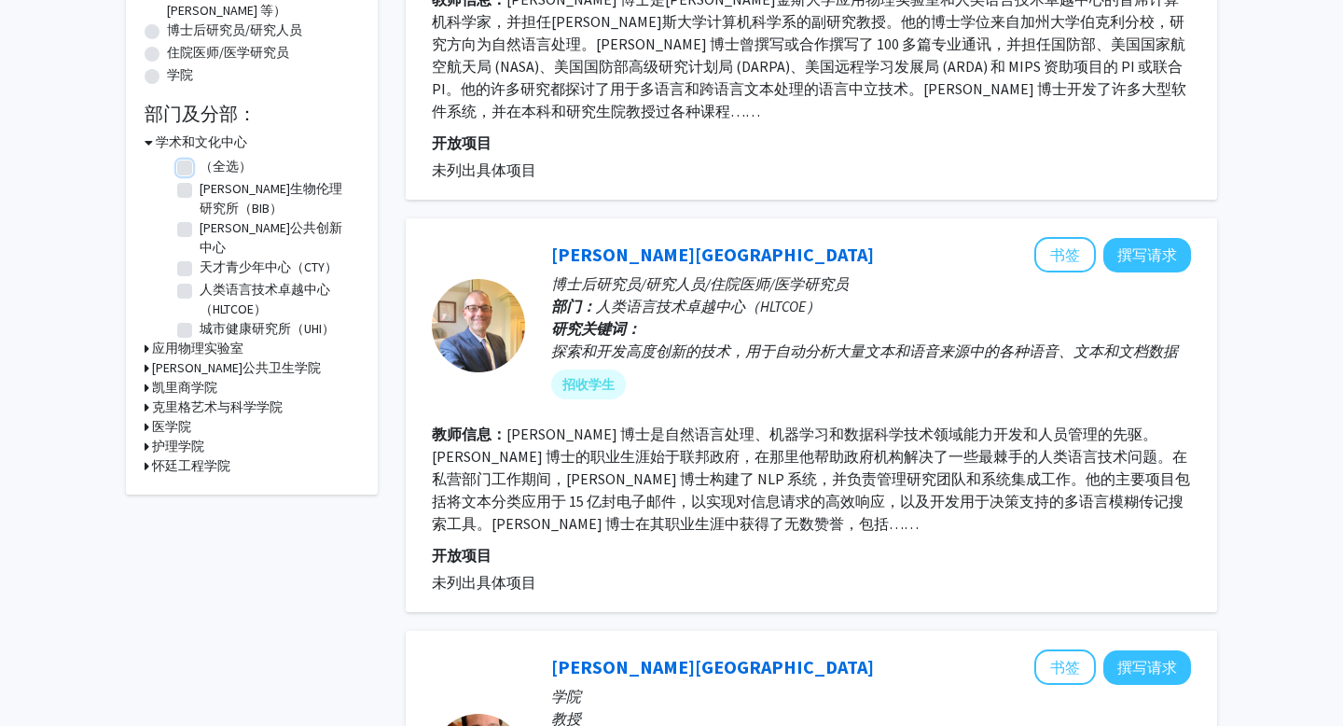
checkbox input "false"
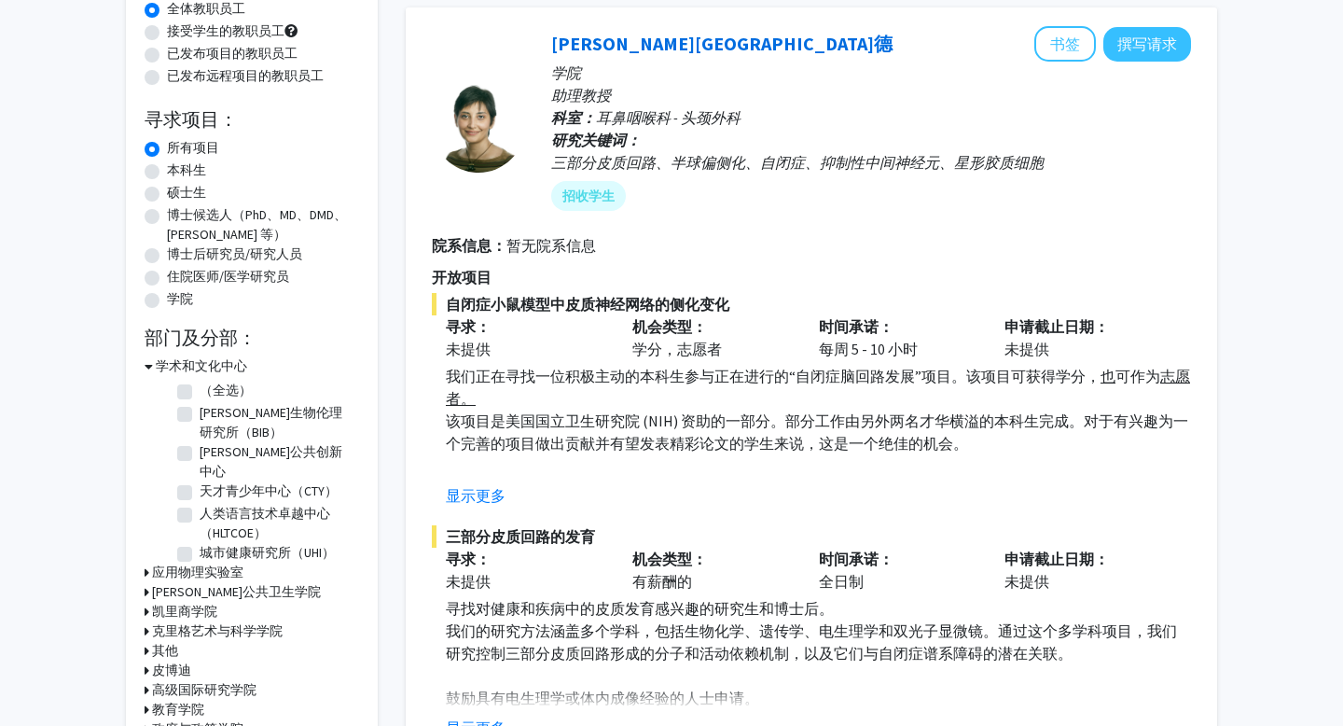
click at [250, 622] on font "克里格艺术与科学学院" at bounding box center [217, 630] width 131 height 17
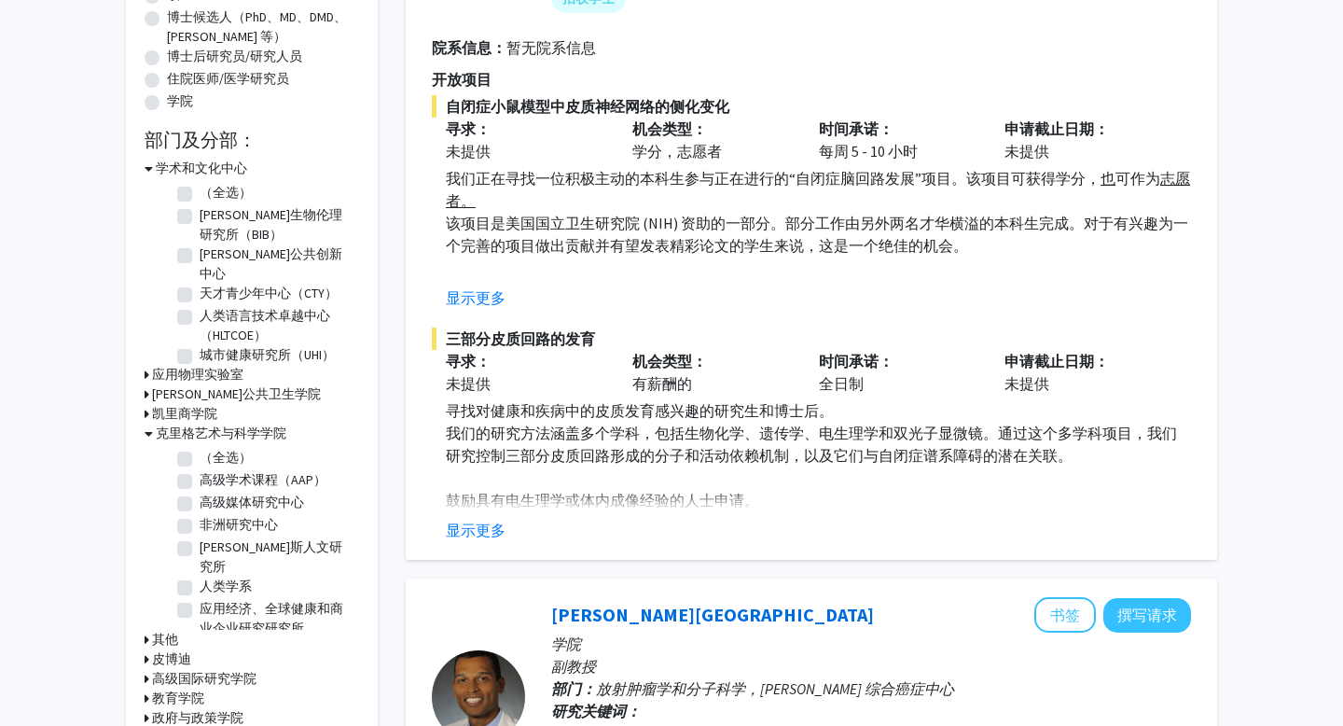
scroll to position [383, 0]
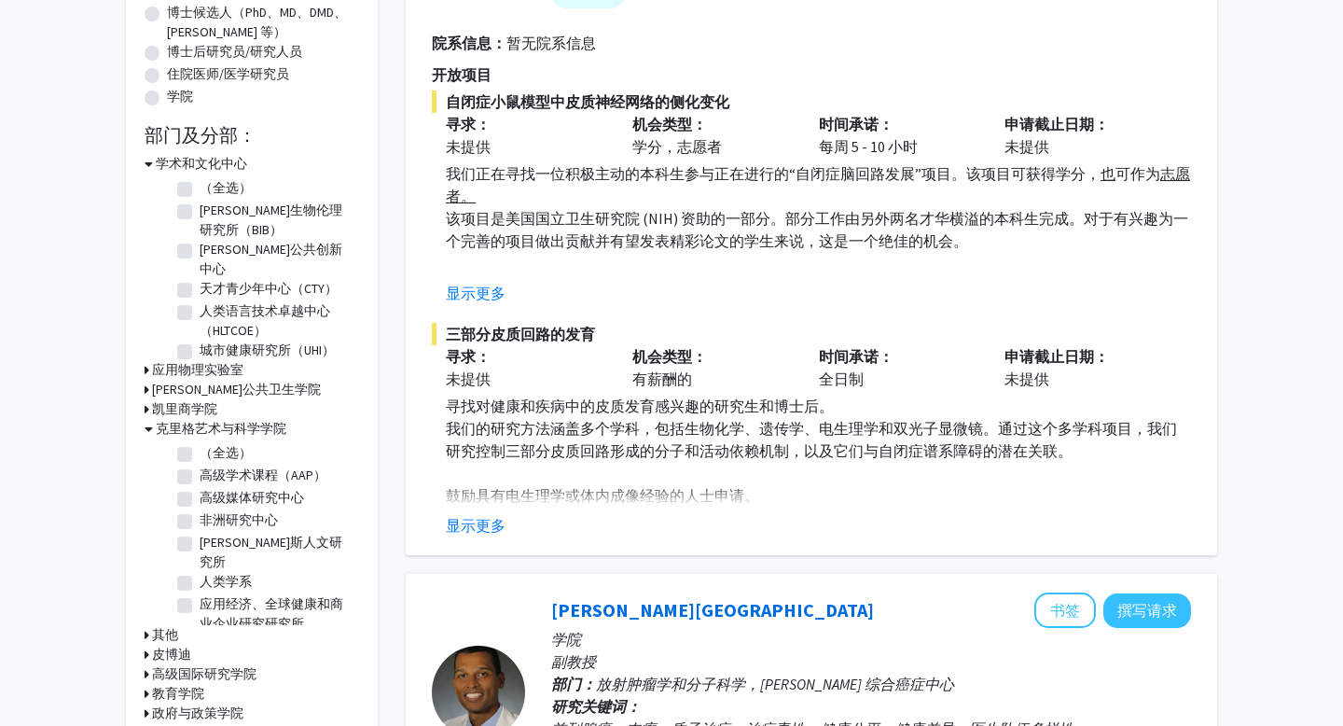
click at [234, 573] on font "人类学系" at bounding box center [226, 581] width 52 height 17
click at [212, 572] on input "人类学系" at bounding box center [206, 578] width 12 height 12
checkbox input "true"
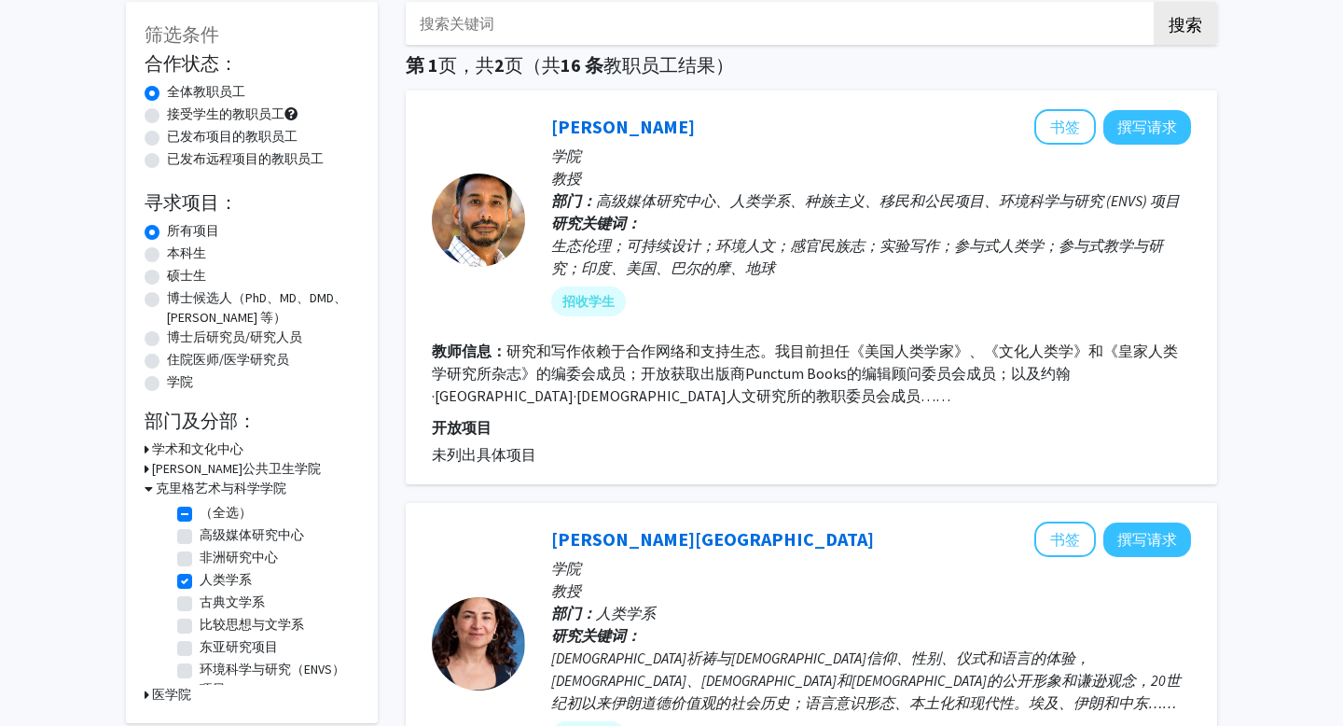
scroll to position [140, 0]
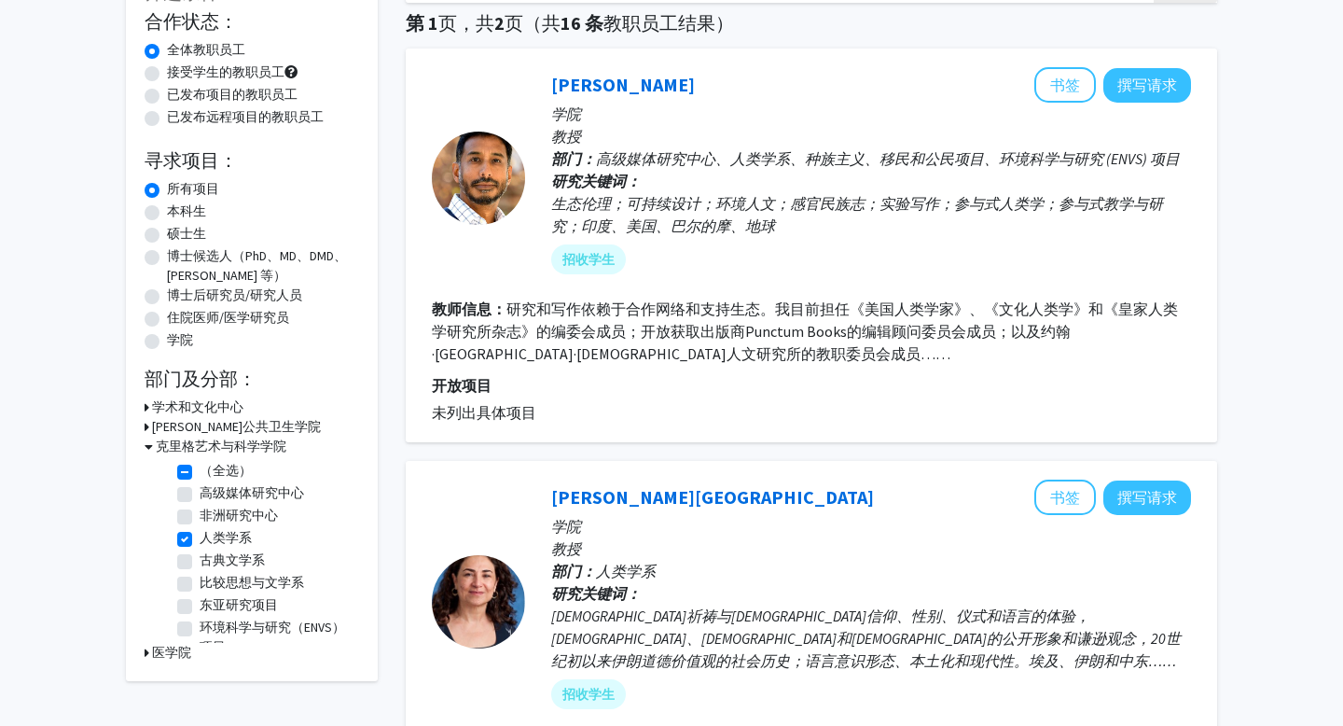
click at [237, 602] on font "东亚研究项目" at bounding box center [239, 604] width 78 height 17
click at [212, 602] on input "东亚研究项目" at bounding box center [206, 601] width 12 height 12
checkbox input "true"
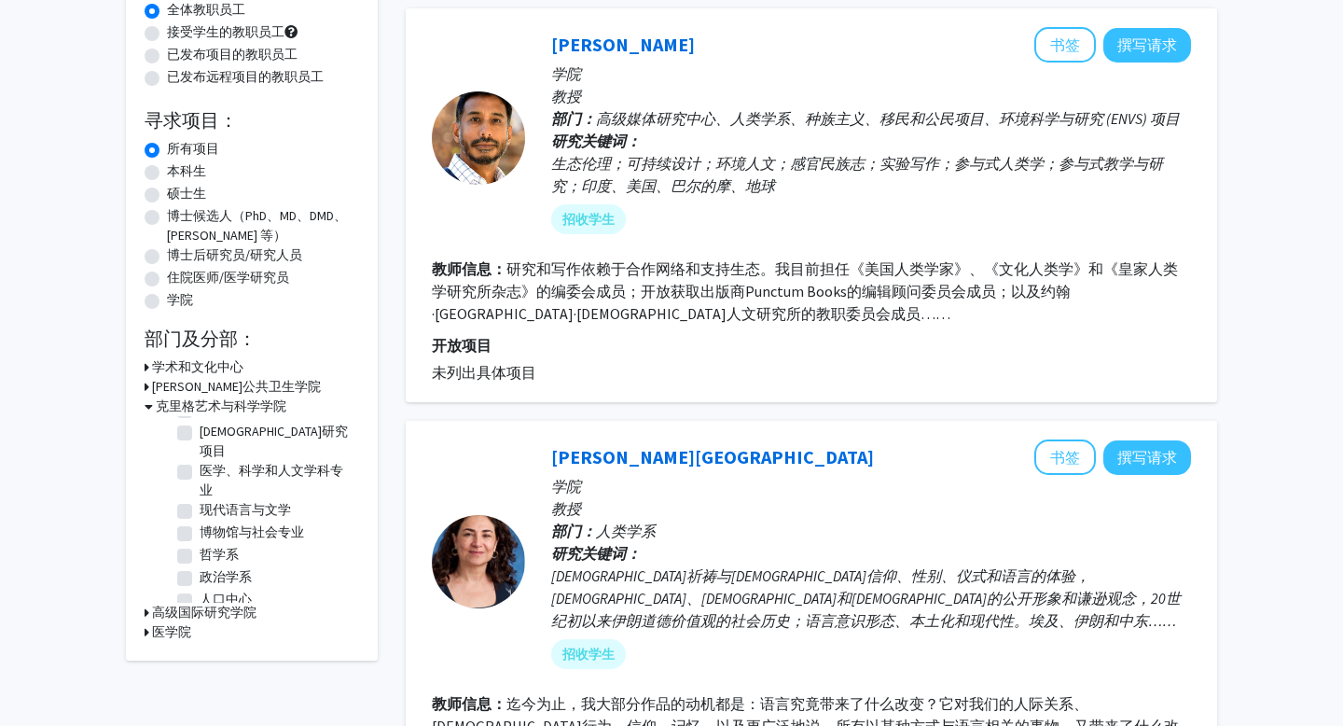
scroll to position [369, 0]
click at [229, 539] on font "哲学系" at bounding box center [219, 547] width 39 height 17
click at [212, 538] on input "哲学系" at bounding box center [206, 544] width 12 height 12
checkbox input "true"
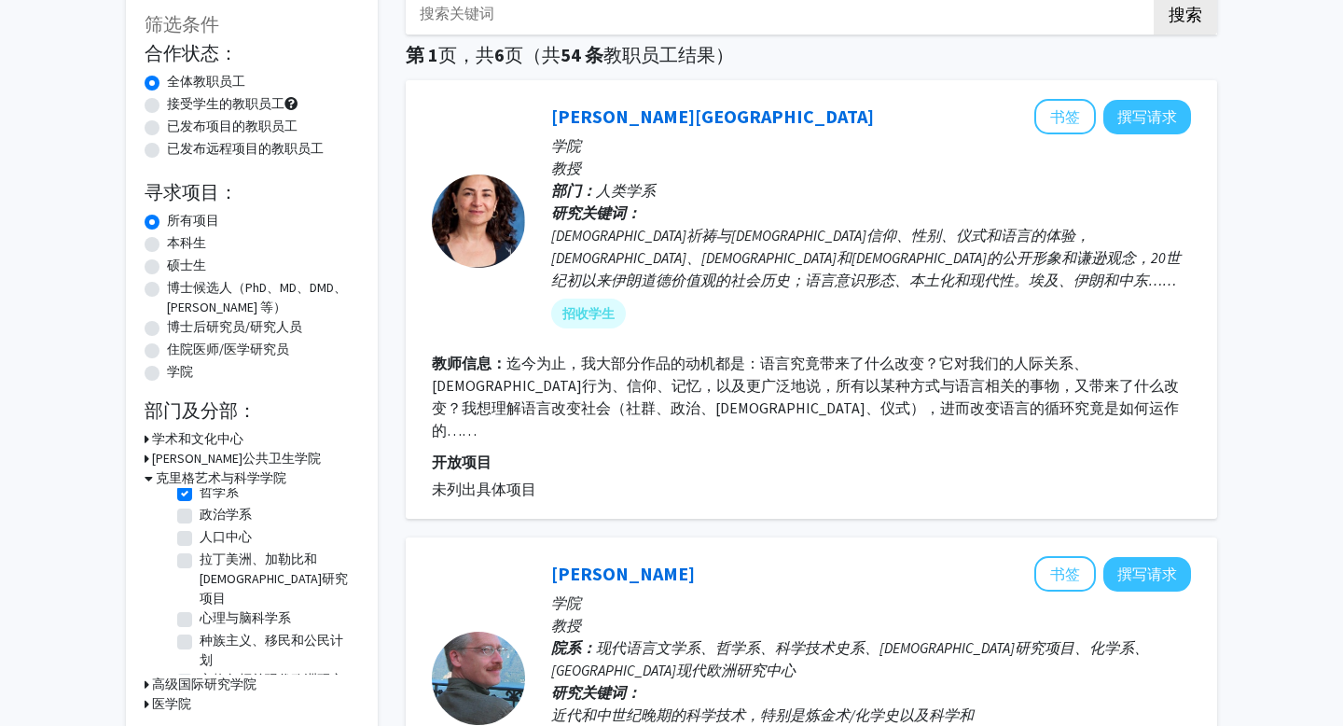
scroll to position [585, 0]
click at [247, 605] on font "心理与脑科学系" at bounding box center [245, 613] width 91 height 17
click at [212, 604] on input "心理与脑科学系" at bounding box center [206, 610] width 12 height 12
checkbox input "true"
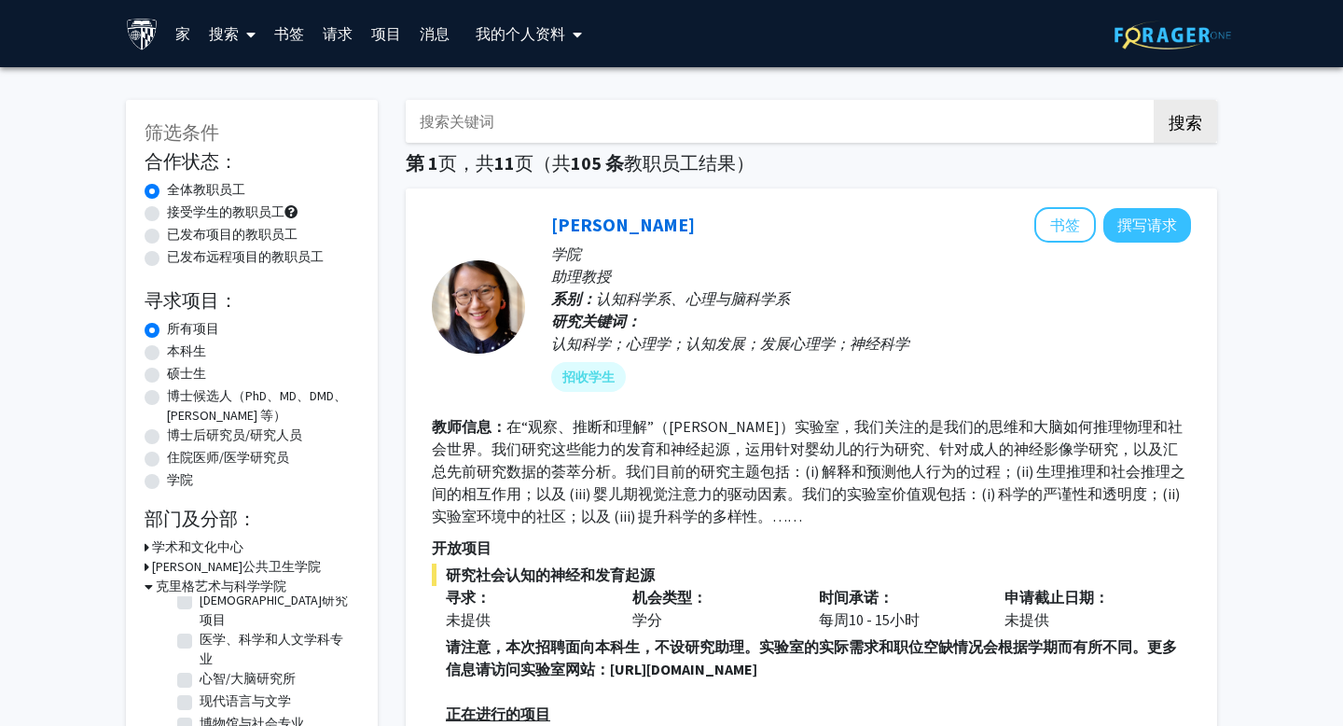
scroll to position [509, 0]
click at [239, 663] on font "心智/大脑研究所" at bounding box center [248, 671] width 96 height 17
click at [212, 662] on input "心智/大脑研究所" at bounding box center [206, 668] width 12 height 12
checkbox input "true"
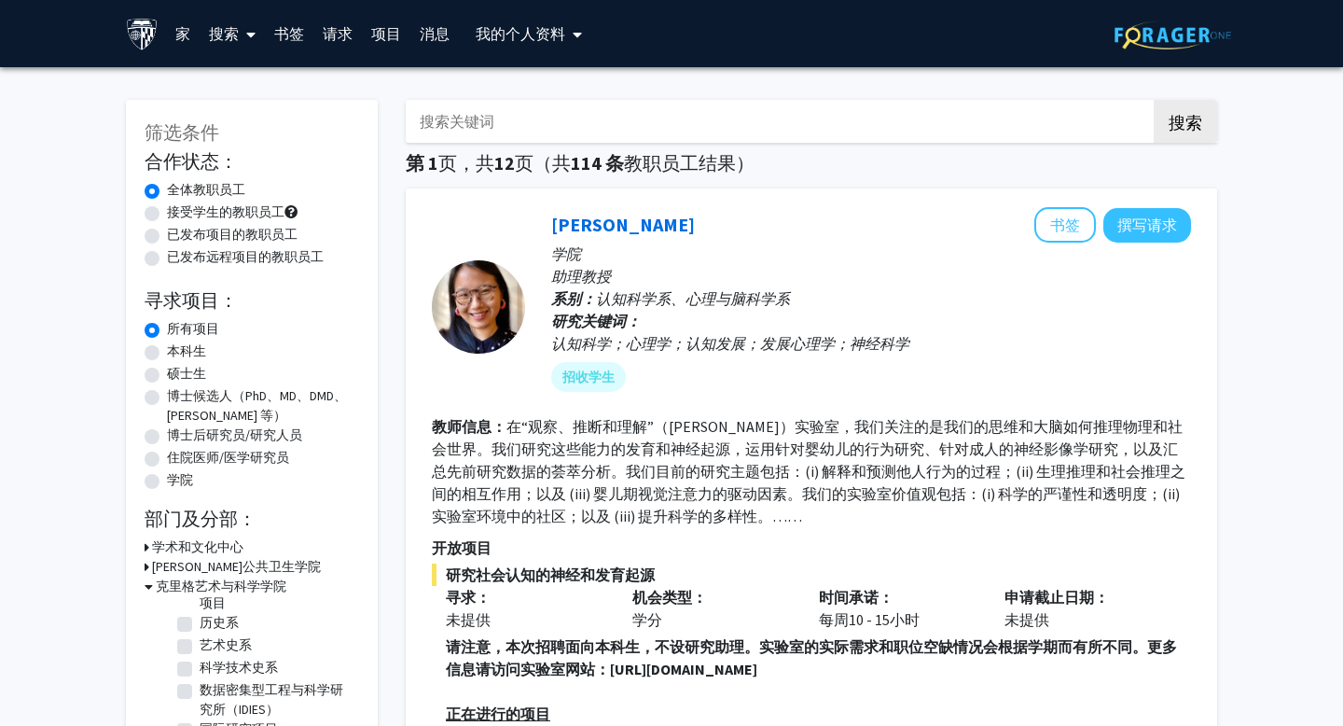
scroll to position [312, 0]
click at [239, 614] on fieldset "历史系 历史系" at bounding box center [277, 624] width 155 height 20
click at [223, 615] on font "历史系" at bounding box center [219, 623] width 39 height 17
click at [212, 614] on input "历史系" at bounding box center [206, 620] width 12 height 12
checkbox input "true"
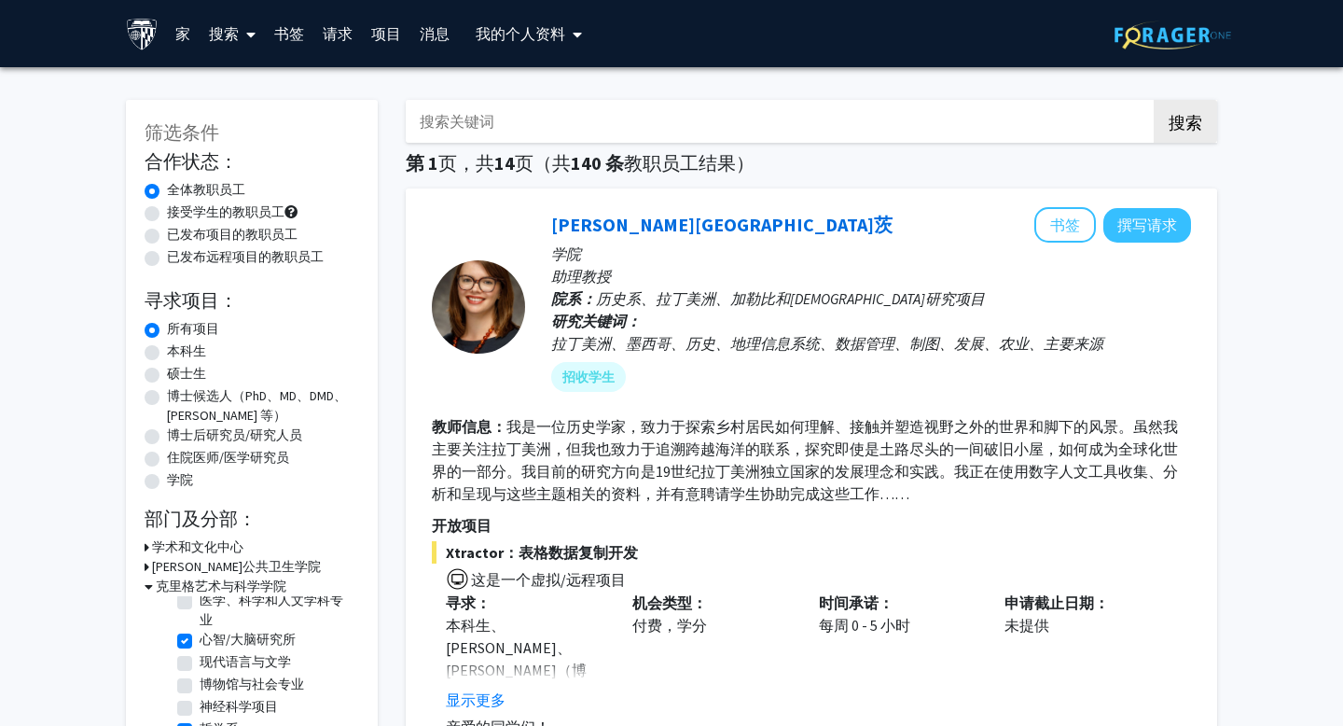
scroll to position [593, 0]
click at [233, 669] on font "博物馆与社会专业" at bounding box center [252, 677] width 104 height 17
click at [212, 668] on input "博物馆与社会专业" at bounding box center [206, 674] width 12 height 12
checkbox input "true"
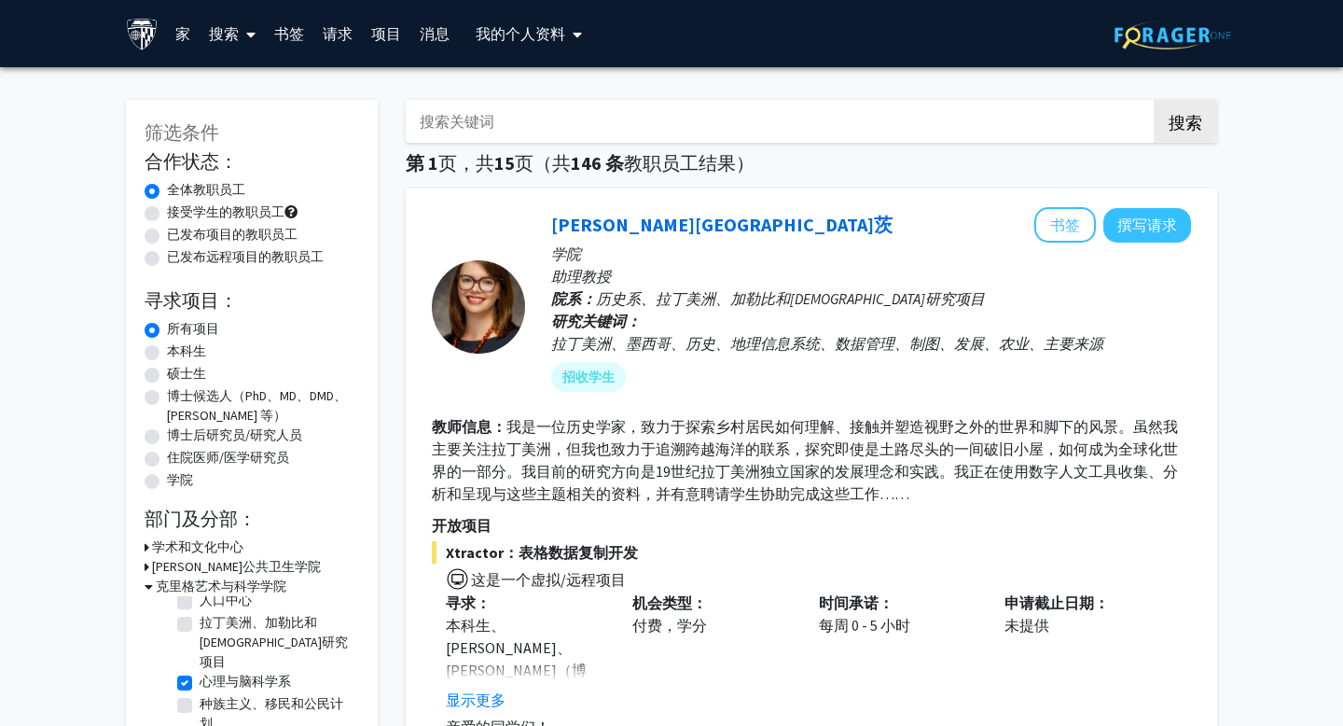
click at [234, 695] on font "种族主义、移民和公民计划" at bounding box center [272, 713] width 144 height 36
click at [212, 694] on input "种族主义、移民和公民计划" at bounding box center [206, 700] width 12 height 12
checkbox input "true"
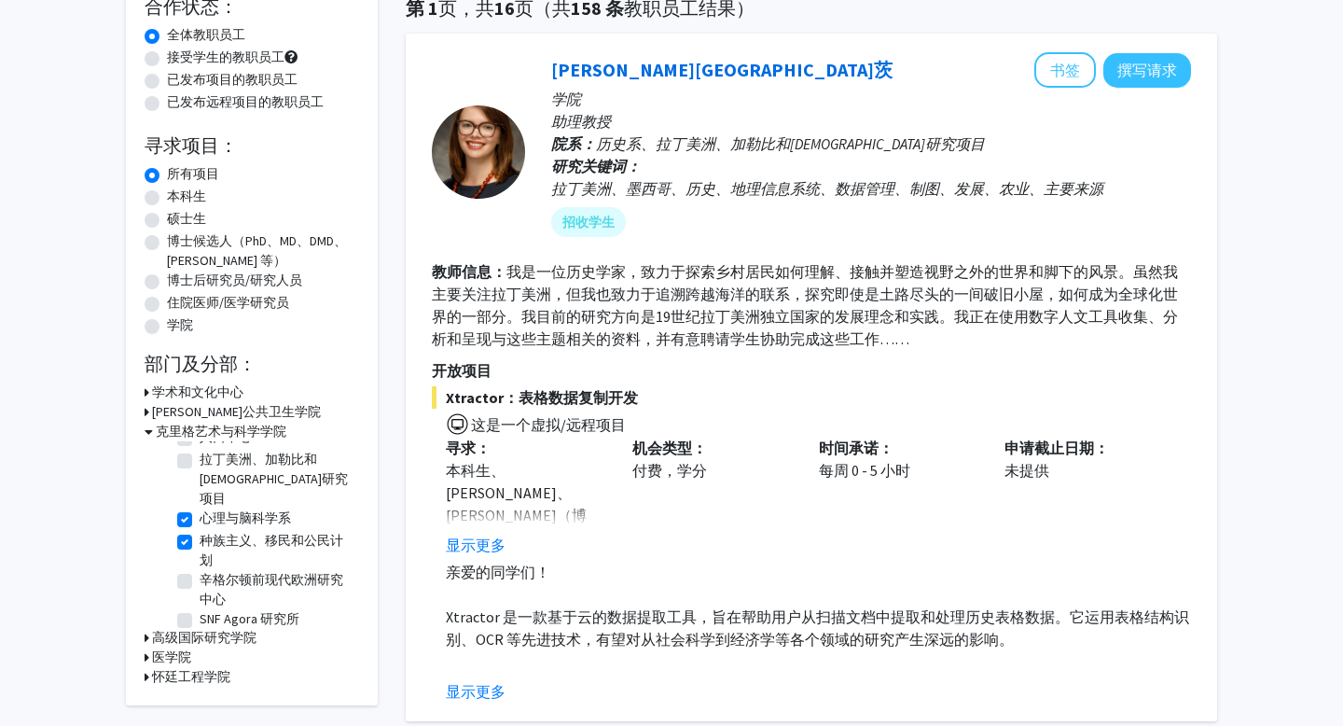
scroll to position [168, 0]
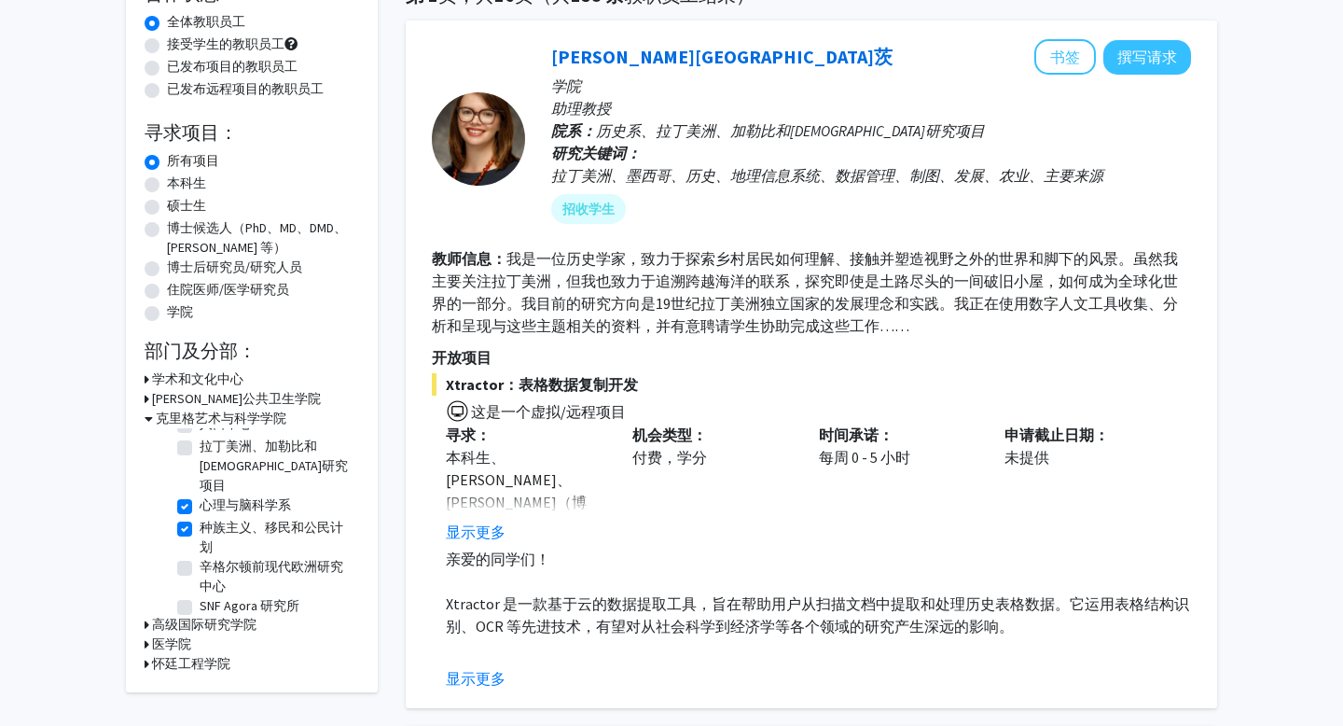
click at [249, 642] on font "女性、性别和性行为研究项目" at bounding box center [272, 660] width 144 height 36
click at [212, 641] on input "女性、性别和性行为研究项目" at bounding box center [206, 647] width 12 height 12
checkbox input "true"
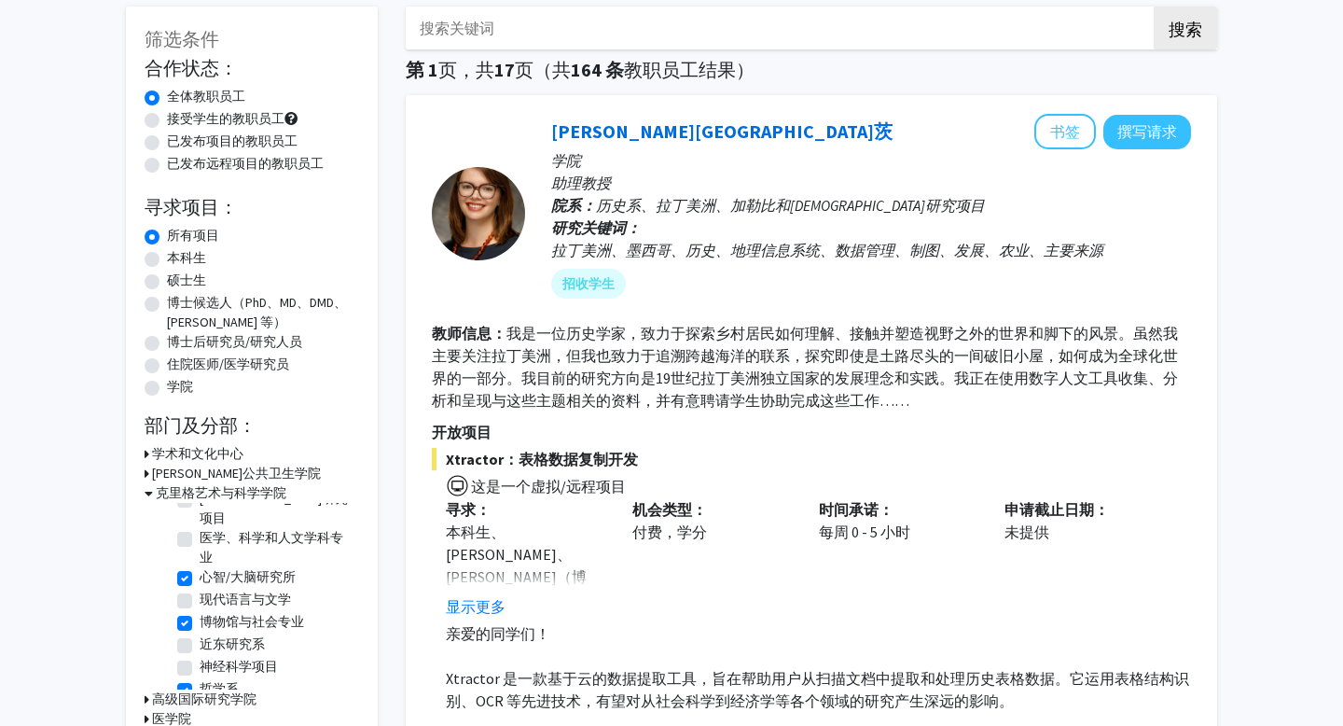
scroll to position [875, 0]
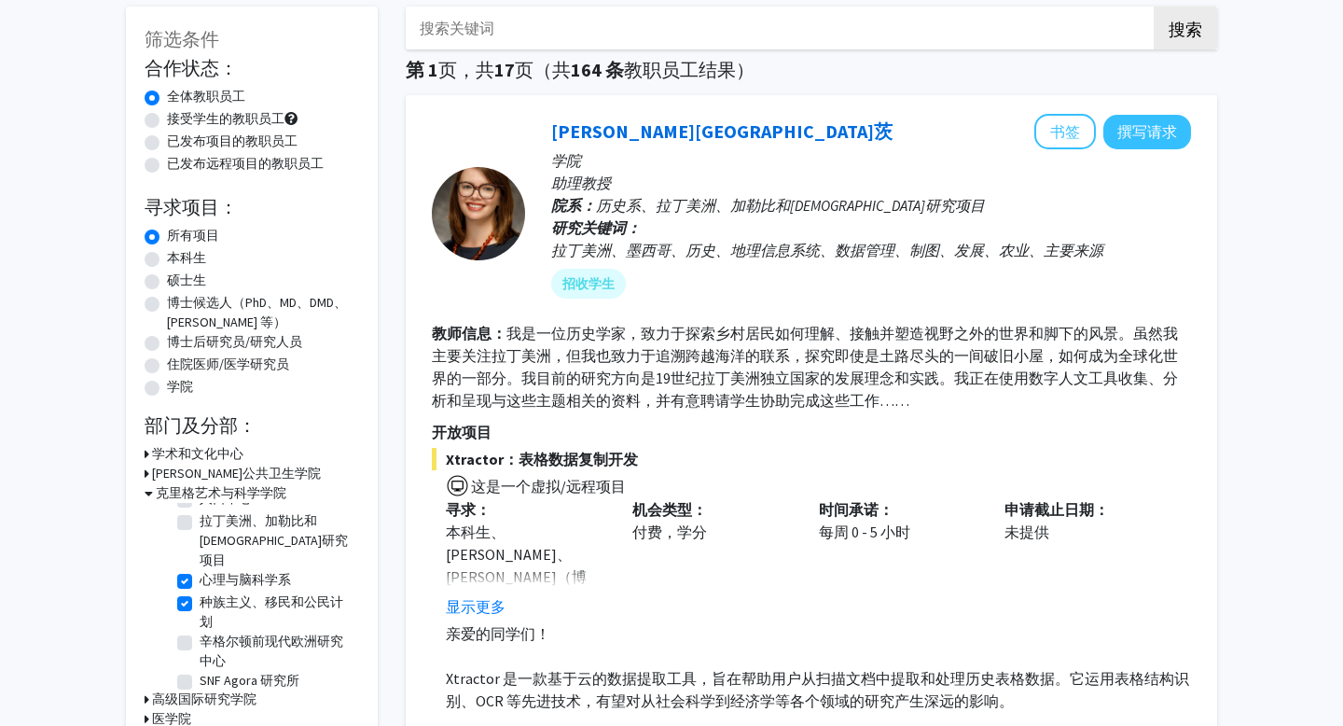
click at [233, 694] on font "社会学系" at bounding box center [226, 702] width 52 height 17
click at [212, 693] on input "社会学系" at bounding box center [206, 699] width 12 height 12
checkbox input "true"
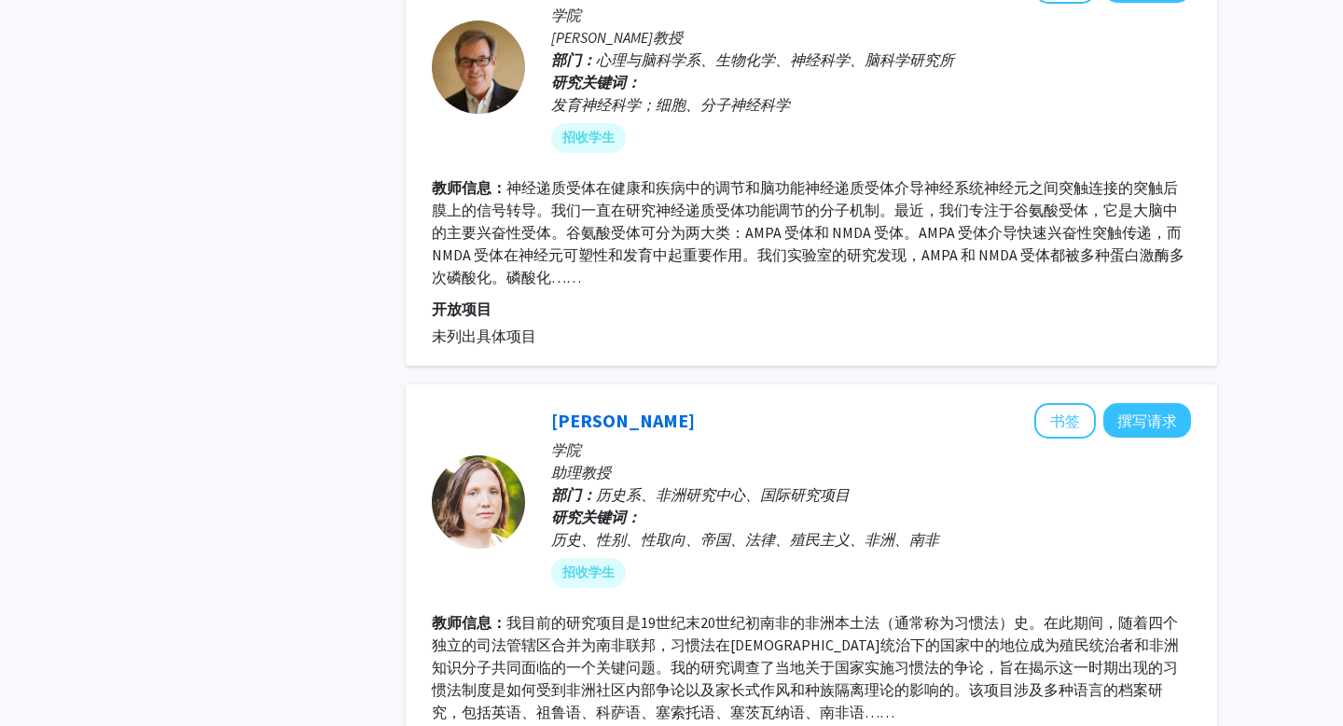
scroll to position [5028, 0]
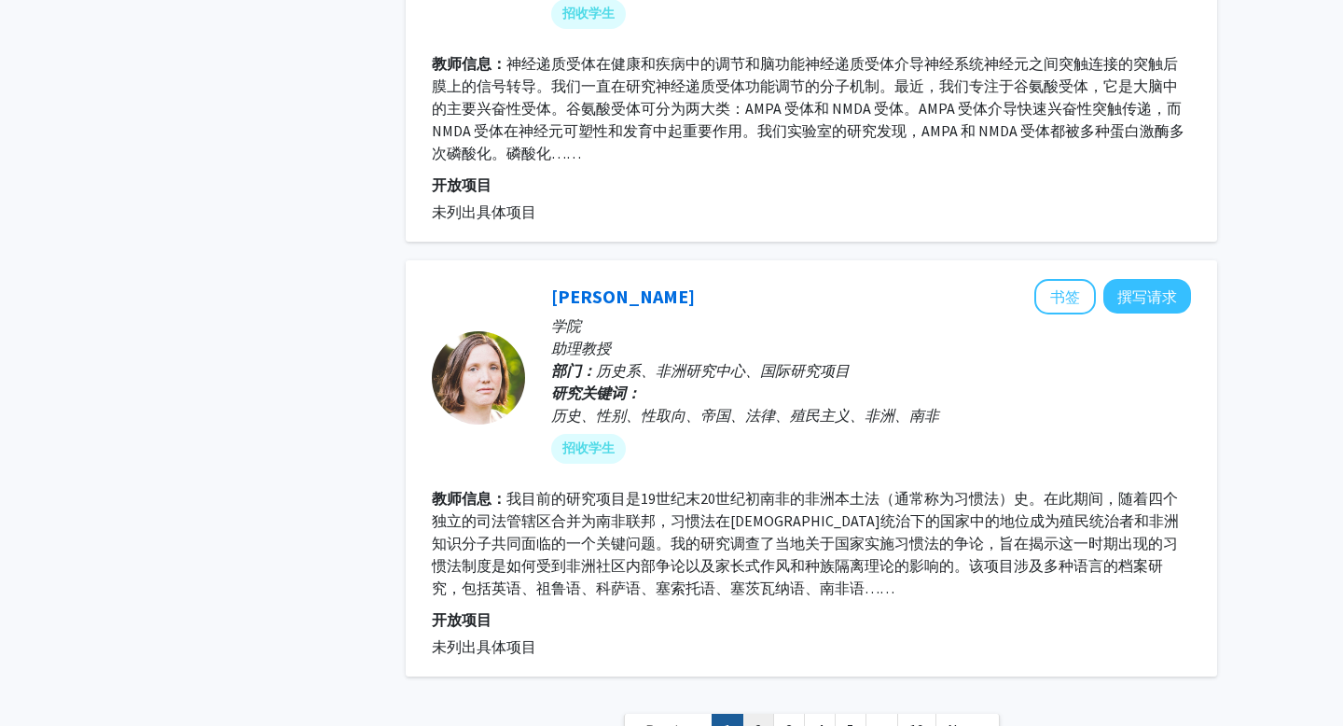
click at [764, 714] on link "2" at bounding box center [758, 730] width 32 height 33
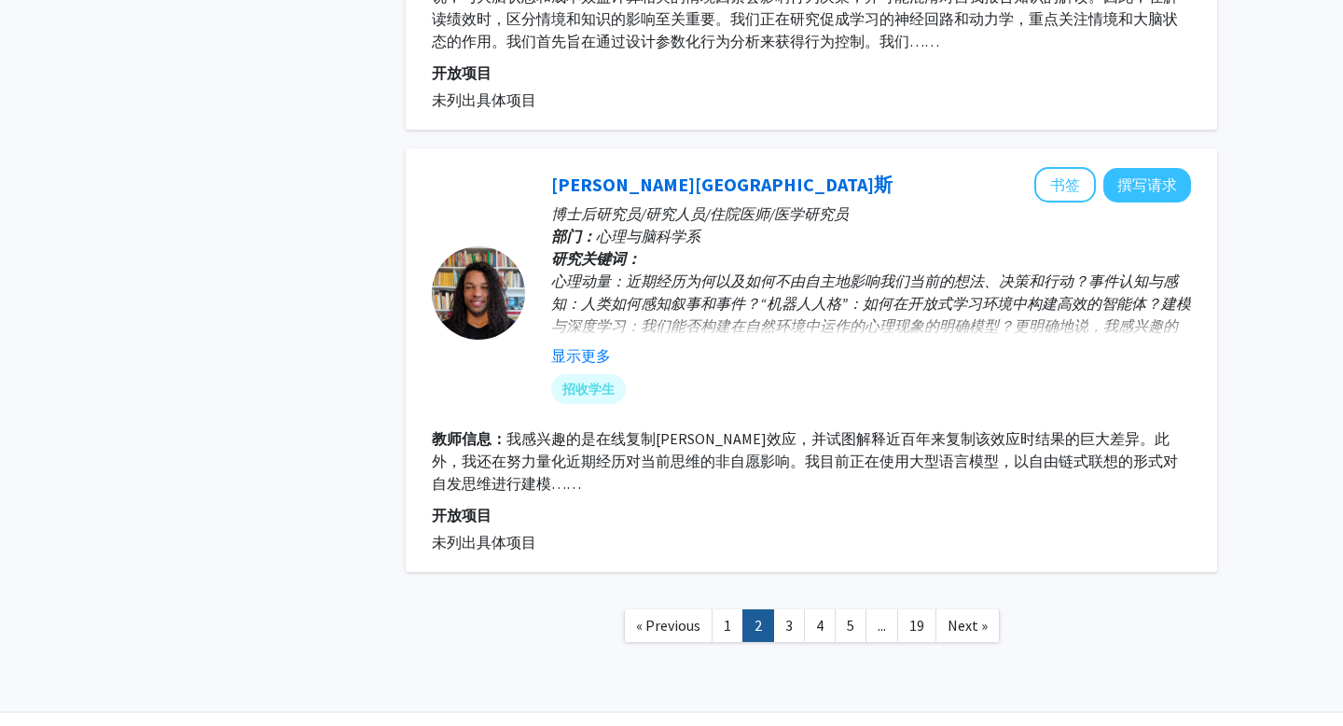
scroll to position [4049, 0]
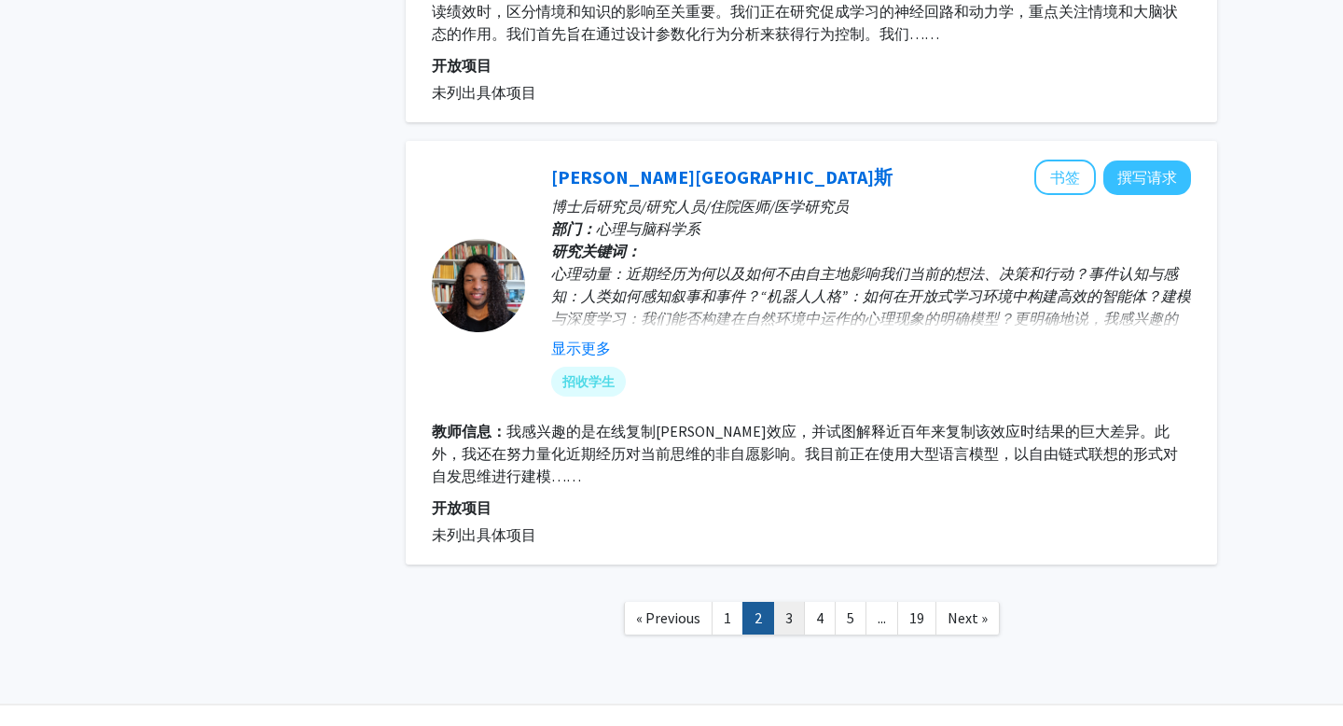
click at [788, 602] on link "3" at bounding box center [789, 618] width 32 height 33
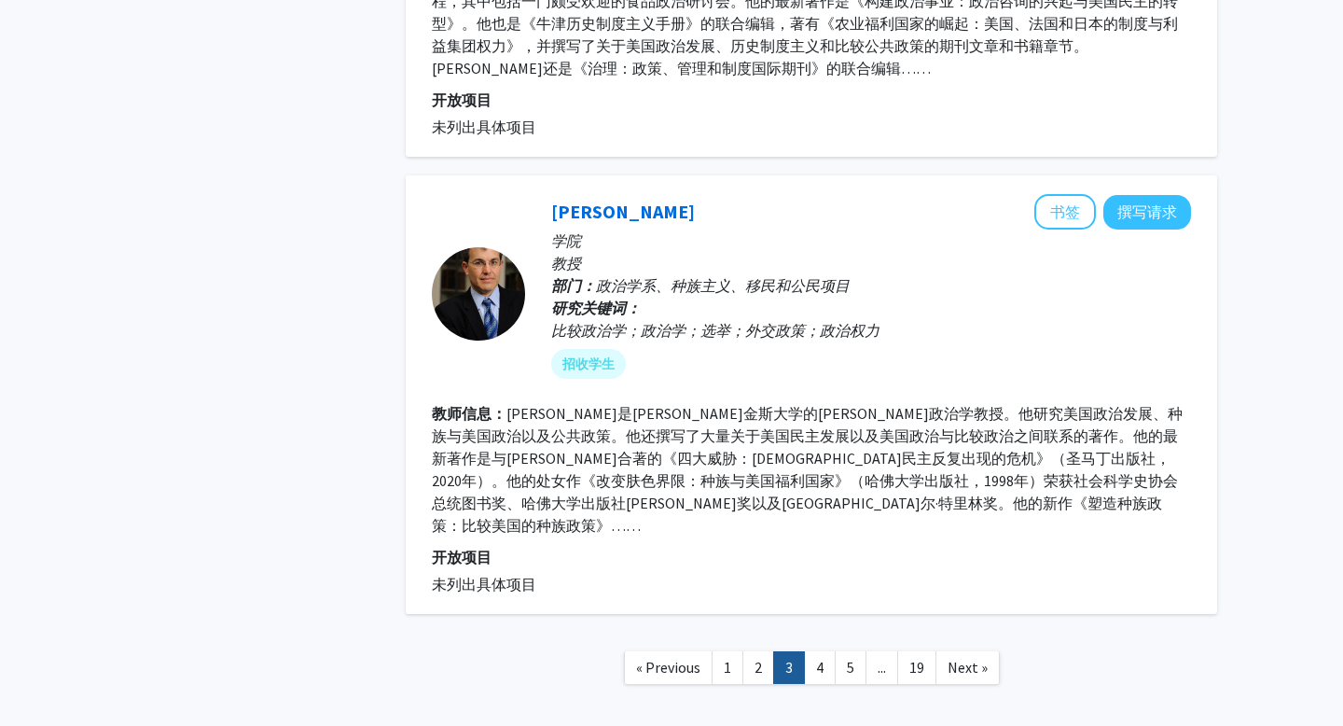
scroll to position [3930, 0]
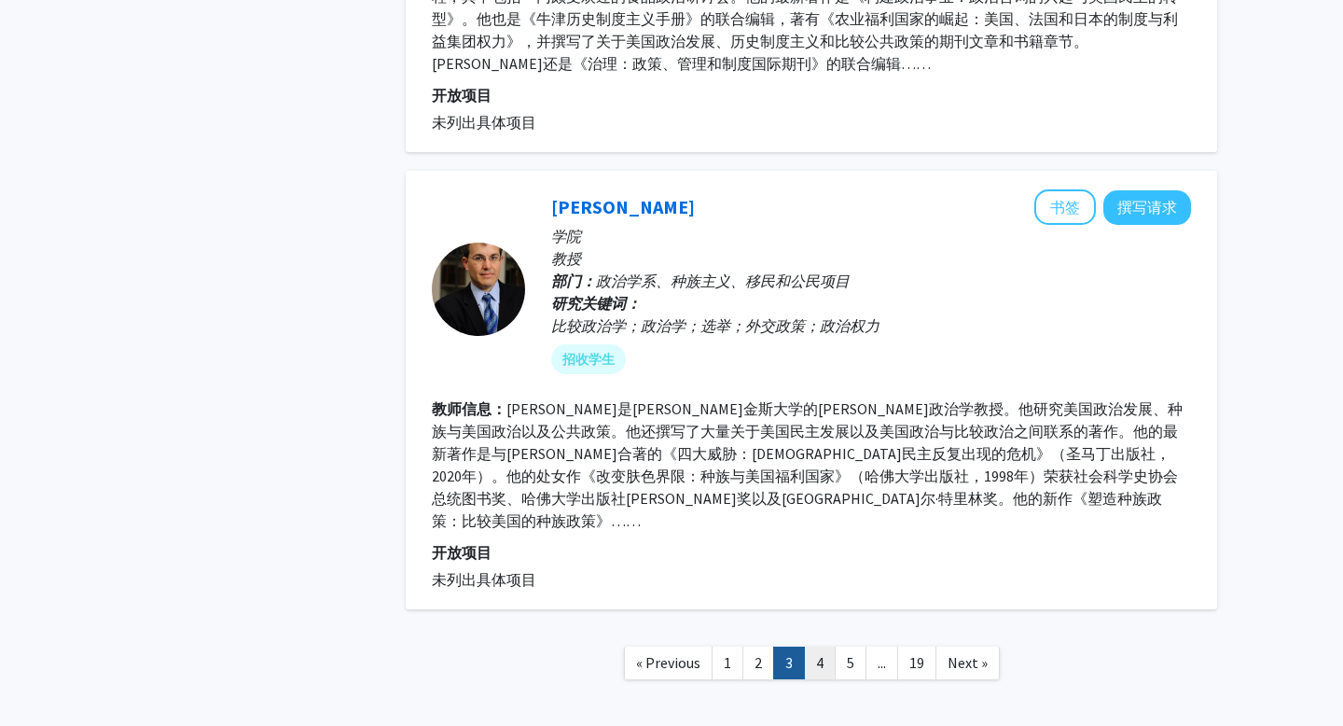
click at [817, 646] on link "4" at bounding box center [820, 662] width 32 height 33
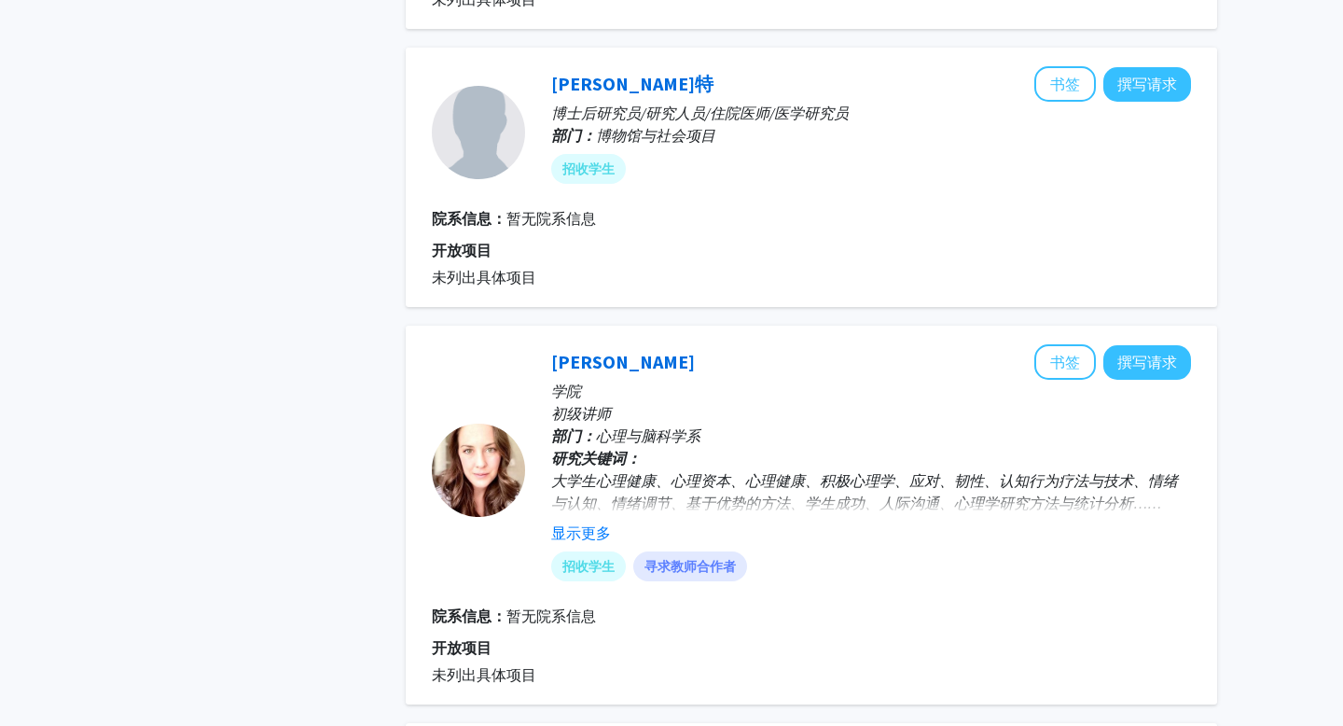
scroll to position [1011, 0]
click at [600, 522] on font "显示更多" at bounding box center [581, 531] width 60 height 19
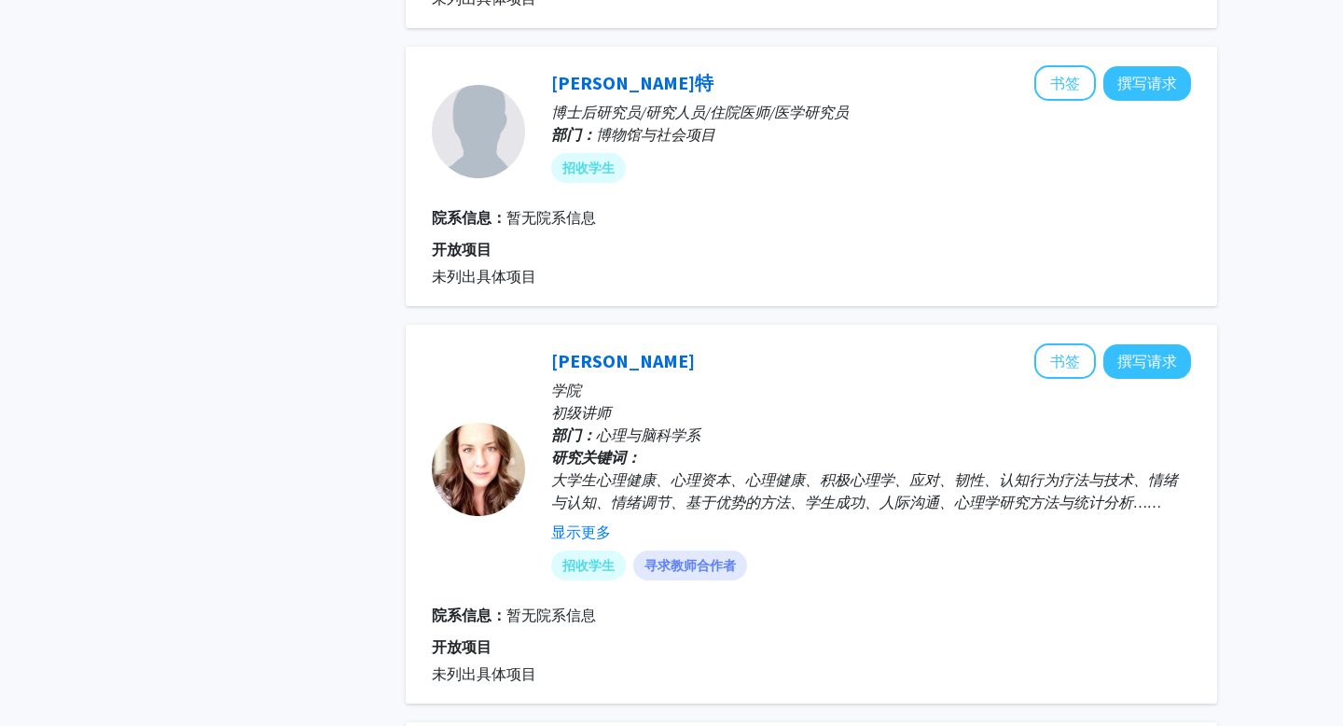
click at [711, 479] on font "大学生心理健康、心理资本、心理健康、积极心理学、应对、韧性、认知行为疗法与技术、情绪与认知、情绪调节、基于优势的方法、学生成功、人际沟通、心理学研究方法与统计…" at bounding box center [864, 490] width 627 height 41
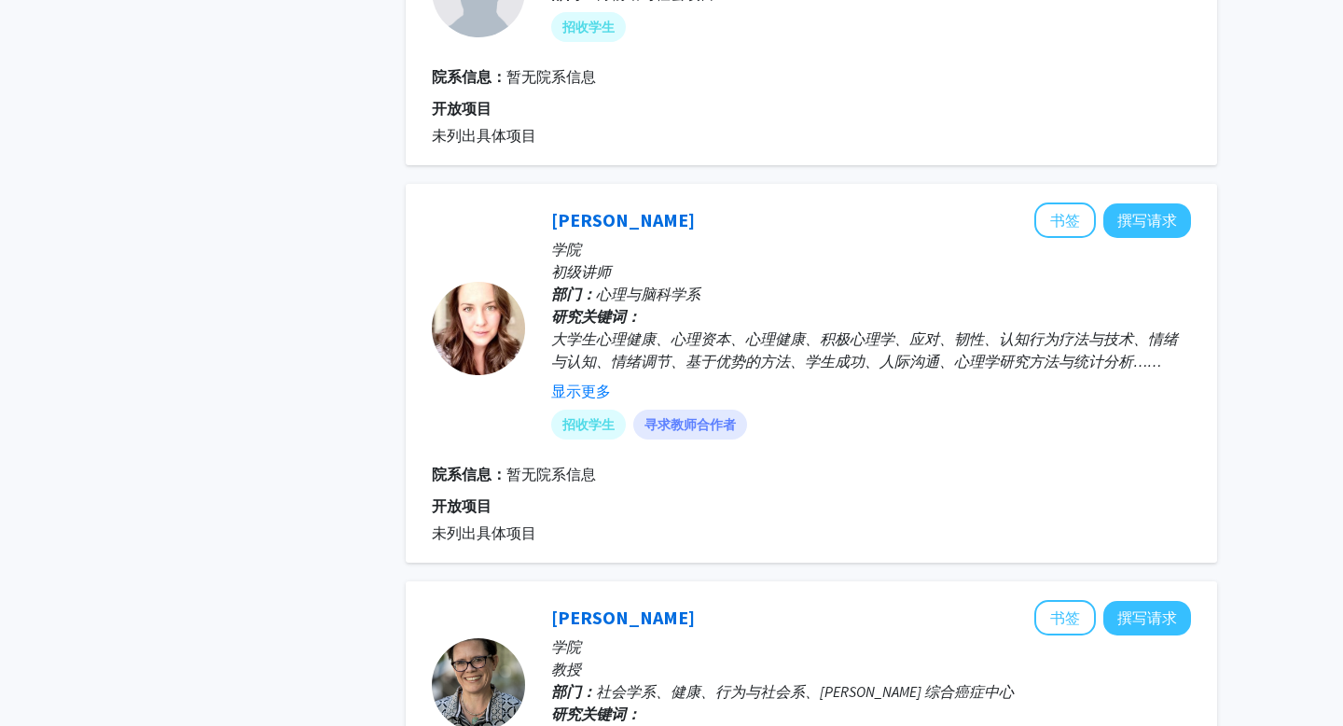
scroll to position [1155, 0]
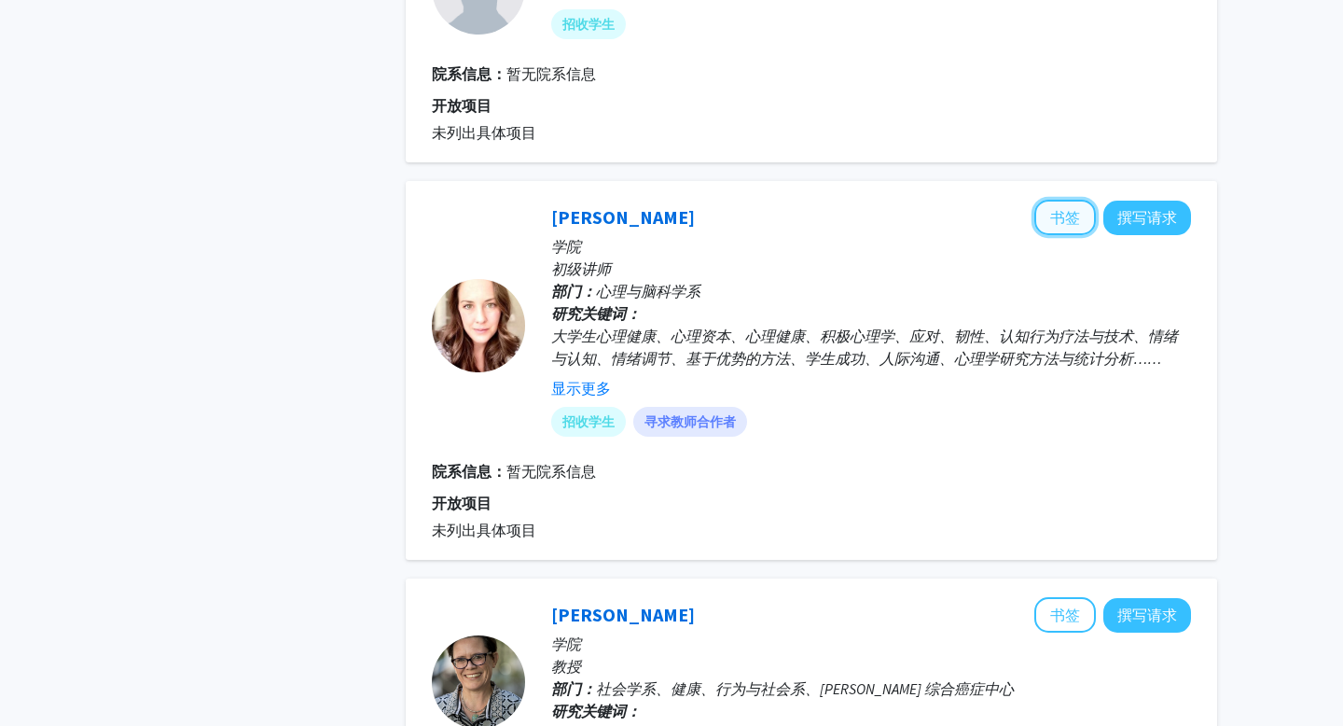
click at [1052, 208] on font "书签" at bounding box center [1065, 217] width 30 height 19
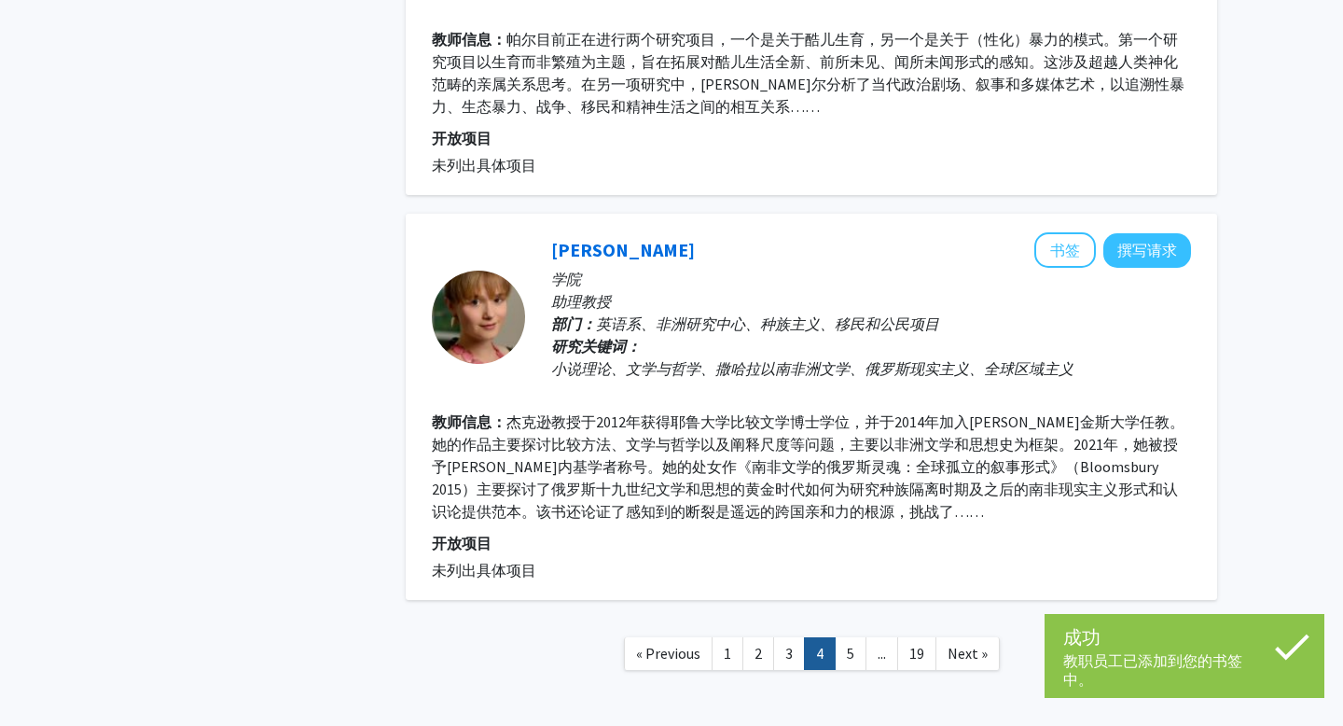
scroll to position [3512, 0]
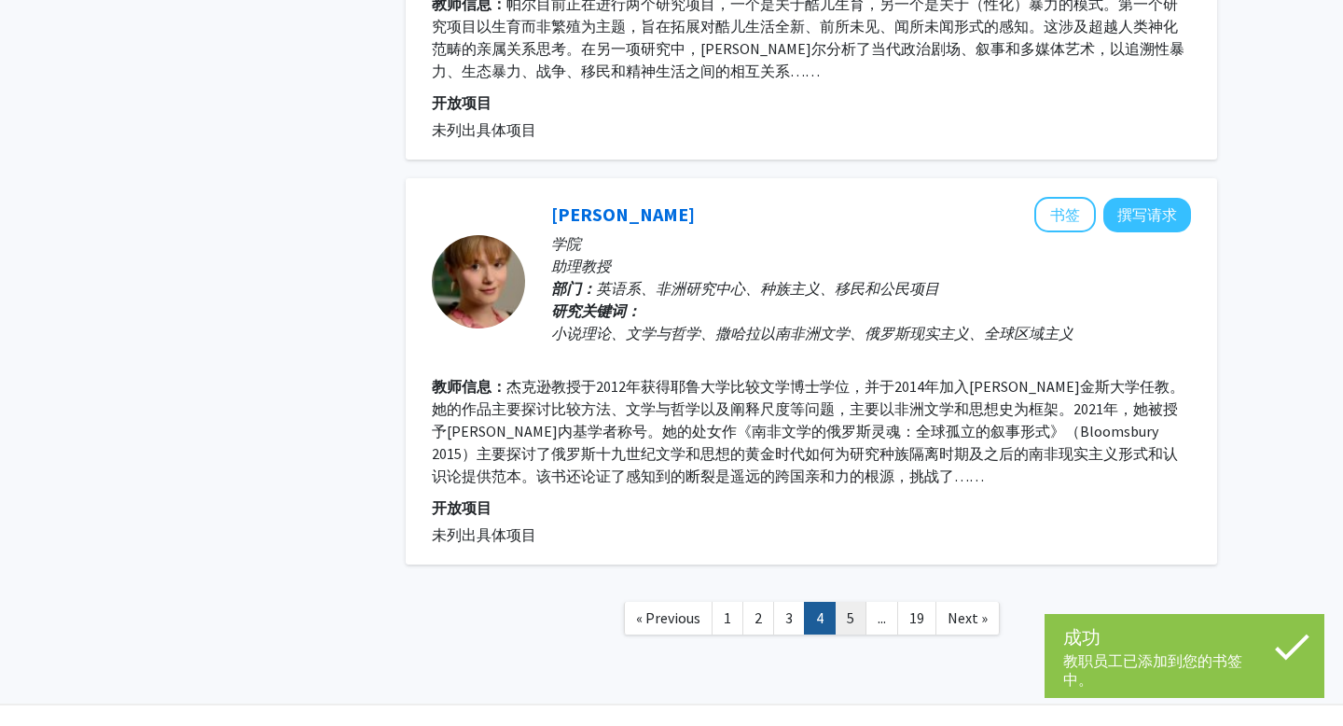
click at [851, 602] on link "5" at bounding box center [851, 618] width 32 height 33
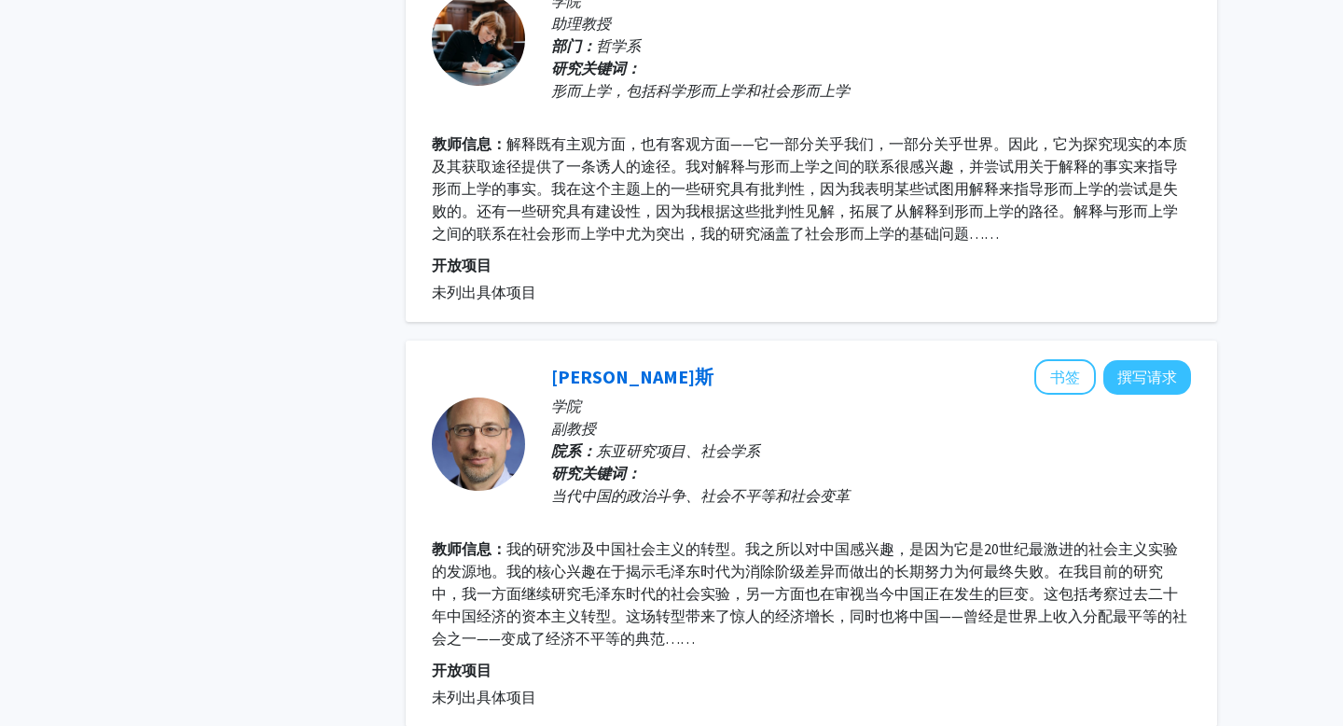
scroll to position [3266, 0]
click at [1054, 367] on font "书签" at bounding box center [1065, 376] width 30 height 19
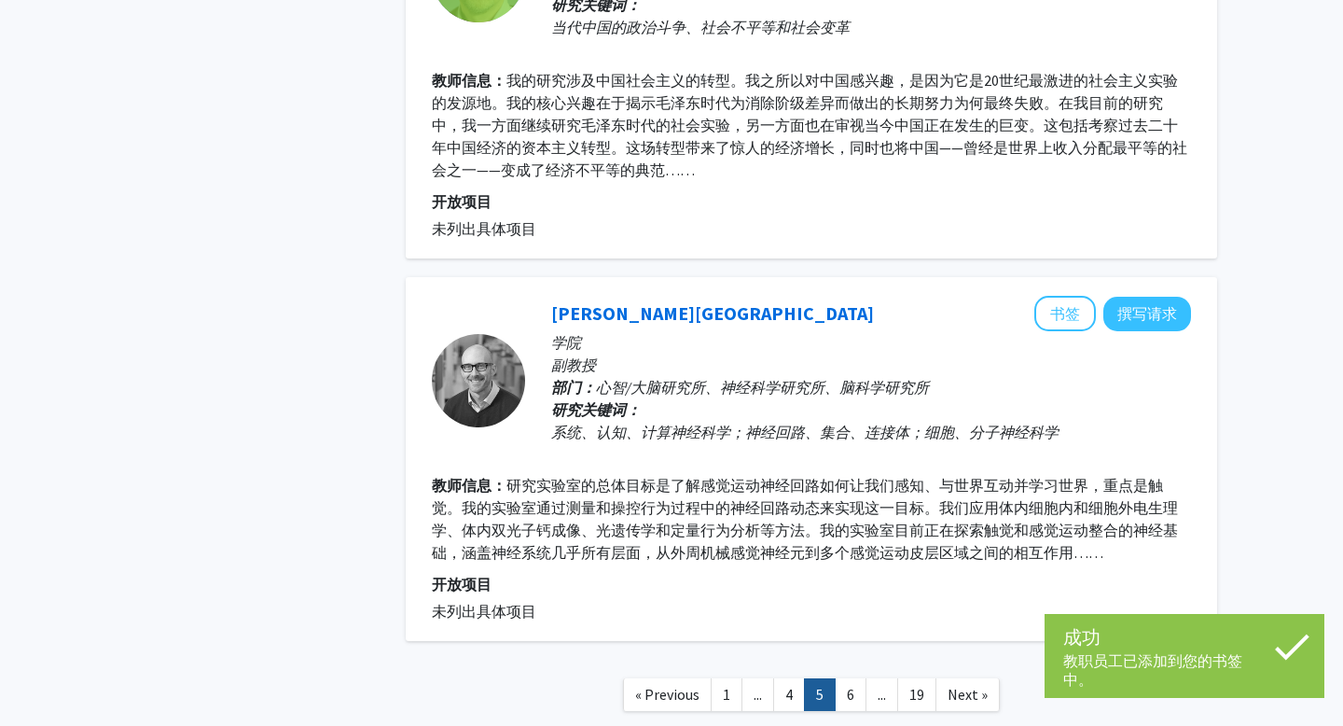
scroll to position [3737, 0]
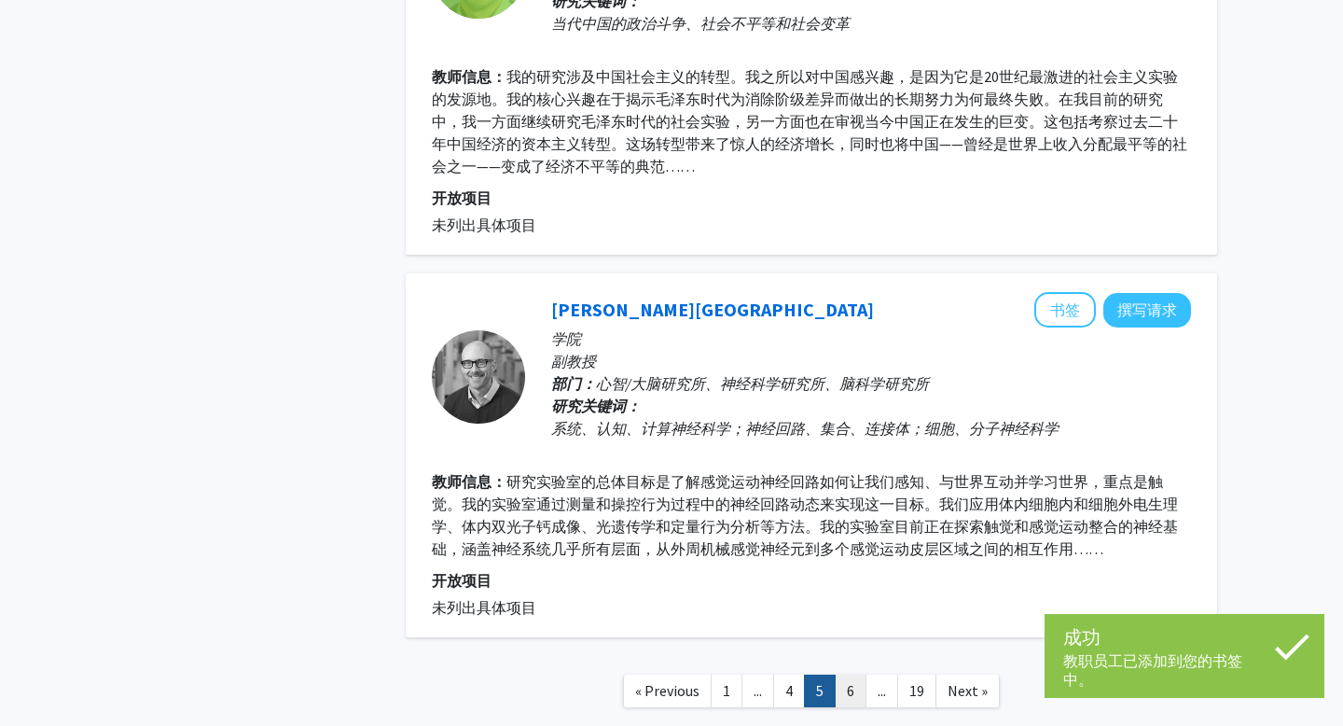
click at [854, 675] on link "6" at bounding box center [851, 690] width 32 height 33
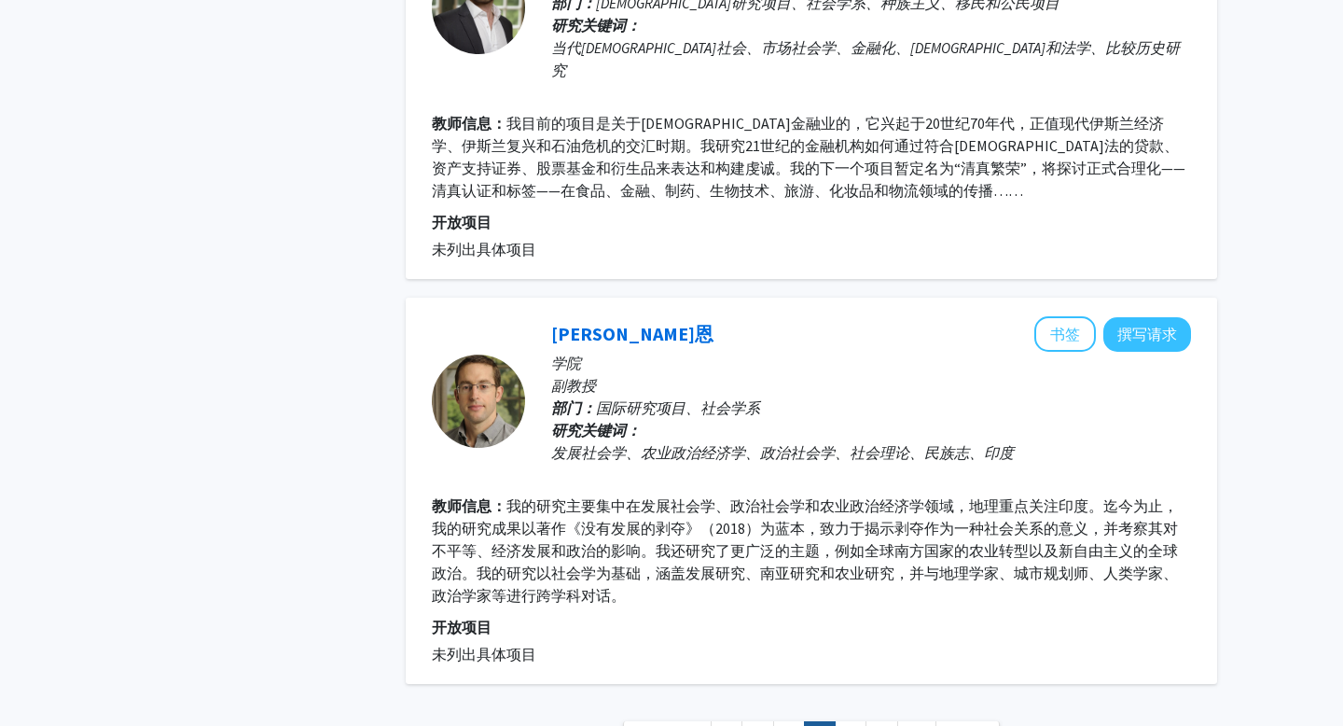
scroll to position [3620, 0]
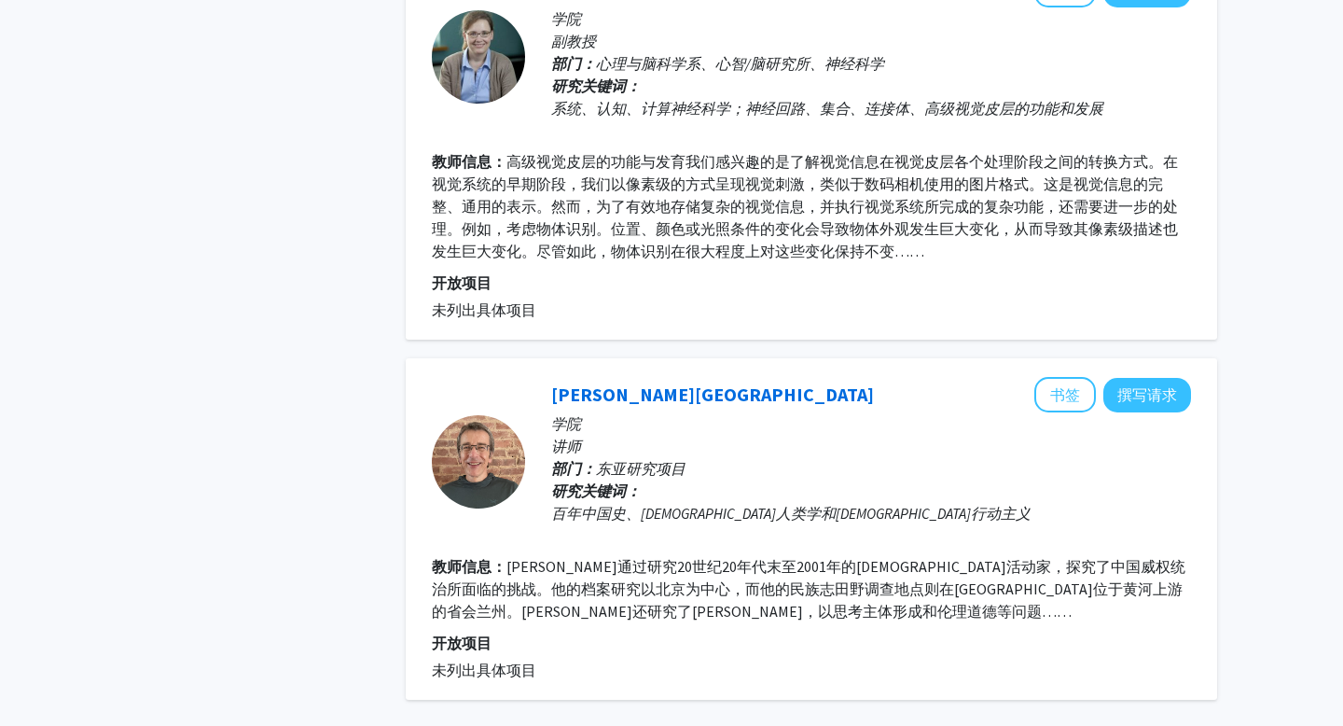
scroll to position [3576, 0]
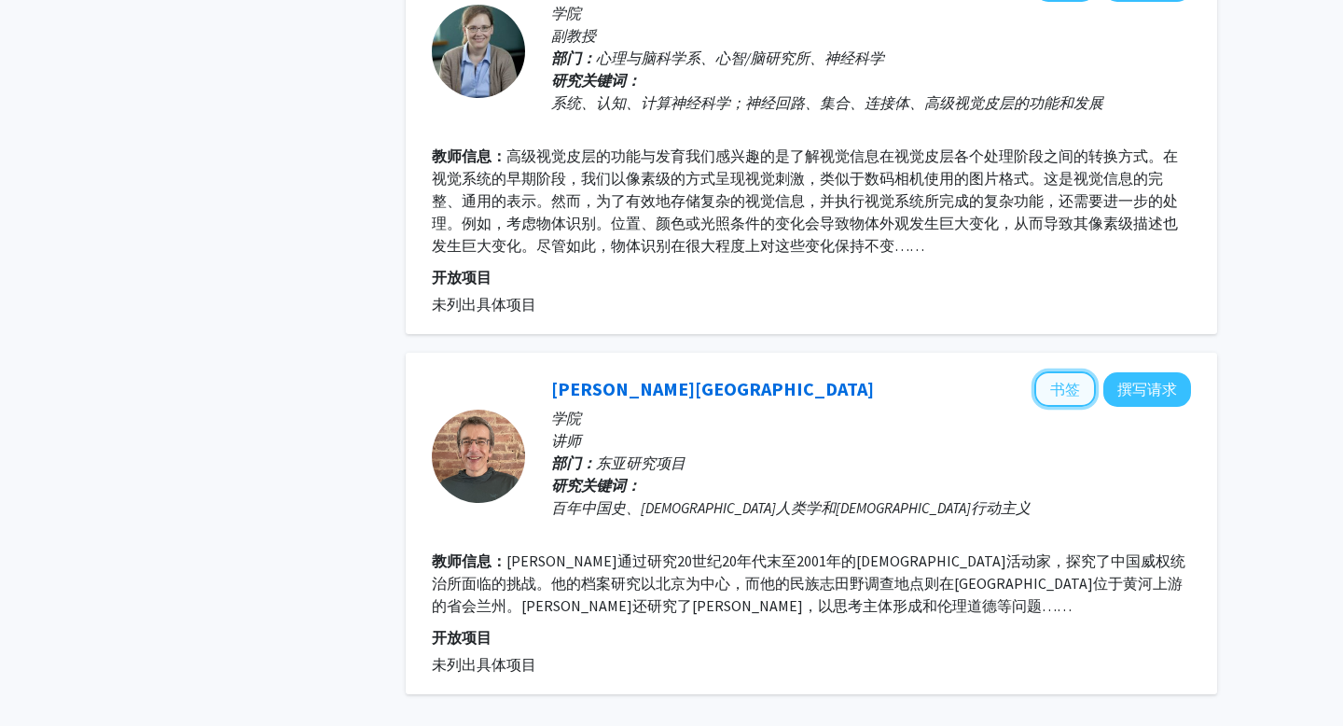
click at [1066, 380] on font "书签" at bounding box center [1065, 389] width 30 height 19
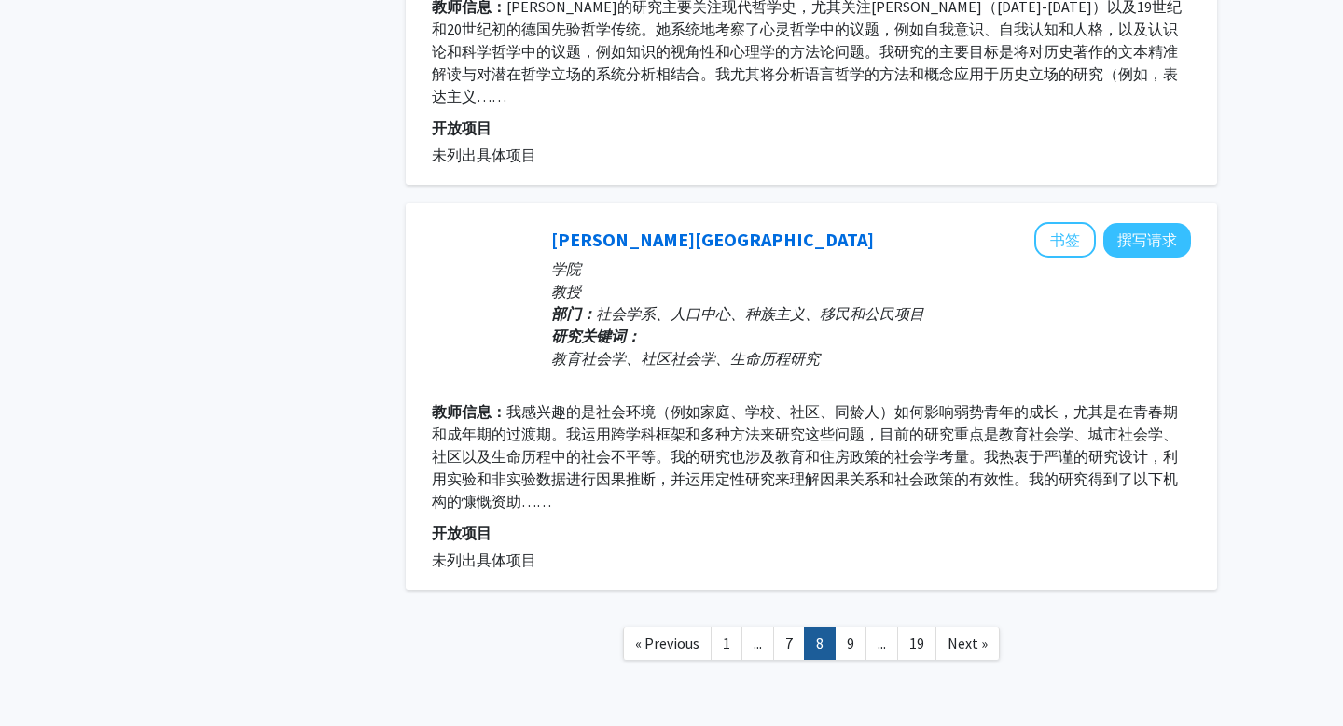
scroll to position [3609, 0]
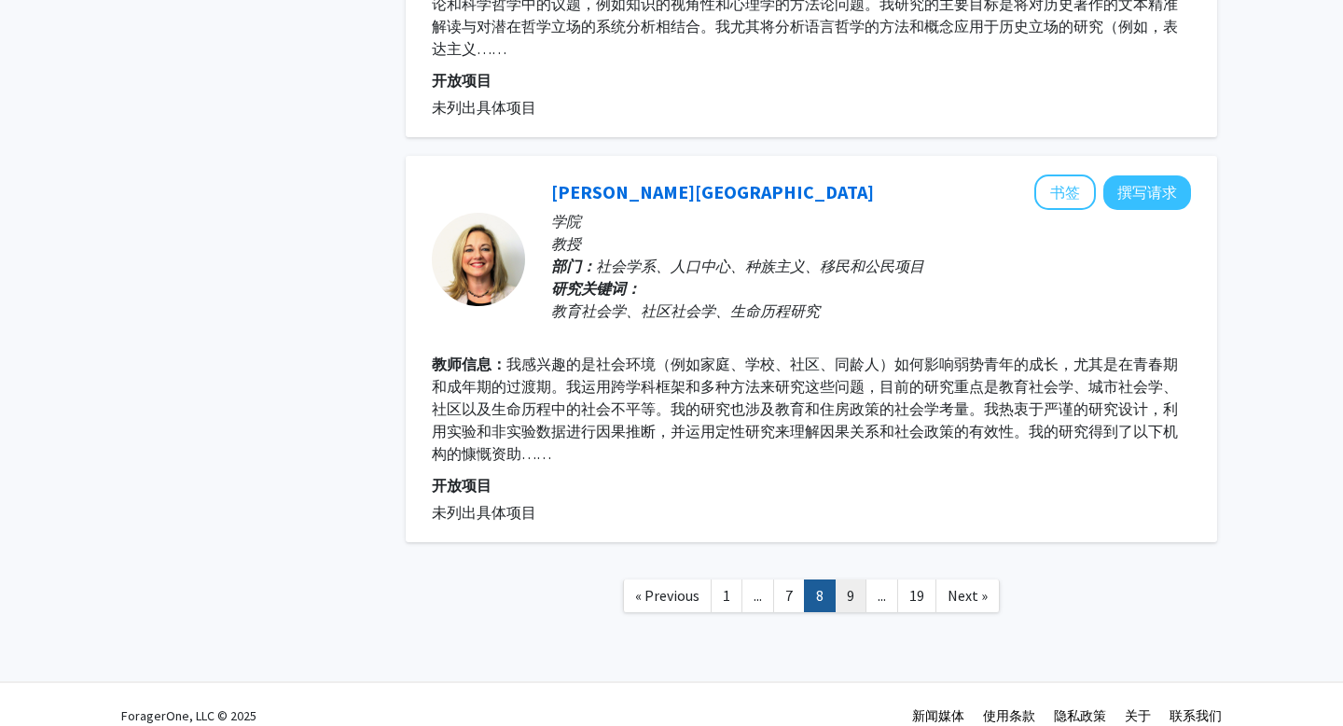
click at [857, 579] on link "9" at bounding box center [851, 595] width 32 height 33
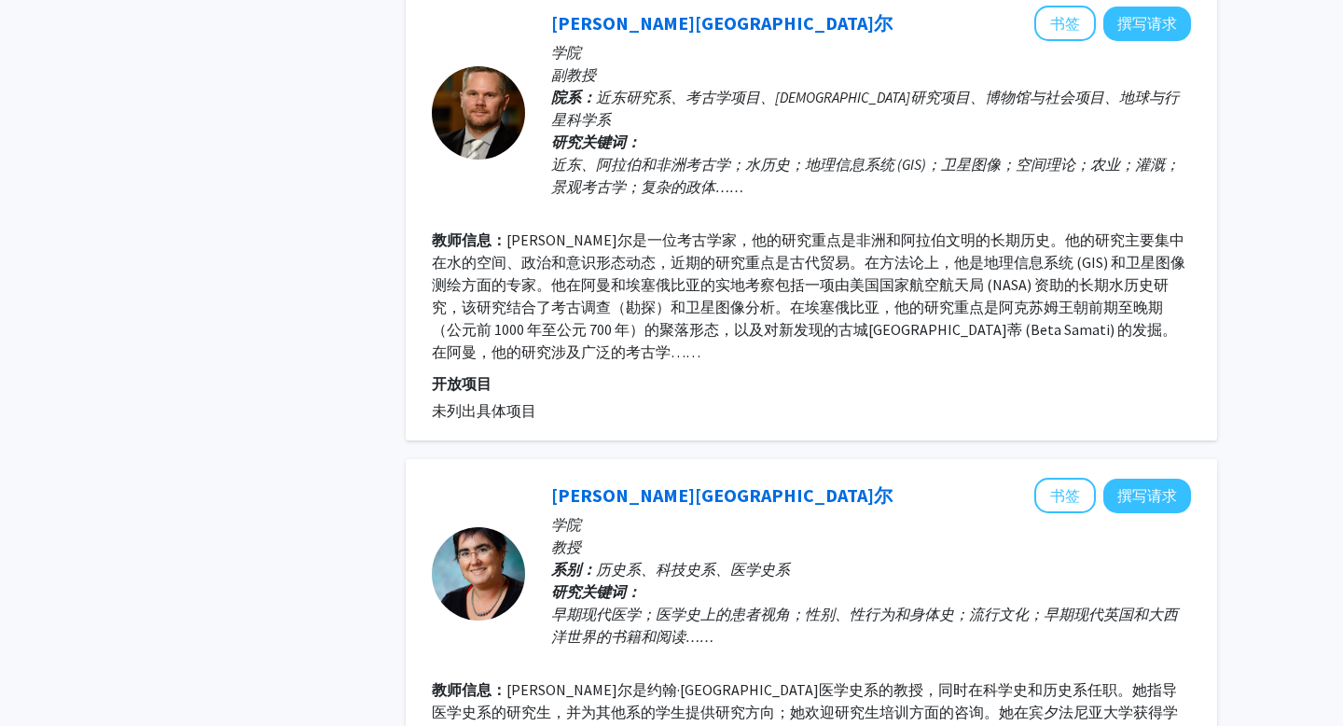
scroll to position [1934, 0]
